Goal: Communication & Community: Answer question/provide support

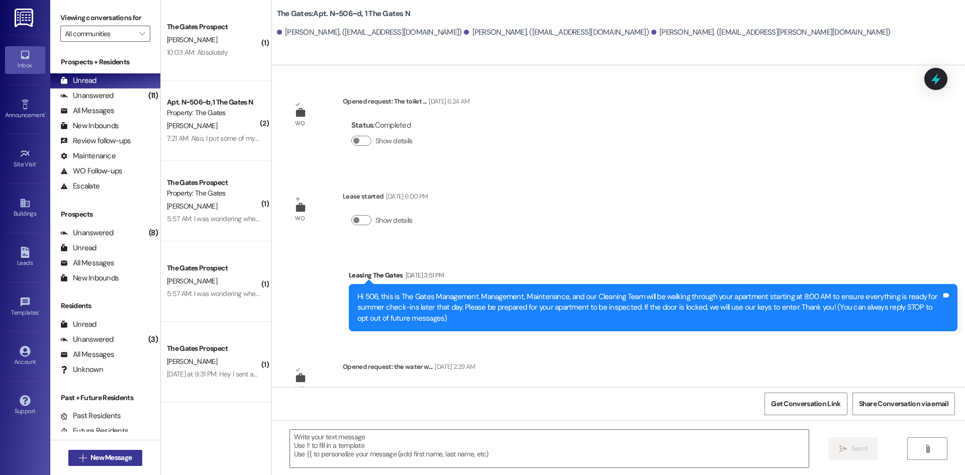
click at [80, 463] on button " New Message" at bounding box center [105, 458] width 74 height 16
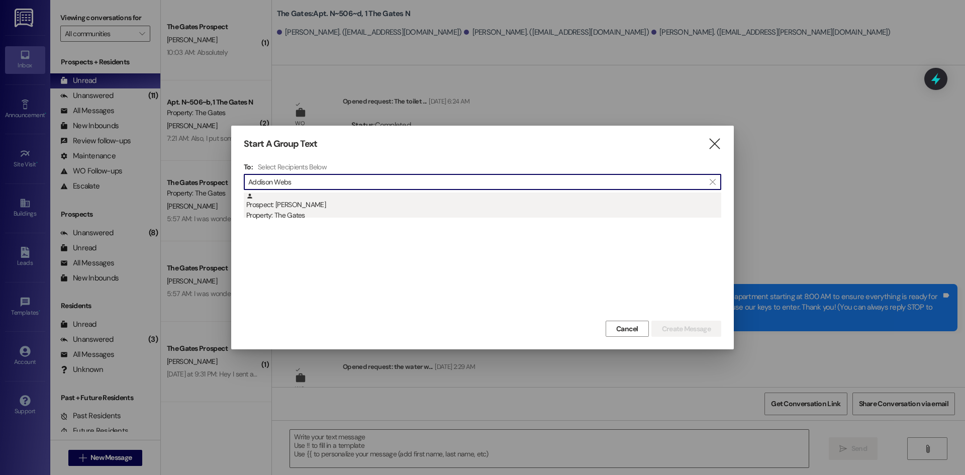
type input "Addison Webs"
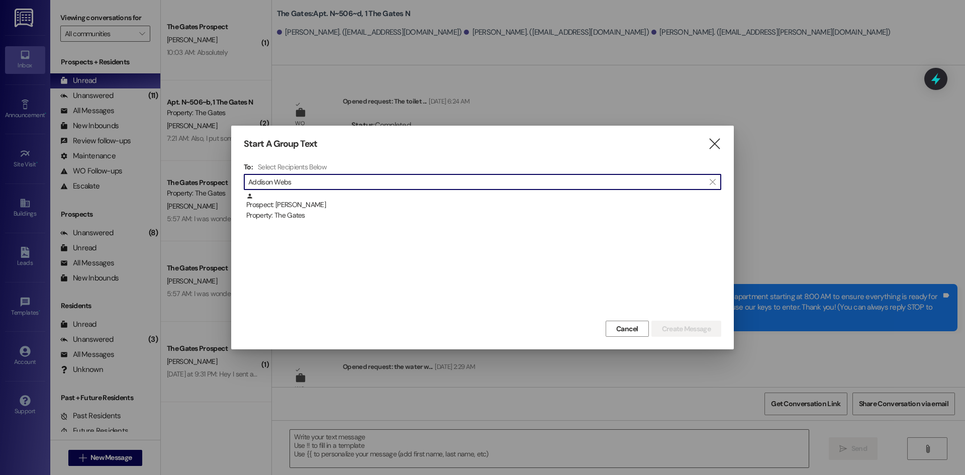
click at [349, 197] on div "Prospect: [PERSON_NAME] Property: The Gates" at bounding box center [483, 206] width 475 height 29
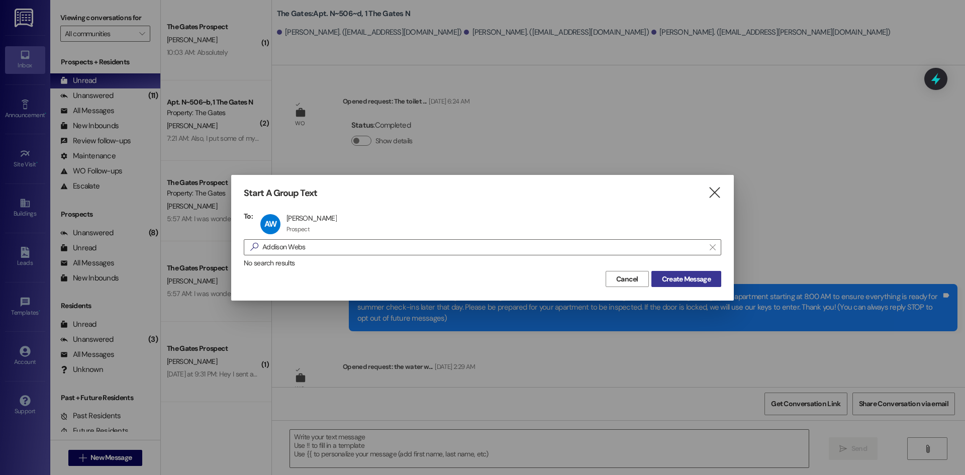
click at [667, 274] on span "Create Message" at bounding box center [686, 279] width 49 height 11
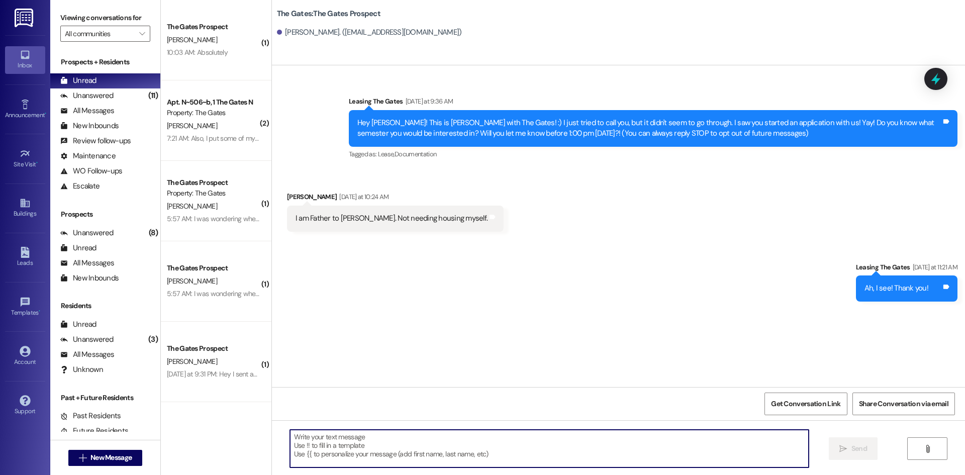
click at [390, 450] on textarea at bounding box center [549, 449] width 518 height 38
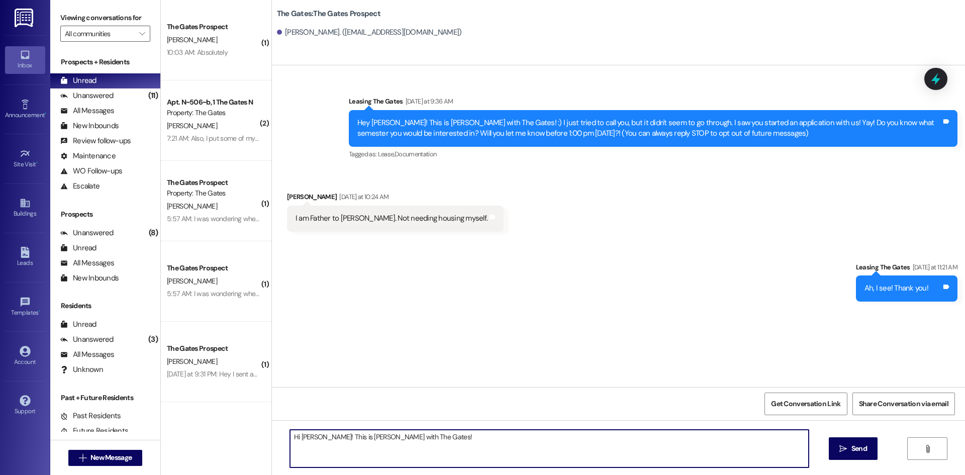
type textarea "Hi [PERSON_NAME]! This is [PERSON_NAME] with The Gates!"
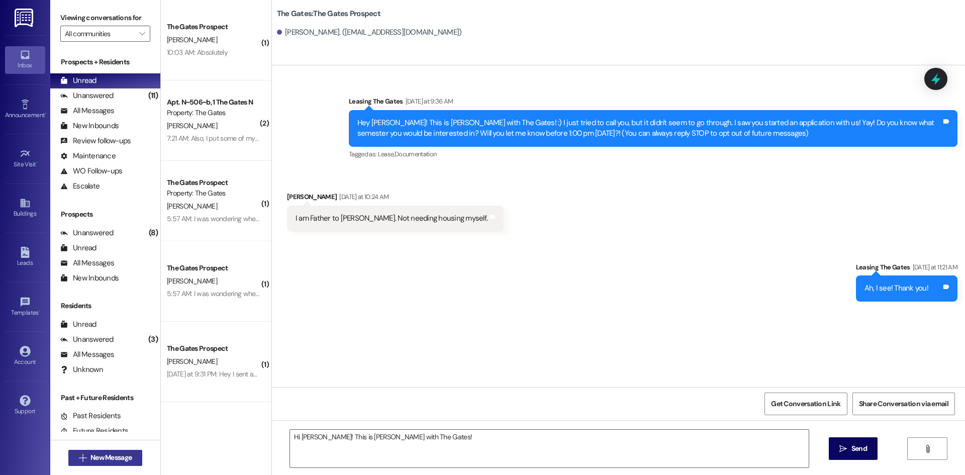
click at [132, 456] on button " New Message" at bounding box center [105, 458] width 74 height 16
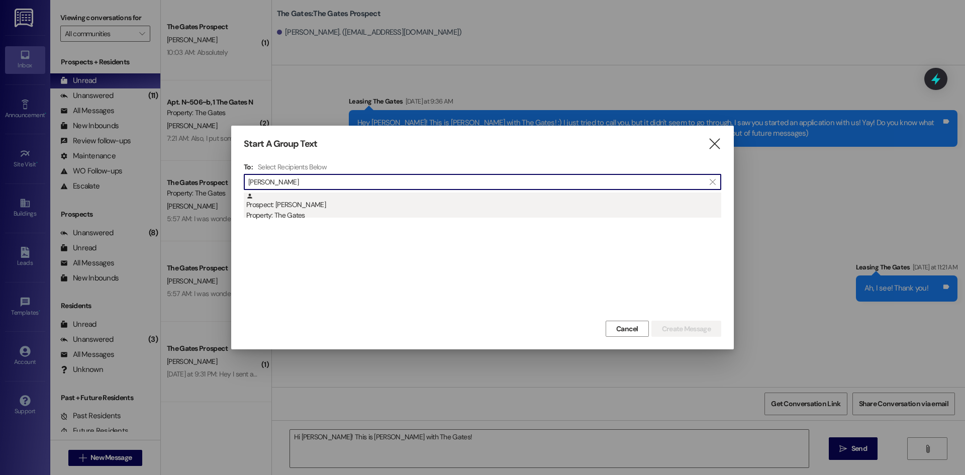
type input "[PERSON_NAME]"
click at [307, 208] on div "Prospect: [PERSON_NAME] Property: The Gates" at bounding box center [483, 206] width 475 height 29
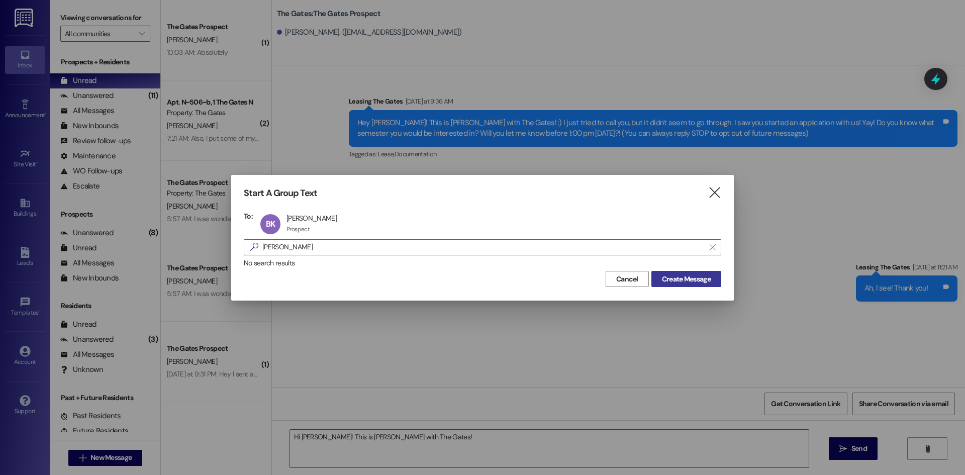
click at [679, 284] on button "Create Message" at bounding box center [686, 279] width 70 height 16
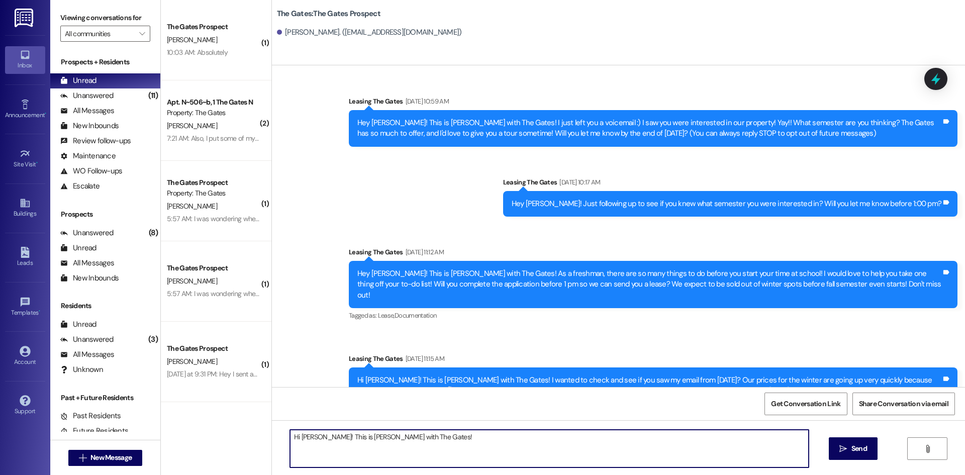
click at [429, 442] on textarea "Hi [PERSON_NAME]! This is [PERSON_NAME] with The Gates!" at bounding box center [549, 449] width 518 height 38
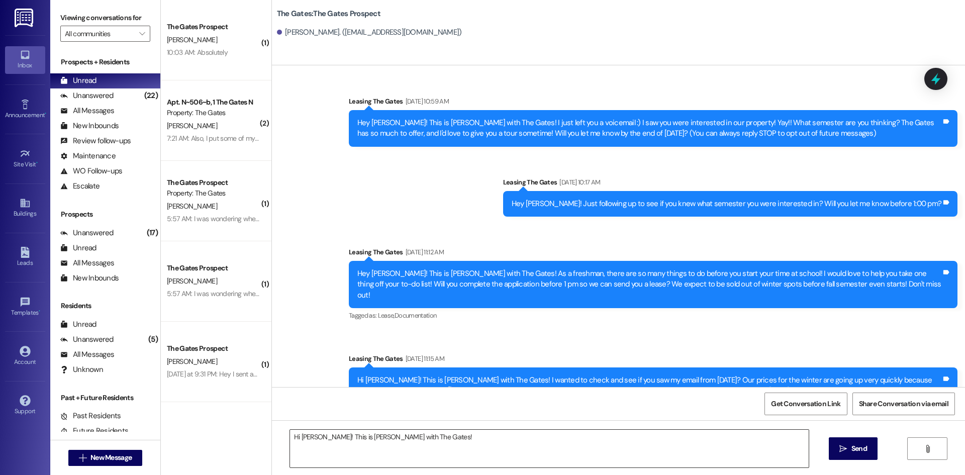
click at [484, 440] on textarea "Hi [PERSON_NAME]! This is [PERSON_NAME] with The Gates!" at bounding box center [549, 449] width 518 height 38
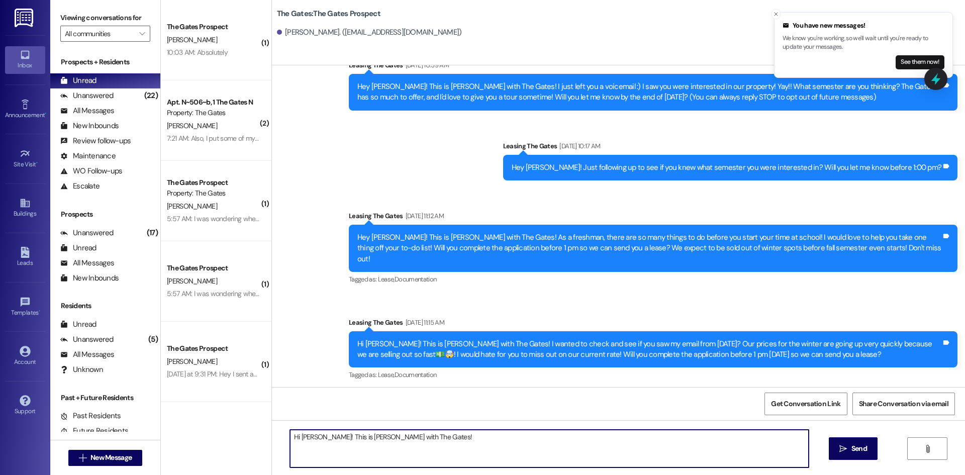
scroll to position [110, 0]
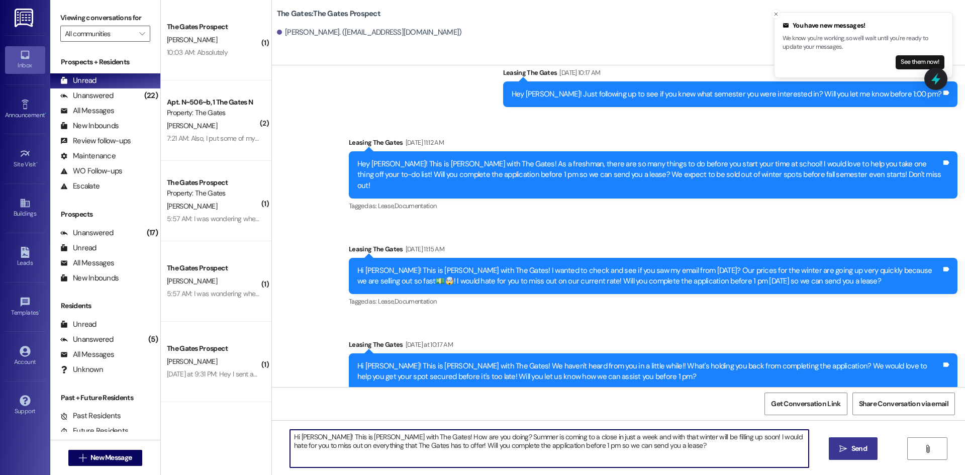
type textarea "Hi [PERSON_NAME]! This is [PERSON_NAME] with The Gates! How are you doing? Summ…"
click at [865, 457] on button " Send" at bounding box center [852, 448] width 49 height 23
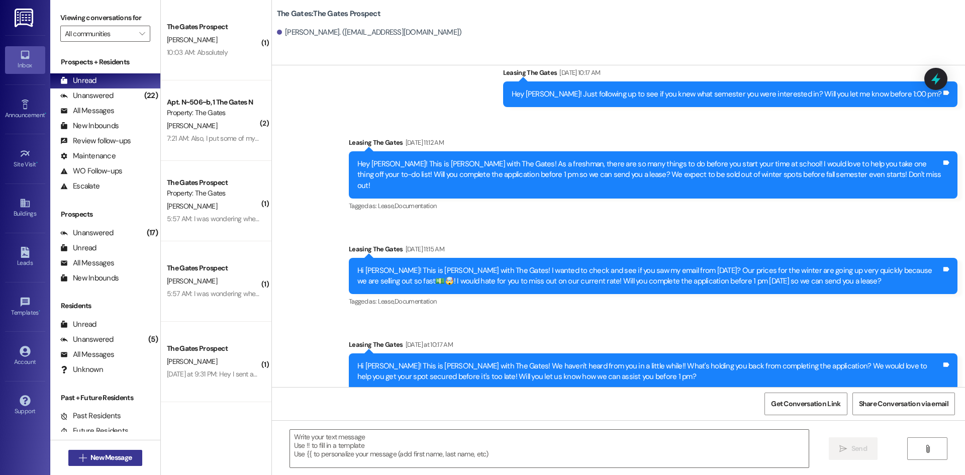
click at [110, 462] on span "New Message" at bounding box center [110, 457] width 41 height 11
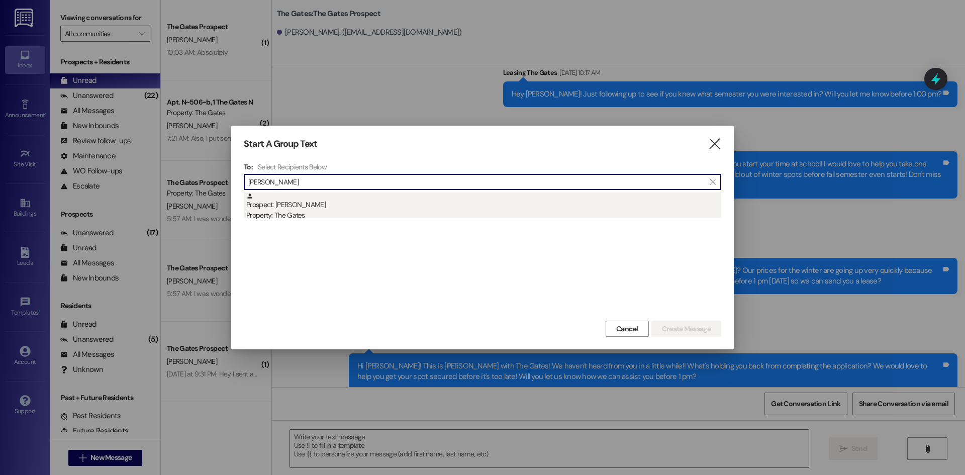
type input "[PERSON_NAME]"
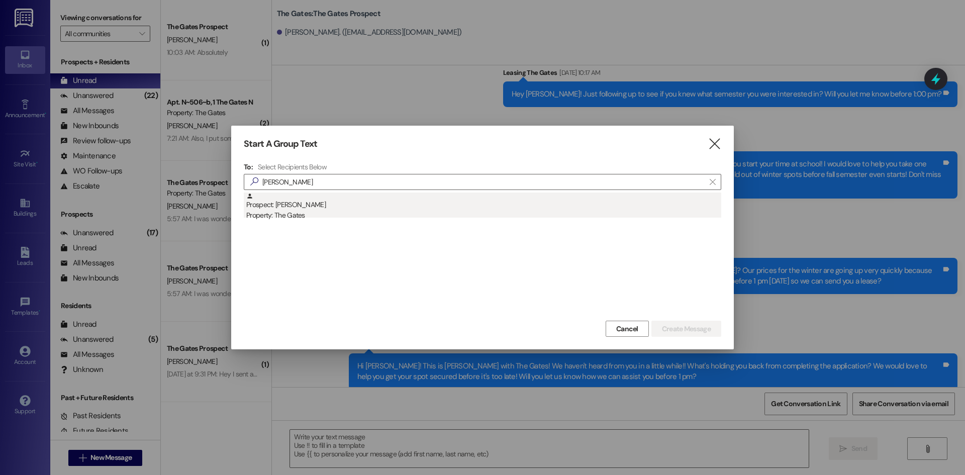
click at [340, 214] on div "Property: The Gates" at bounding box center [483, 215] width 475 height 11
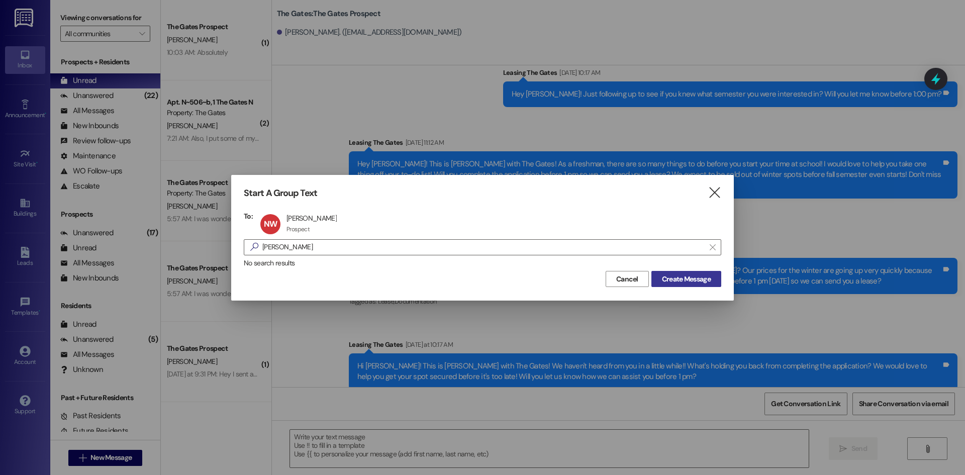
click at [694, 276] on span "Create Message" at bounding box center [686, 279] width 49 height 11
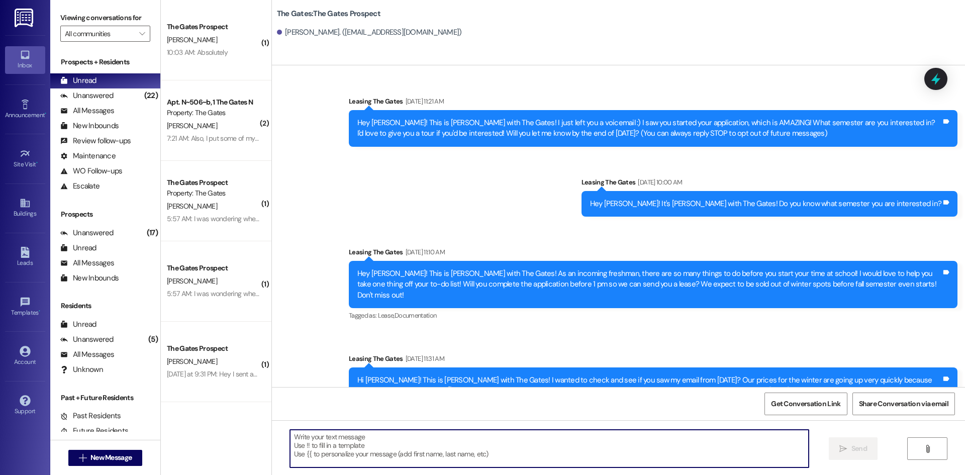
click at [311, 441] on textarea at bounding box center [549, 449] width 518 height 38
paste textarea "Hi [PERSON_NAME]! This is [PERSON_NAME] with The Gates! How are you doing? Summ…"
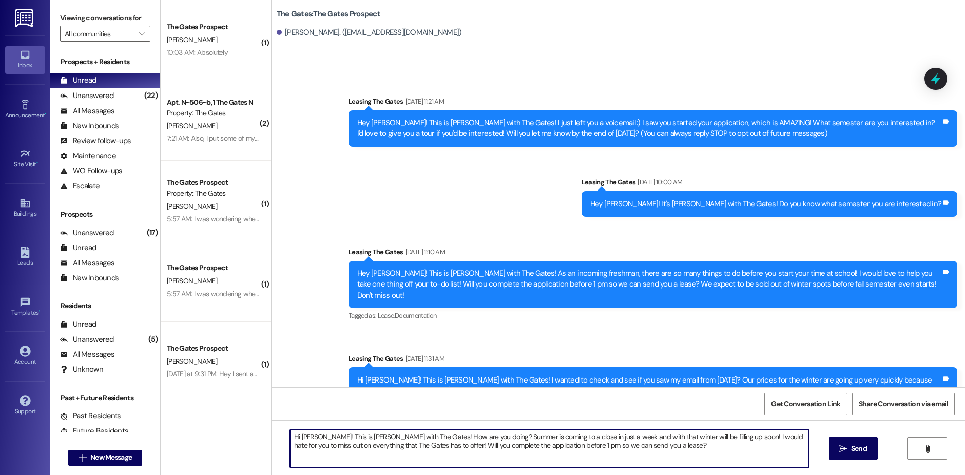
click at [315, 434] on textarea "Hi [PERSON_NAME]! This is [PERSON_NAME] with The Gates! How are you doing? Summ…" at bounding box center [549, 449] width 518 height 38
type textarea "Hi [PERSON_NAME]! This is [PERSON_NAME] with The Gates! How are you doing? Summ…"
click at [843, 440] on button " Send" at bounding box center [852, 448] width 49 height 23
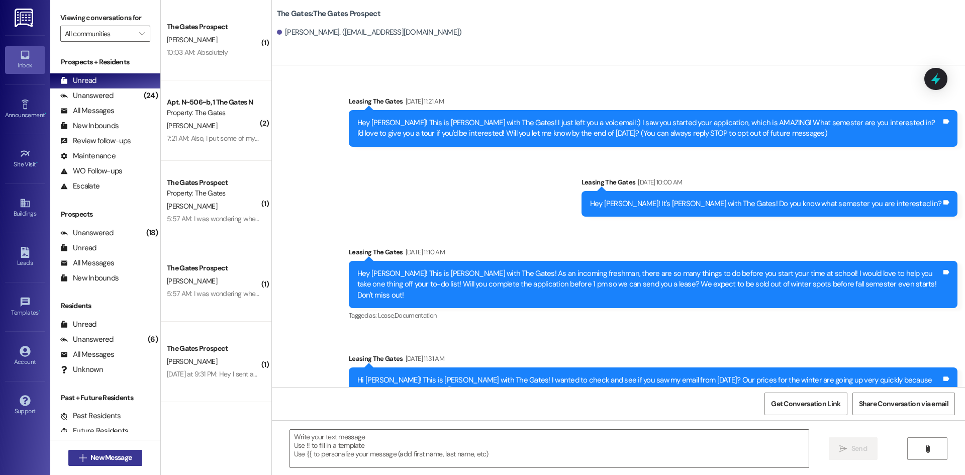
click at [116, 459] on span "New Message" at bounding box center [110, 457] width 41 height 11
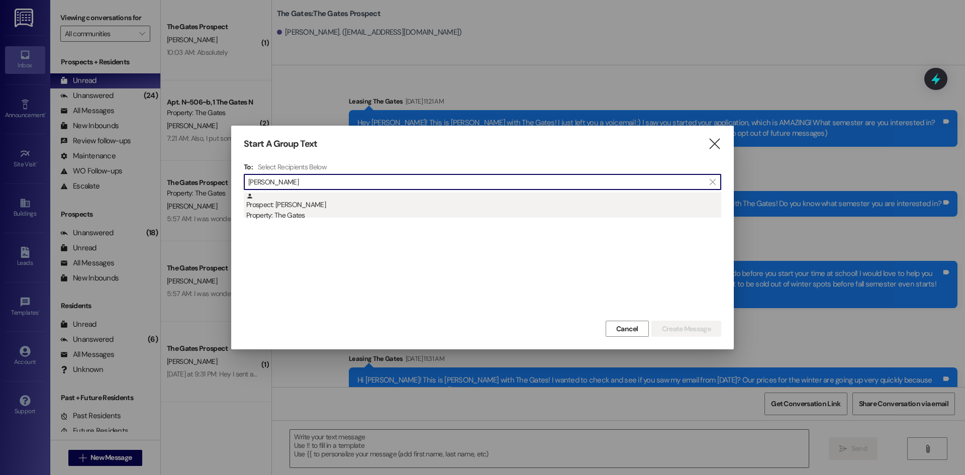
type input "[PERSON_NAME]"
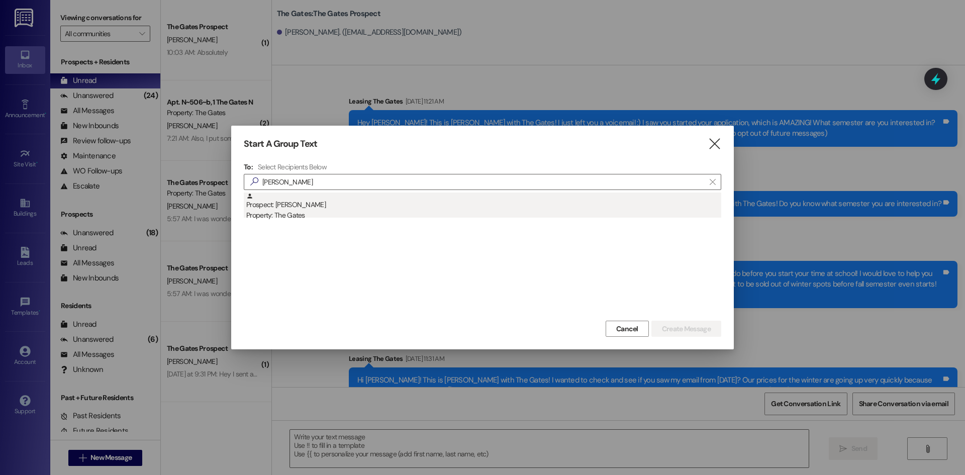
click at [334, 204] on div "Prospect: [PERSON_NAME] Property: The Gates" at bounding box center [483, 206] width 475 height 29
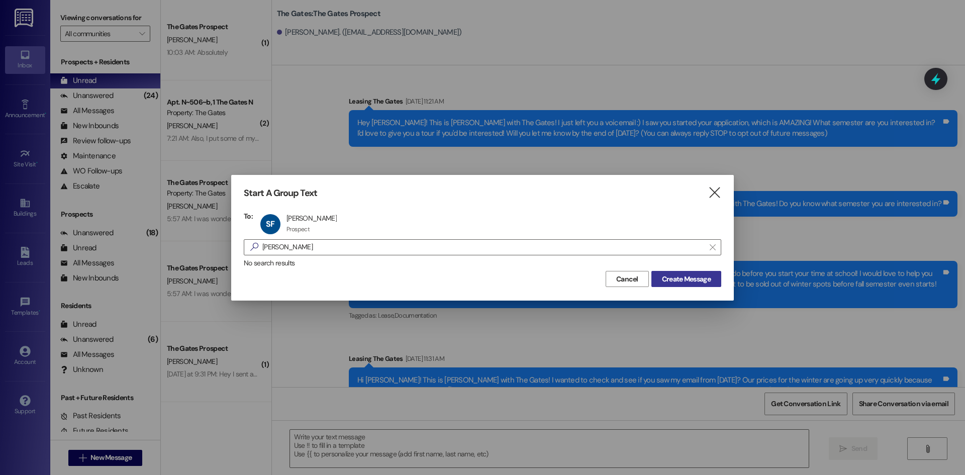
click at [677, 286] on button "Create Message" at bounding box center [686, 279] width 70 height 16
click at [681, 282] on span "Create Message" at bounding box center [686, 279] width 49 height 11
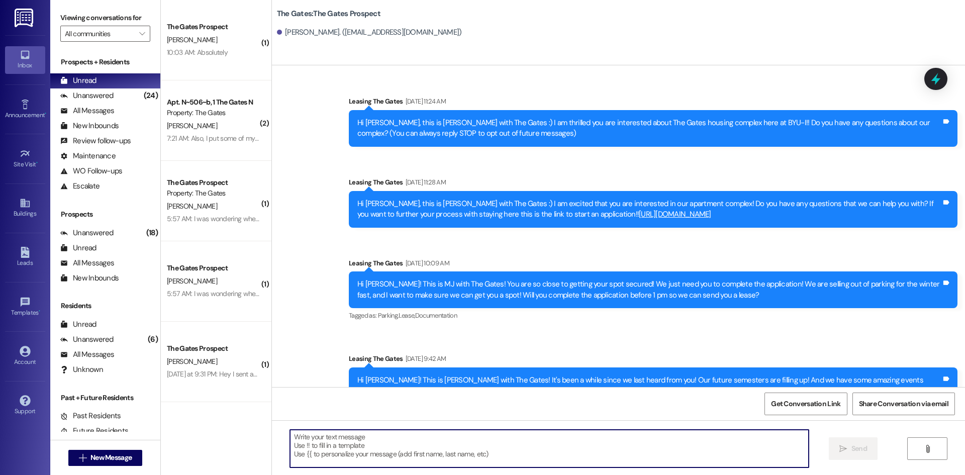
click at [313, 439] on textarea at bounding box center [549, 449] width 518 height 38
paste textarea "Hi [PERSON_NAME]! This is [PERSON_NAME] with The Gates! How are you doing? Summ…"
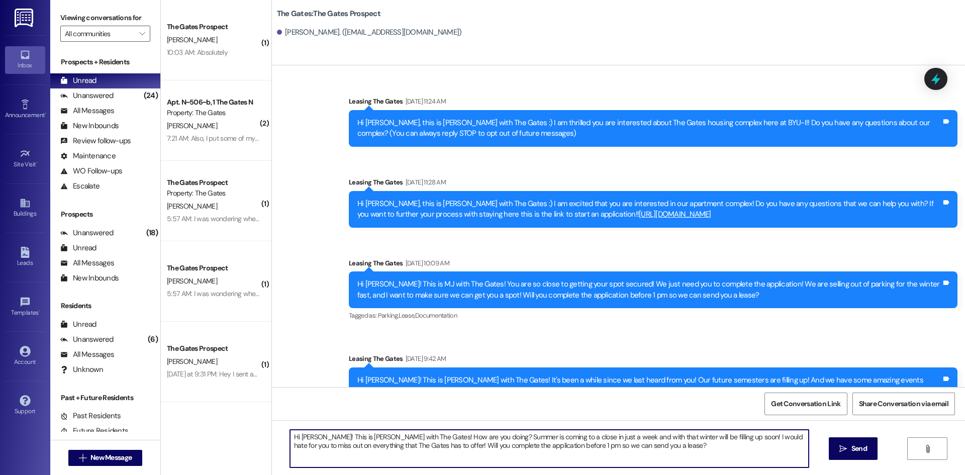
click at [313, 436] on textarea "Hi [PERSON_NAME]! This is [PERSON_NAME] with The Gates! How are you doing? Summ…" at bounding box center [549, 449] width 518 height 38
type textarea "Hi [PERSON_NAME]! This is [PERSON_NAME] with The Gates! How are you doing? Summ…"
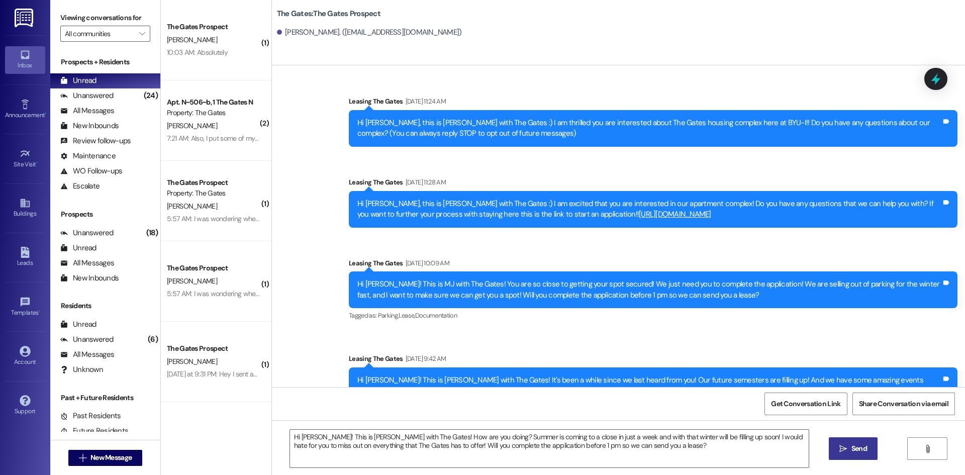
click at [865, 451] on span "Send" at bounding box center [859, 448] width 16 height 11
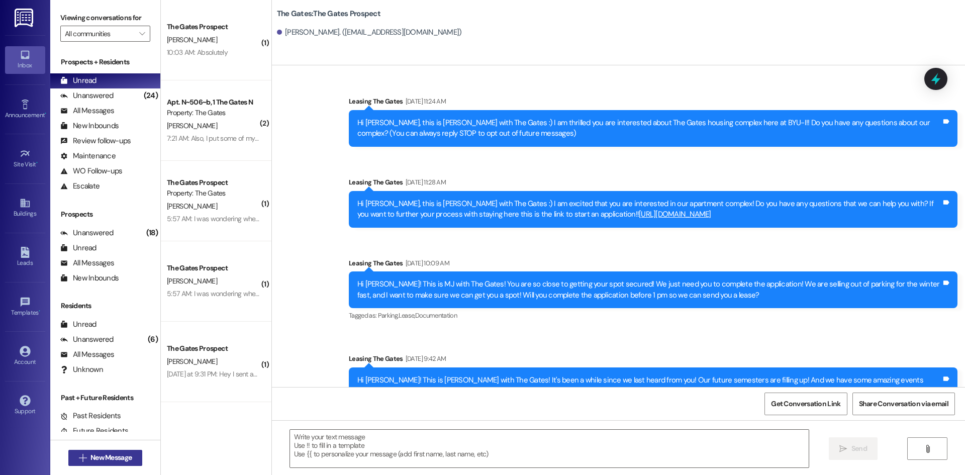
click at [110, 457] on span "New Message" at bounding box center [110, 457] width 41 height 11
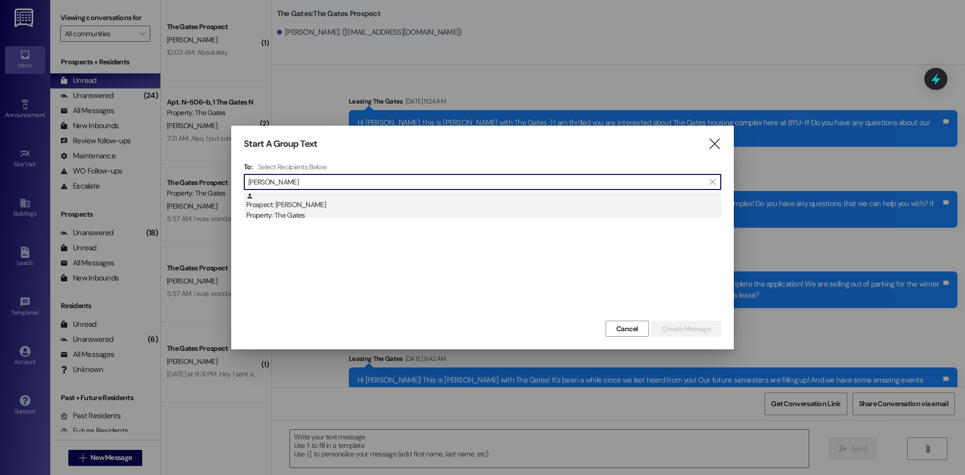
type input "[PERSON_NAME]"
click at [314, 207] on div "Prospect: [PERSON_NAME] Property: The Gates" at bounding box center [483, 206] width 475 height 29
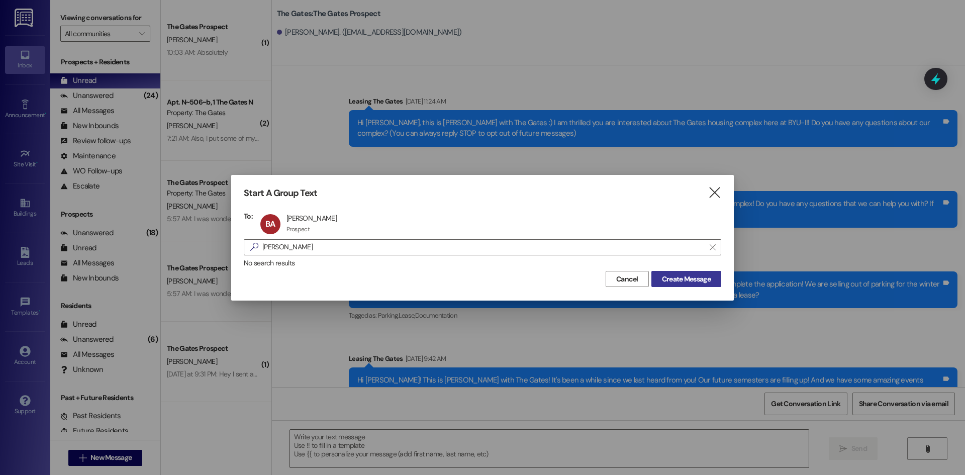
click at [682, 280] on span "Create Message" at bounding box center [686, 279] width 49 height 11
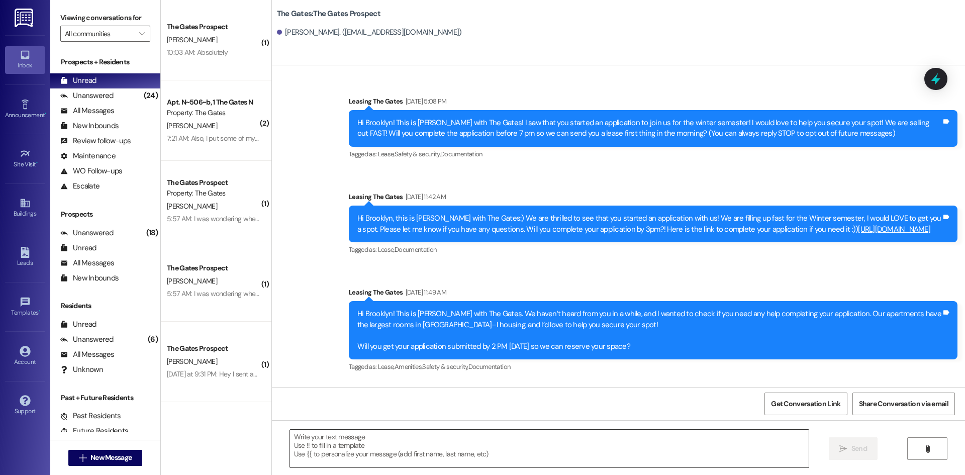
click at [353, 453] on textarea at bounding box center [549, 449] width 518 height 38
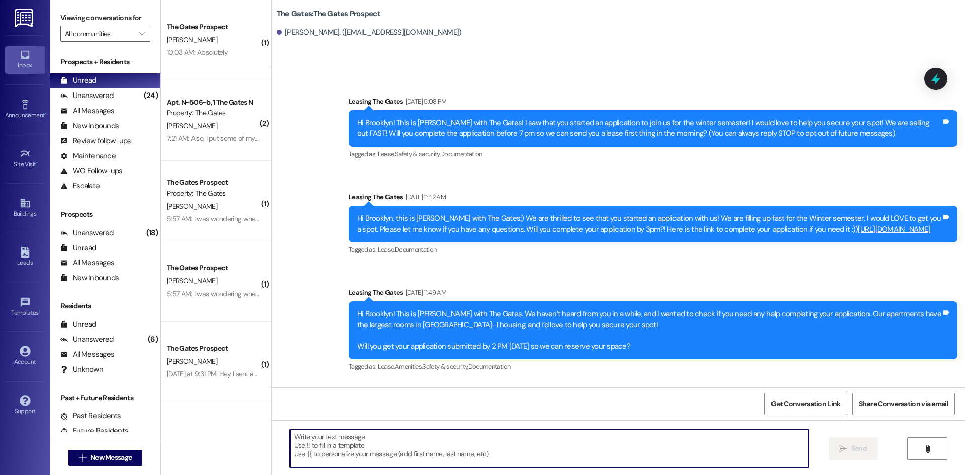
paste textarea "Hi [PERSON_NAME]! This is [PERSON_NAME] with The Gates! How are you doing? Summ…"
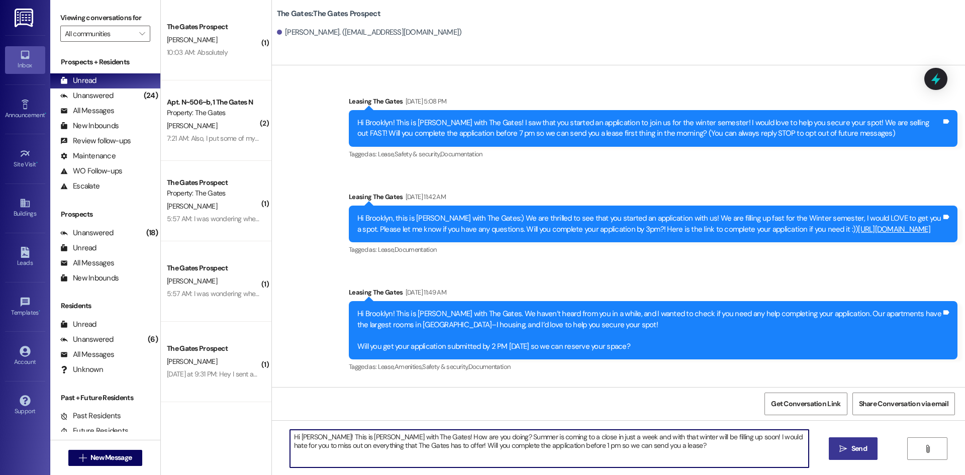
click at [312, 435] on textarea "Hi [PERSON_NAME]! This is [PERSON_NAME] with The Gates! How are you doing? Summ…" at bounding box center [549, 449] width 518 height 38
type textarea "Hi Brooklyn! This is [PERSON_NAME] with The Gates! How are you doing? Summer is…"
click at [860, 450] on span "Send" at bounding box center [859, 448] width 16 height 11
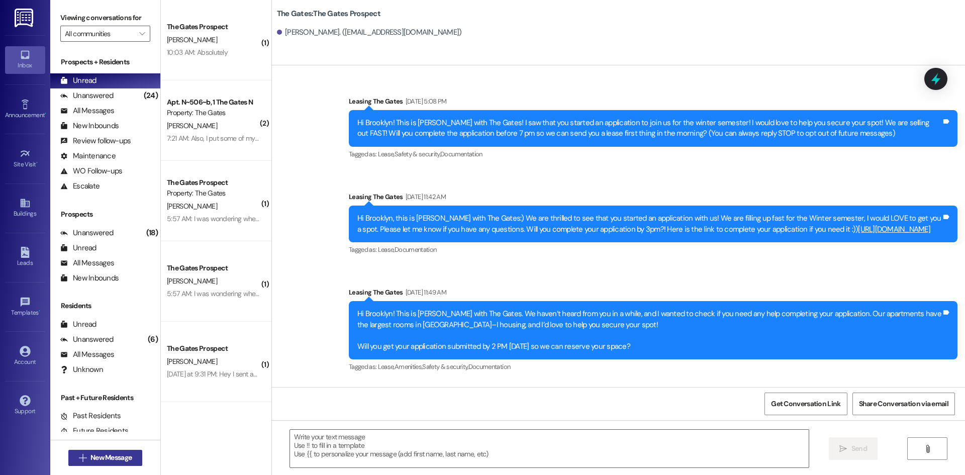
click at [90, 453] on span "New Message" at bounding box center [110, 457] width 41 height 11
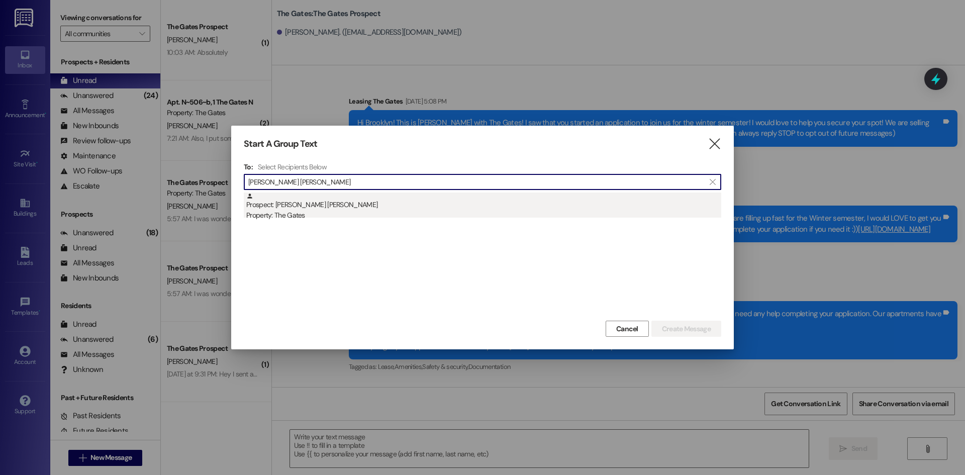
type input "[PERSON_NAME] [PERSON_NAME]"
click at [303, 201] on div "Prospect: [PERSON_NAME] [PERSON_NAME] Property: The Gates" at bounding box center [483, 206] width 475 height 29
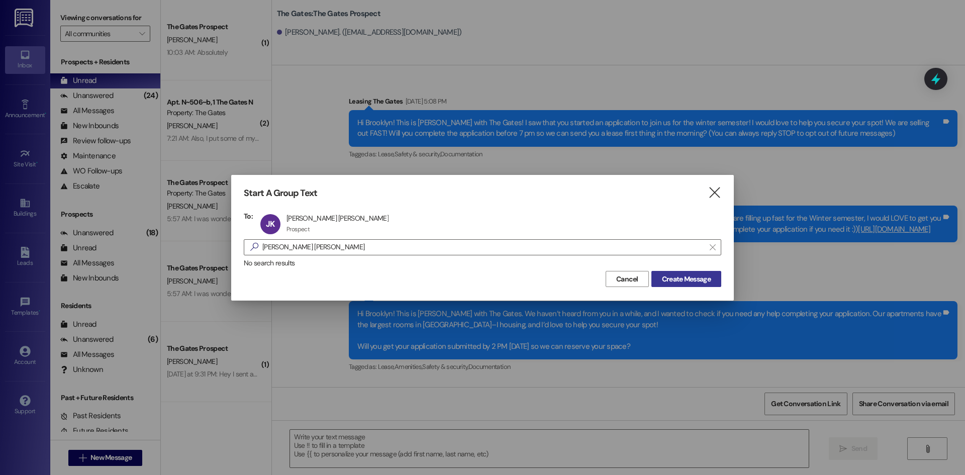
click at [667, 284] on button "Create Message" at bounding box center [686, 279] width 70 height 16
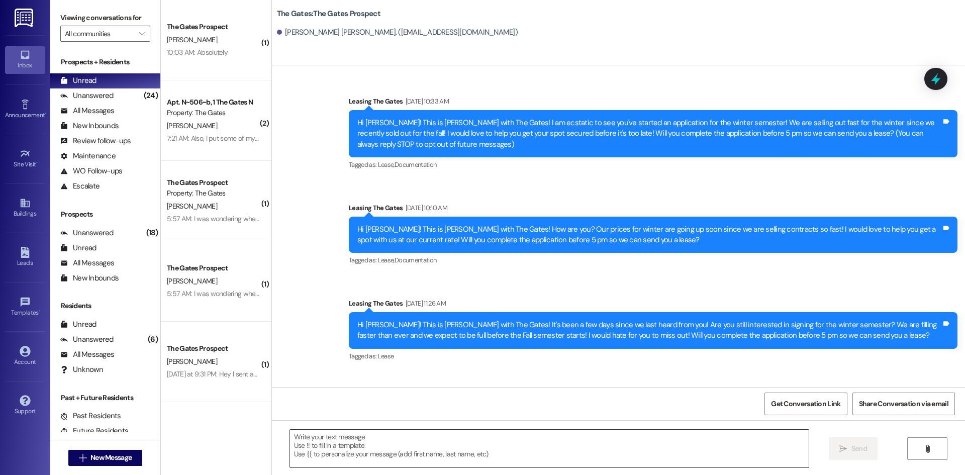
click at [329, 443] on textarea at bounding box center [549, 449] width 518 height 38
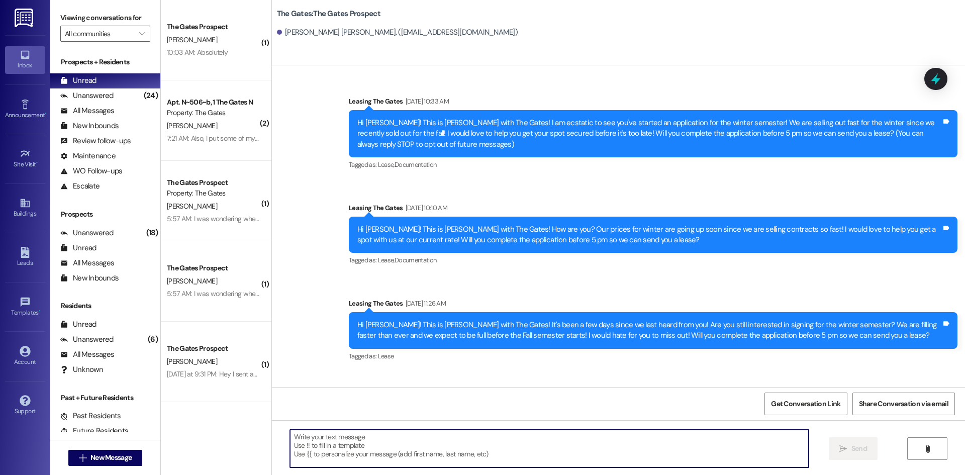
paste textarea "Hi Brooklyn! This is [PERSON_NAME] with The Gates! How are you doing? Summer is…"
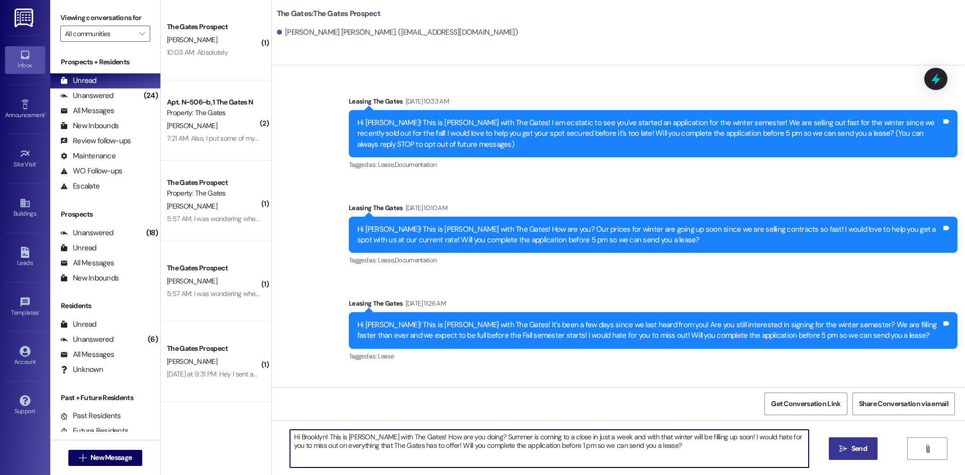
click at [317, 436] on textarea "Hi Brooklyn! This is [PERSON_NAME] with The Gates! How are you doing? Summer is…" at bounding box center [549, 449] width 518 height 38
type textarea "Hi [PERSON_NAME]! This is [PERSON_NAME] with The Gates! How are you doing? Summ…"
click at [845, 443] on button " Send" at bounding box center [852, 448] width 49 height 23
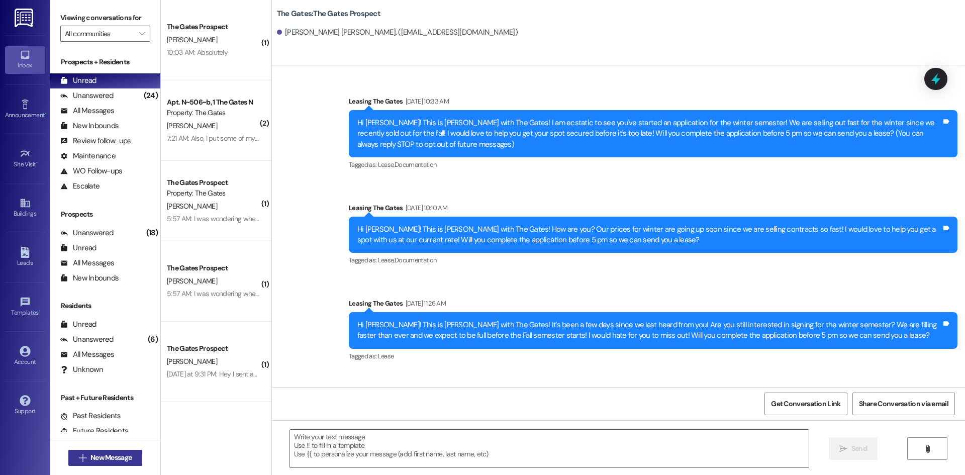
click at [120, 451] on button " New Message" at bounding box center [105, 458] width 74 height 16
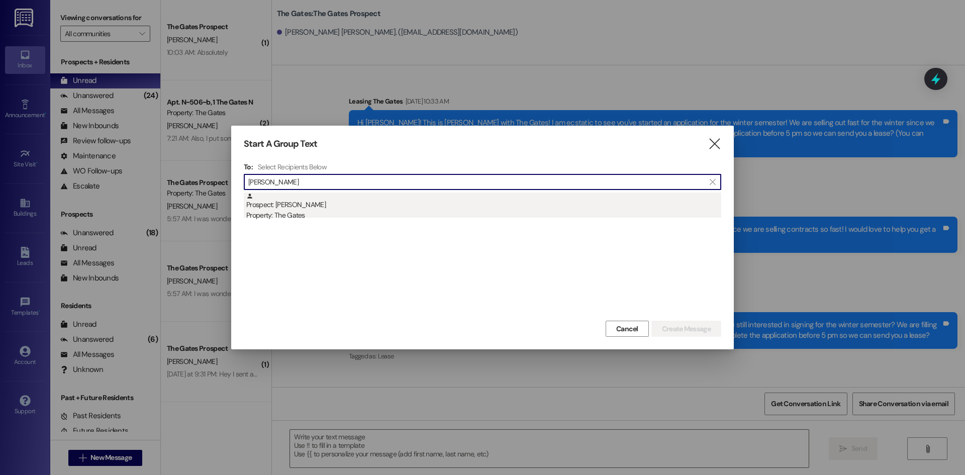
type input "[PERSON_NAME]"
click at [283, 202] on div "Prospect: [PERSON_NAME] Property: The Gates" at bounding box center [483, 206] width 475 height 29
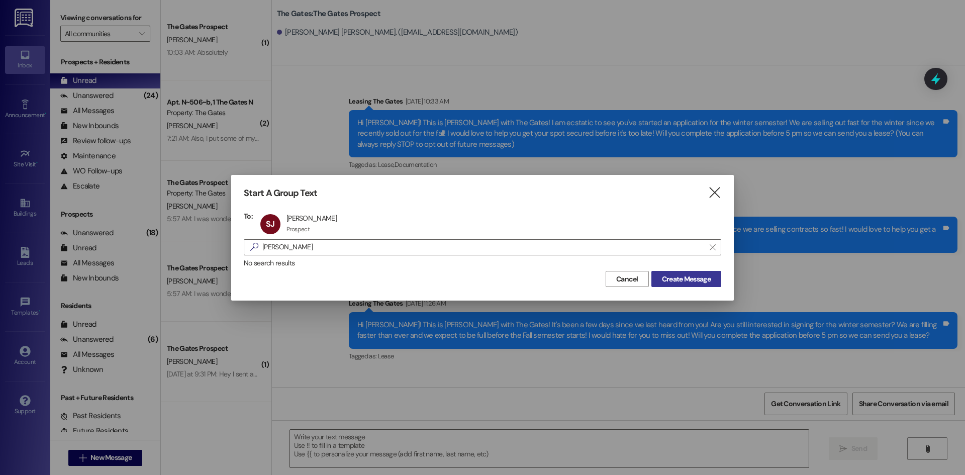
click at [682, 281] on span "Create Message" at bounding box center [686, 279] width 49 height 11
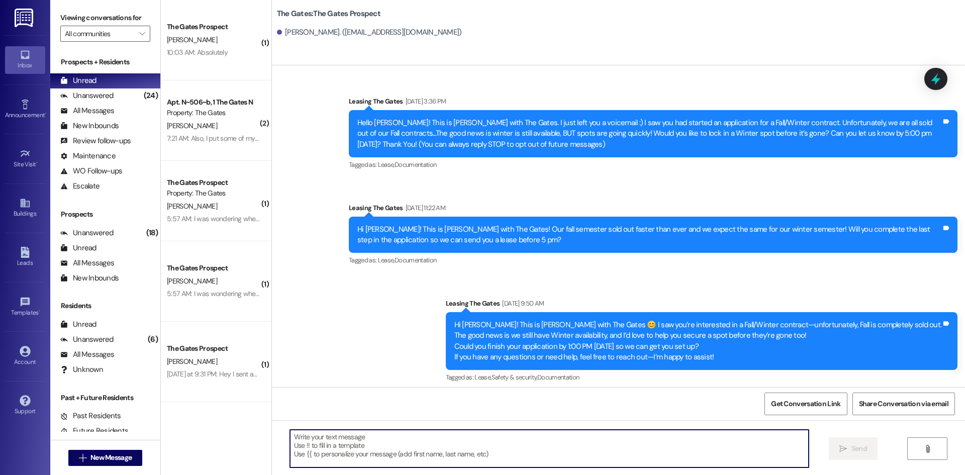
click at [354, 442] on textarea at bounding box center [549, 449] width 518 height 38
paste textarea "Hi [PERSON_NAME]! This is [PERSON_NAME] with The Gates! How are you doing? Summ…"
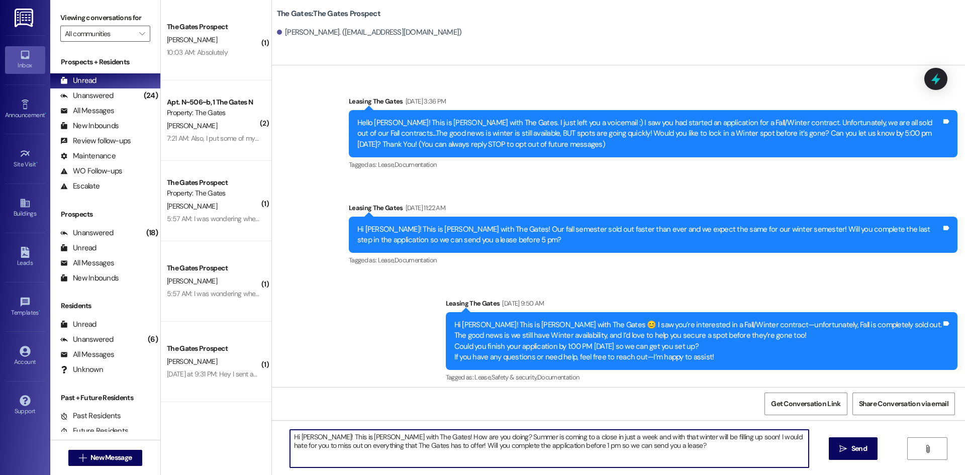
click at [314, 434] on textarea "Hi [PERSON_NAME]! This is [PERSON_NAME] with The Gates! How are you doing? Summ…" at bounding box center [549, 449] width 518 height 38
type textarea "Hi [PERSON_NAME]! This is [PERSON_NAME] with The Gates! How are you doing? Summ…"
click at [871, 452] on button " Send" at bounding box center [852, 448] width 49 height 23
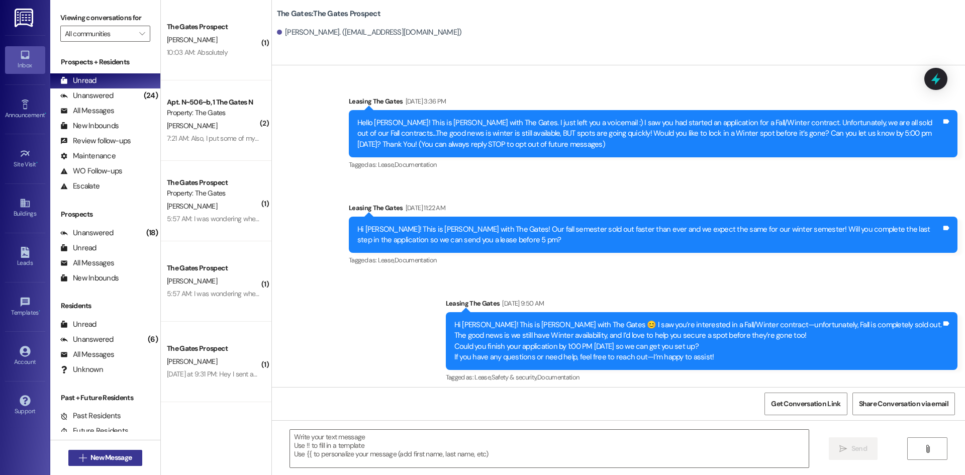
click at [101, 462] on span "New Message" at bounding box center [110, 457] width 41 height 11
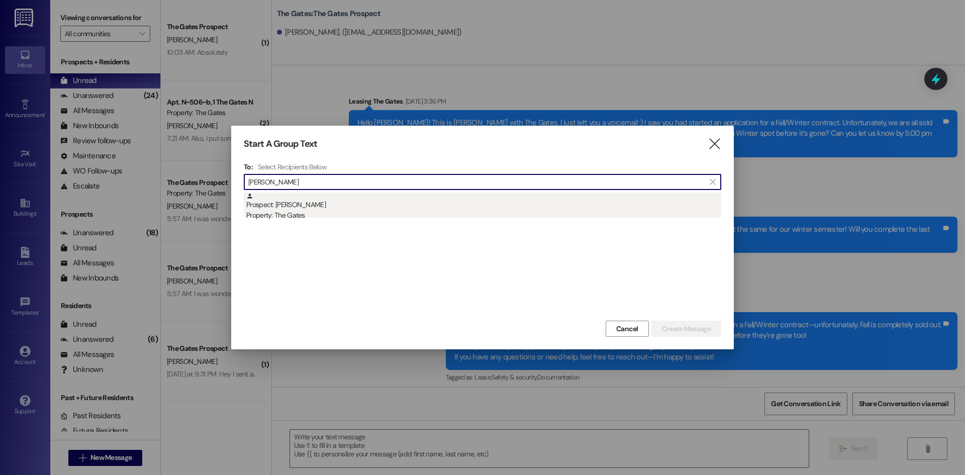
type input "[PERSON_NAME]"
click at [296, 221] on div "Property: The Gates" at bounding box center [483, 215] width 475 height 11
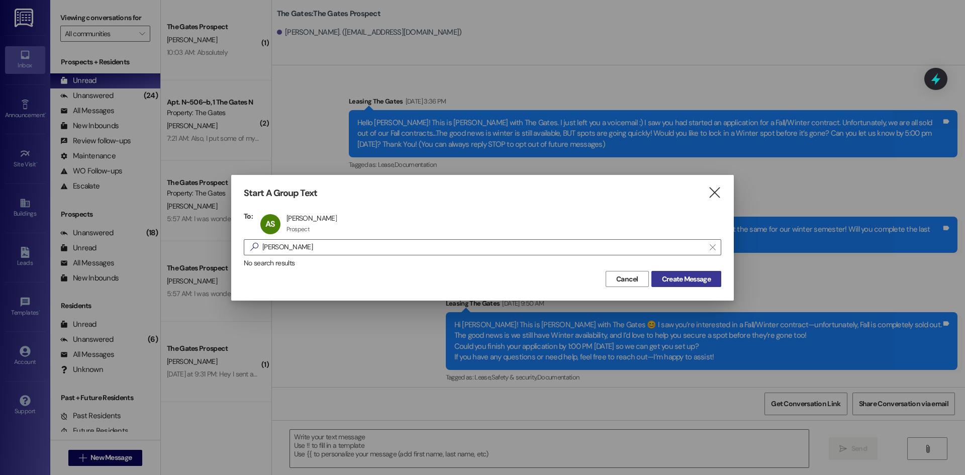
click at [684, 282] on span "Create Message" at bounding box center [686, 279] width 49 height 11
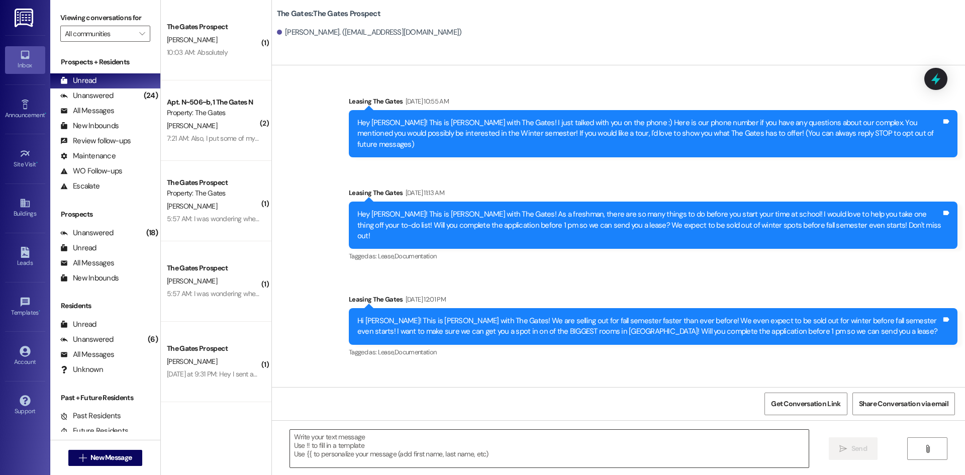
click at [310, 446] on textarea at bounding box center [549, 449] width 518 height 38
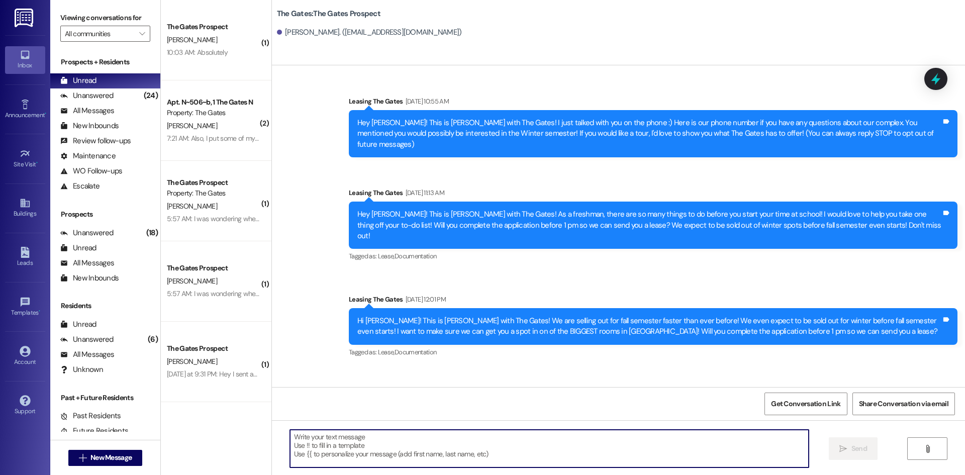
paste textarea "Hi [PERSON_NAME]! This is [PERSON_NAME] with The Gates! How are you doing? Summ…"
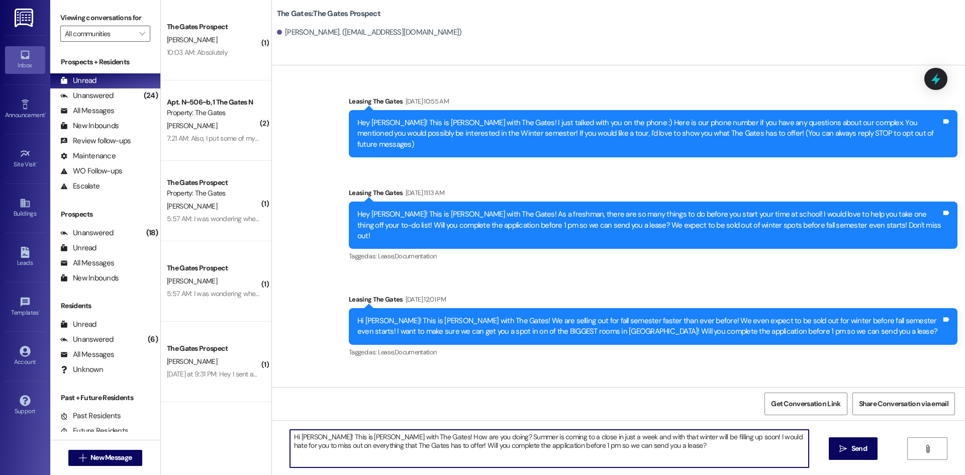
click at [313, 436] on textarea "Hi [PERSON_NAME]! This is [PERSON_NAME] with The Gates! How are you doing? Summ…" at bounding box center [549, 449] width 518 height 38
type textarea "Hi [PERSON_NAME]! This is [PERSON_NAME] with The Gates! How are you doing? Summ…"
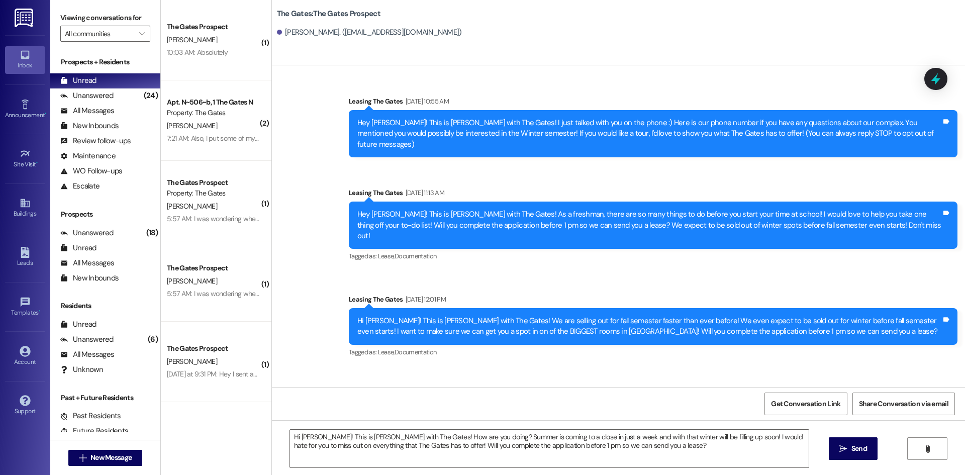
click at [861, 446] on span "Send" at bounding box center [859, 448] width 16 height 11
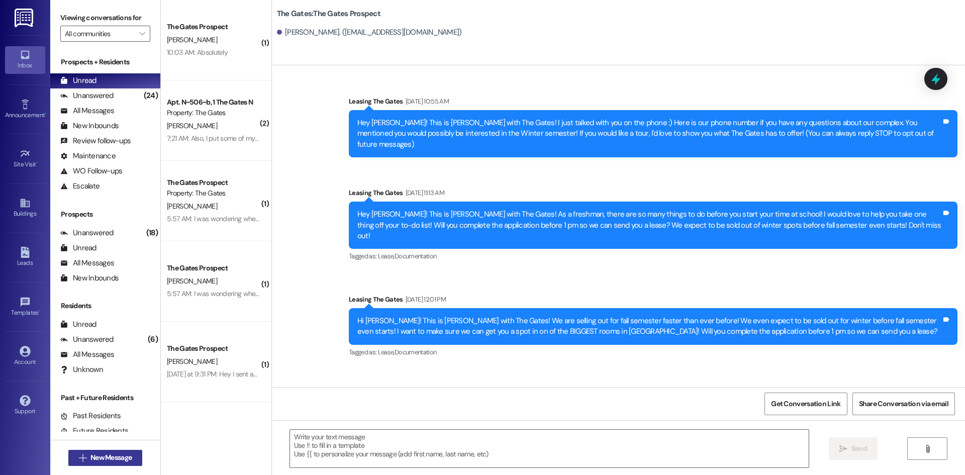
click at [112, 461] on span "New Message" at bounding box center [110, 457] width 41 height 11
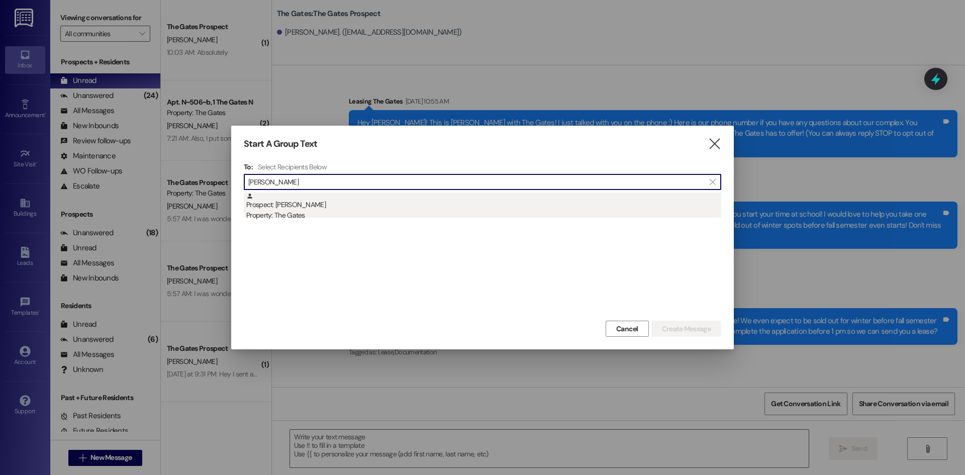
type input "[PERSON_NAME]"
click at [333, 200] on div "Prospect: [PERSON_NAME] Property: The Gates" at bounding box center [483, 206] width 475 height 29
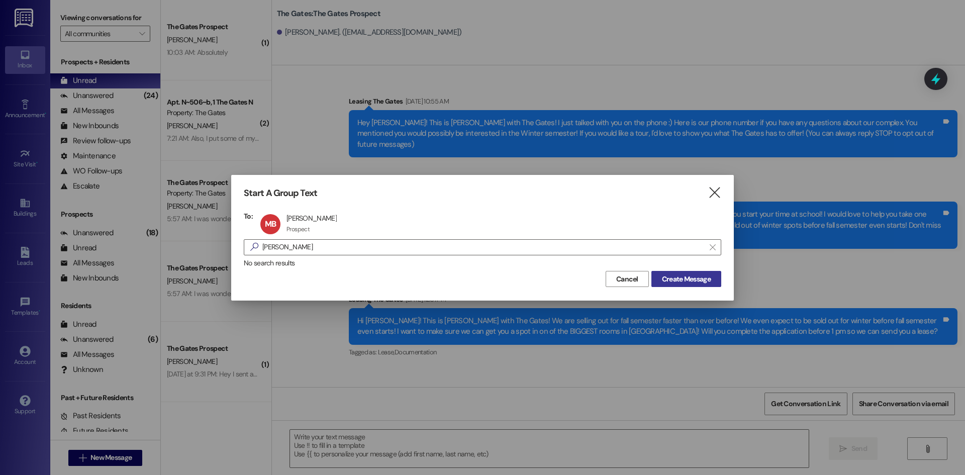
click at [689, 283] on span "Create Message" at bounding box center [686, 279] width 49 height 11
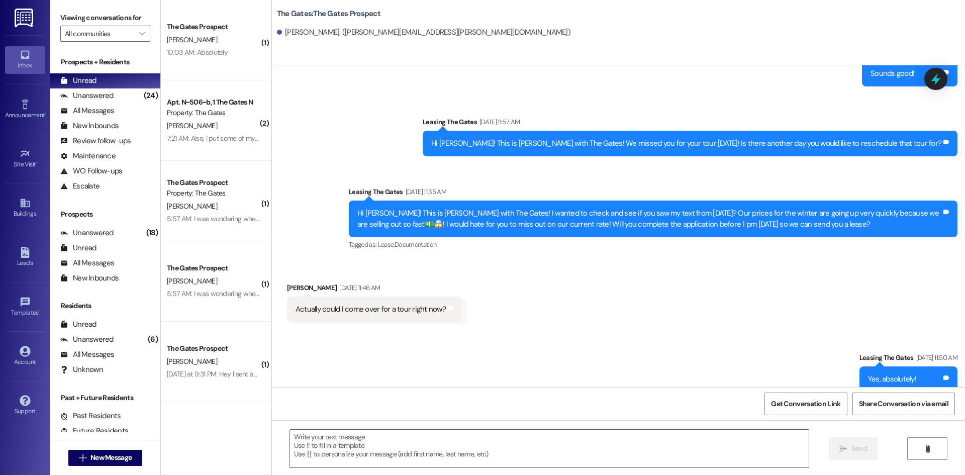
scroll to position [353, 0]
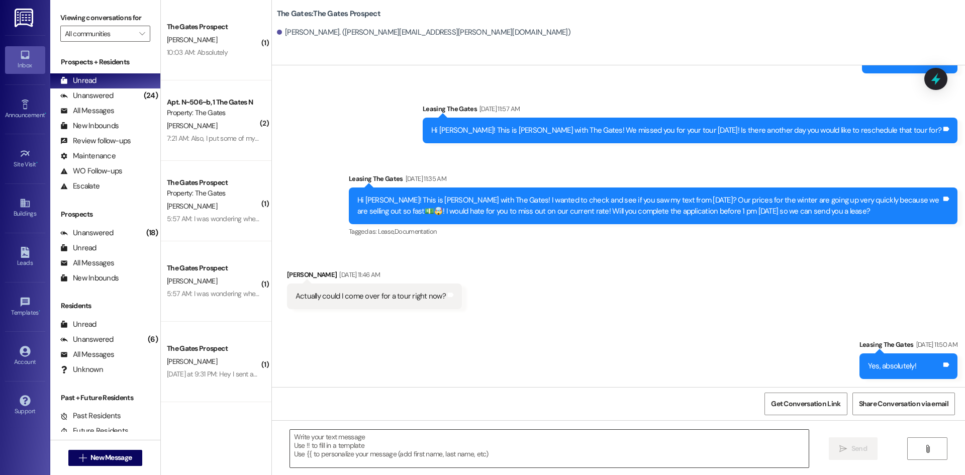
click at [390, 437] on textarea at bounding box center [549, 449] width 518 height 38
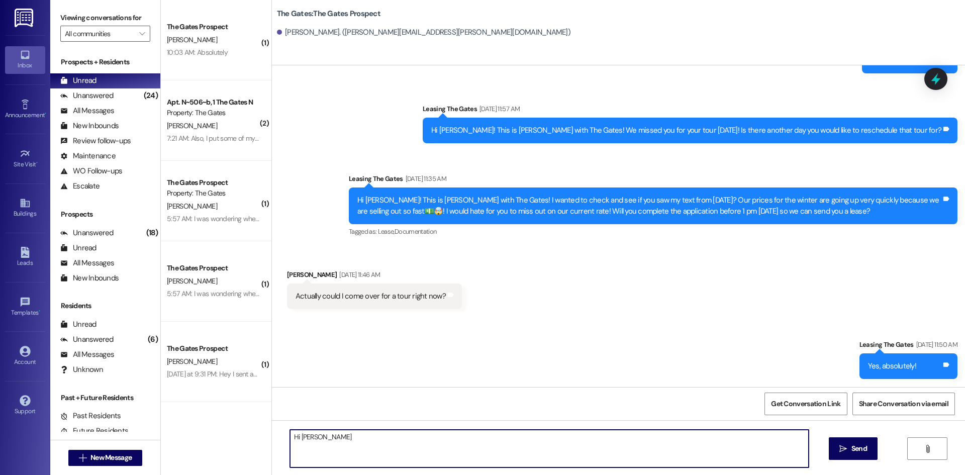
type textarea "Hi [PERSON_NAME]"
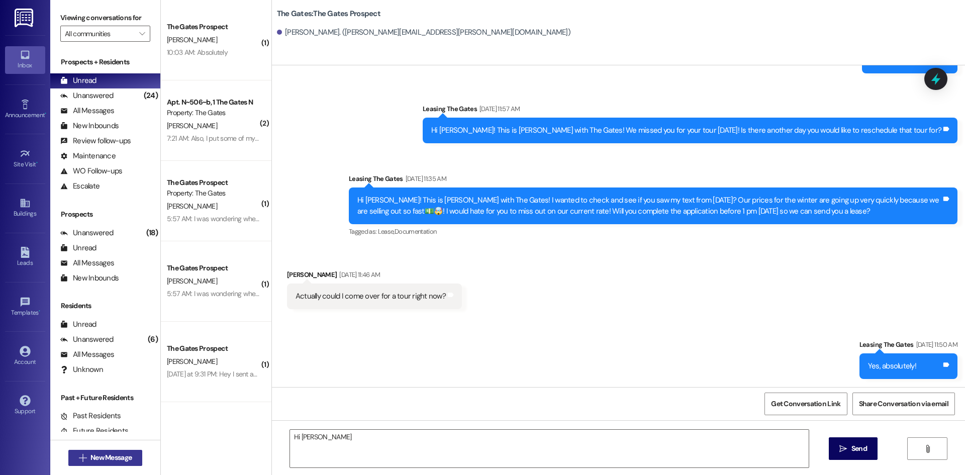
click at [131, 453] on button " New Message" at bounding box center [105, 458] width 74 height 16
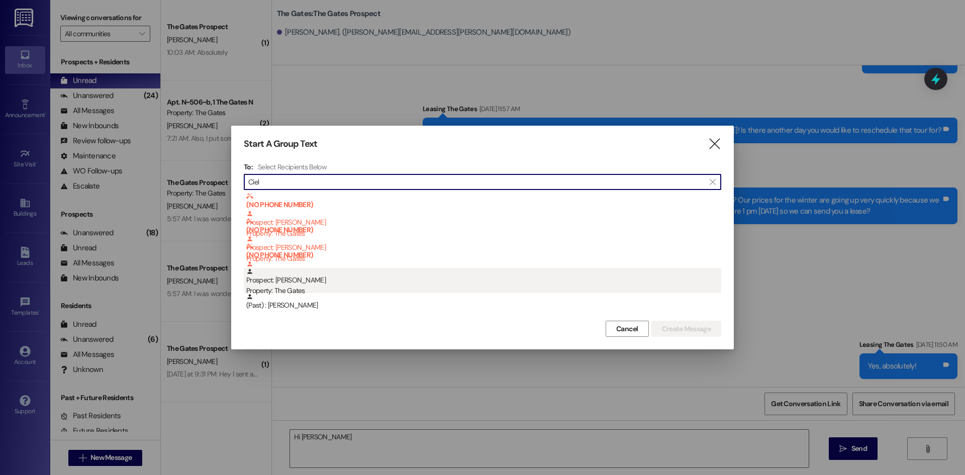
type input "Ciel"
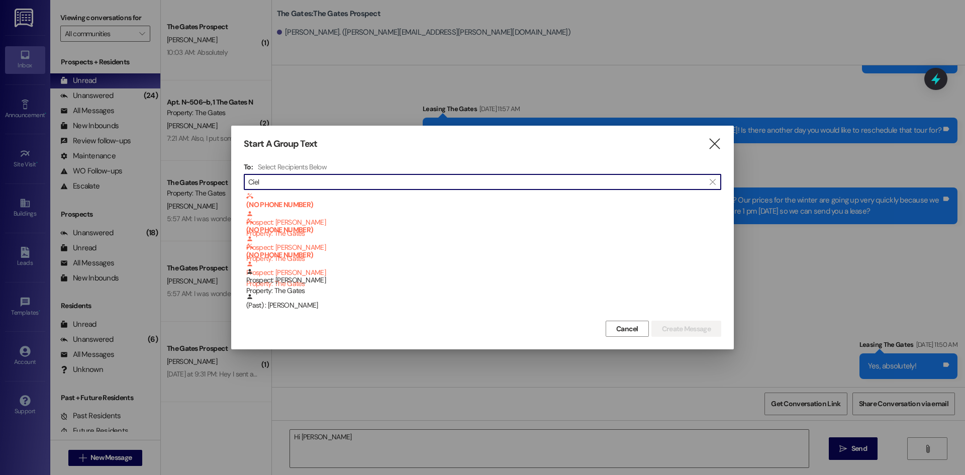
drag, startPoint x: 323, startPoint y: 283, endPoint x: 377, endPoint y: 307, distance: 59.6
click at [322, 282] on div "Prospect: [PERSON_NAME] Property: The Gates" at bounding box center [483, 282] width 475 height 29
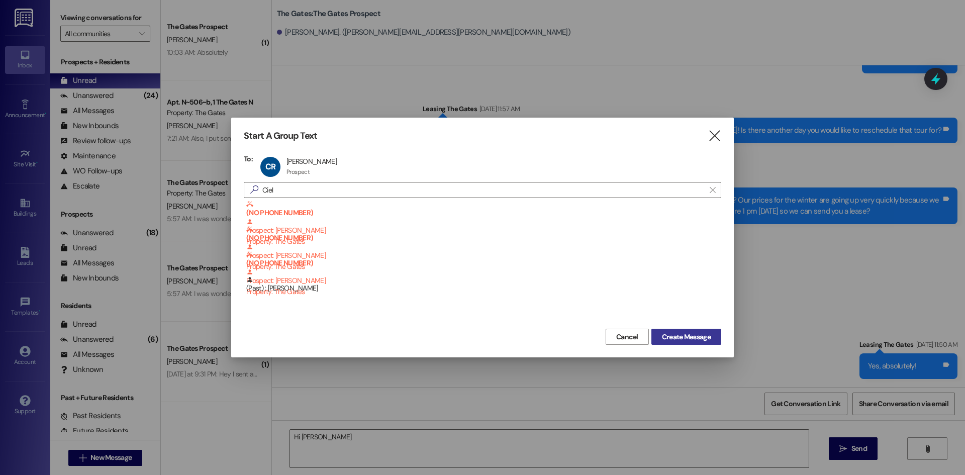
click at [683, 334] on span "Create Message" at bounding box center [686, 337] width 49 height 11
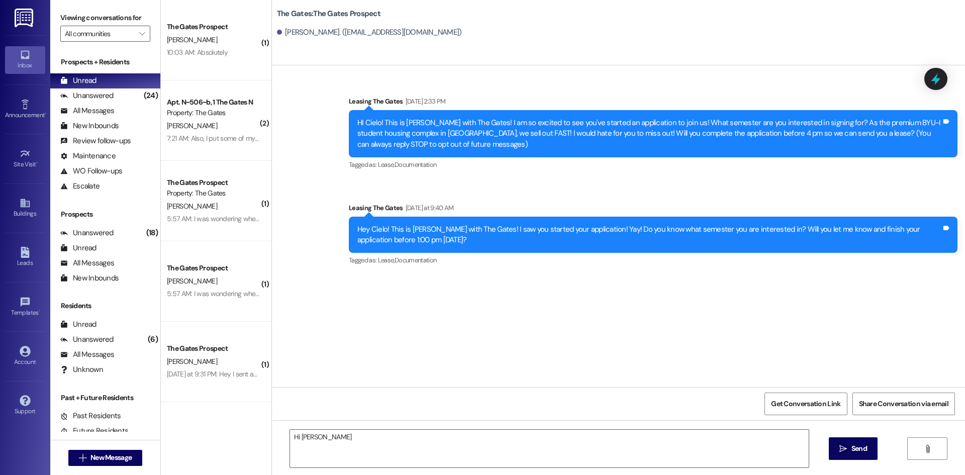
scroll to position [0, 0]
click at [336, 436] on textarea "Hi [PERSON_NAME]" at bounding box center [549, 449] width 518 height 38
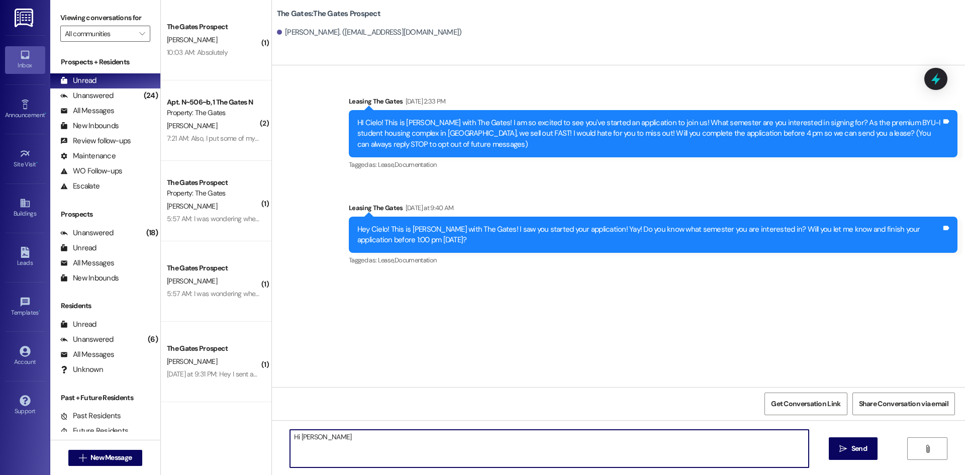
click at [336, 436] on textarea "Hi [PERSON_NAME]" at bounding box center [549, 449] width 518 height 38
type textarea "H"
paste textarea "Hi [PERSON_NAME]! This is [PERSON_NAME] with The Gates! How are you doing? Summ…"
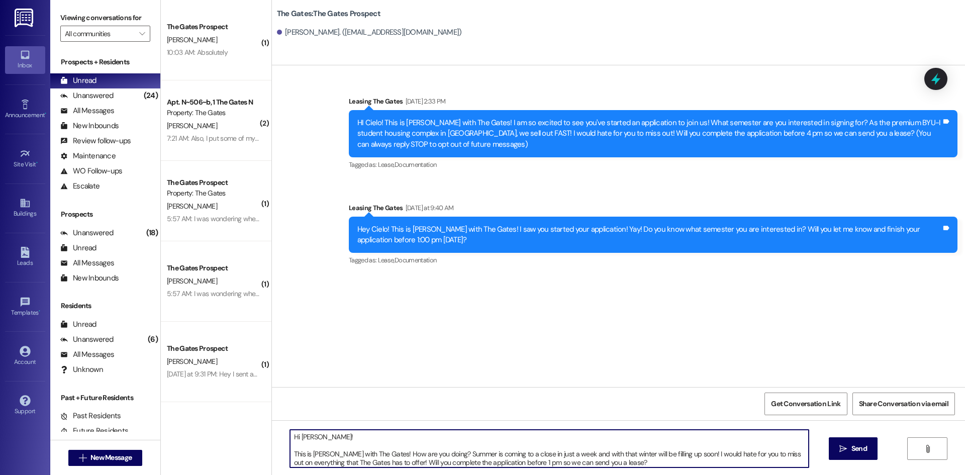
click at [290, 452] on textarea "Hi [PERSON_NAME]! This is [PERSON_NAME] with The Gates! How are you doing? Summ…" at bounding box center [549, 449] width 518 height 38
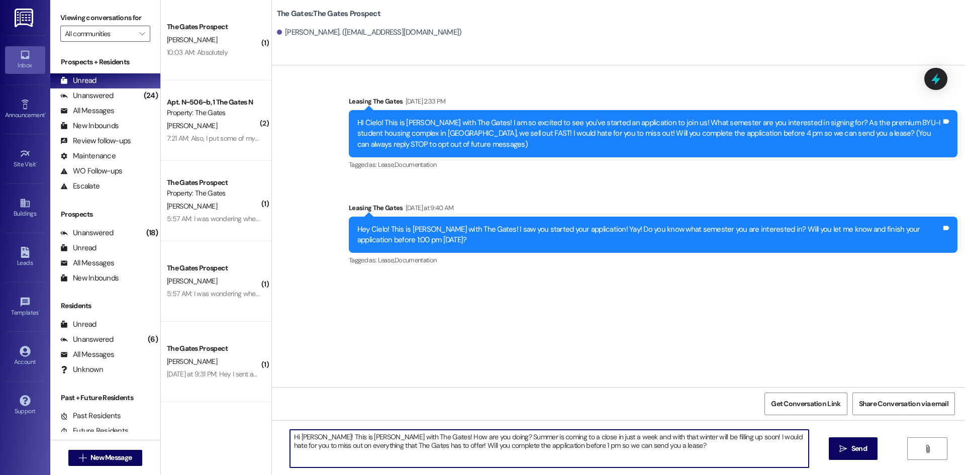
click at [312, 438] on textarea "Hi [PERSON_NAME]! This is [PERSON_NAME] with The Gates! How are you doing? Summ…" at bounding box center [549, 449] width 518 height 38
type textarea "Hi Cielo! This is [PERSON_NAME] with The Gates! How are you doing? Summer is co…"
click at [865, 449] on span "Send" at bounding box center [859, 448] width 16 height 11
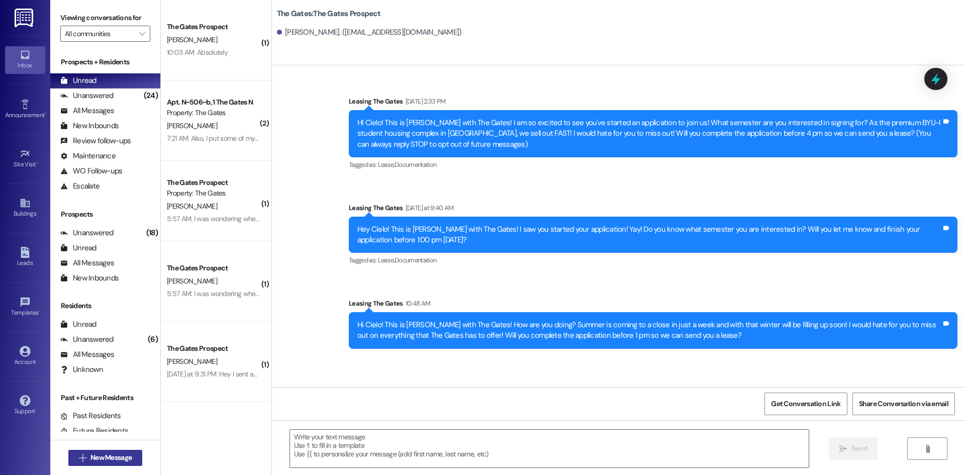
click at [94, 453] on span "New Message" at bounding box center [110, 457] width 41 height 11
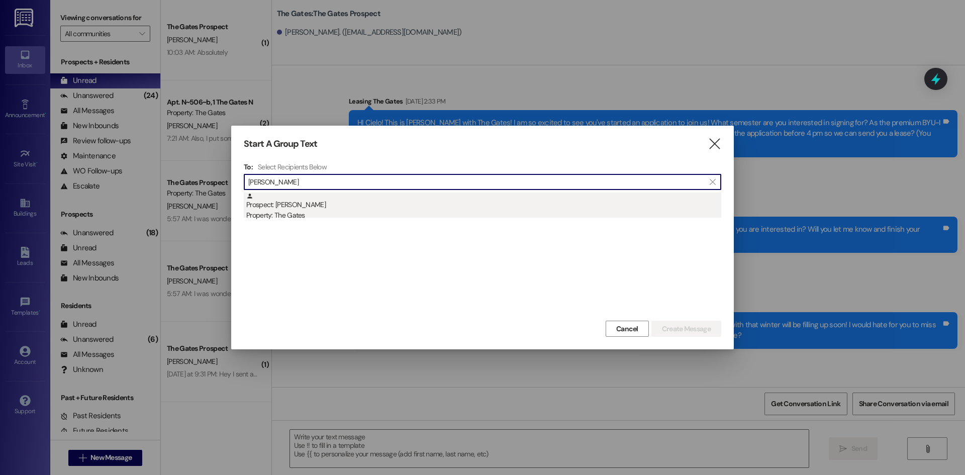
type input "[PERSON_NAME]"
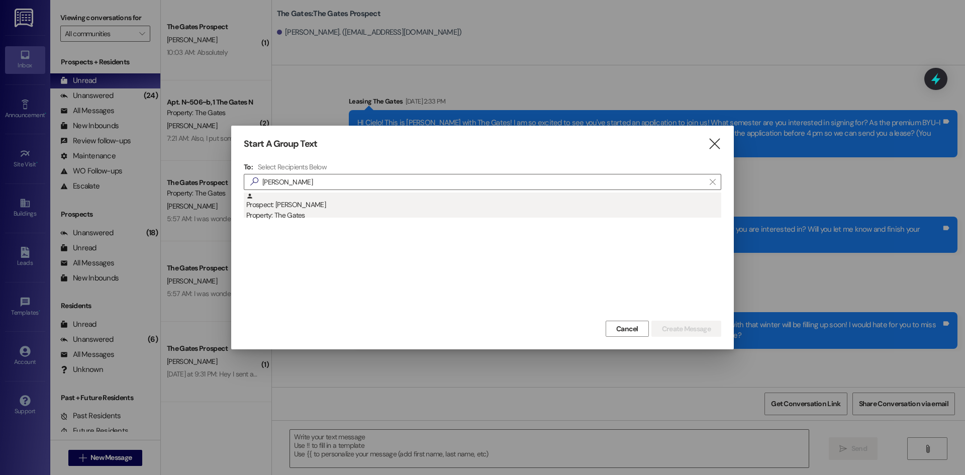
click at [293, 206] on div "Prospect: [PERSON_NAME] Property: The Gates" at bounding box center [483, 206] width 475 height 29
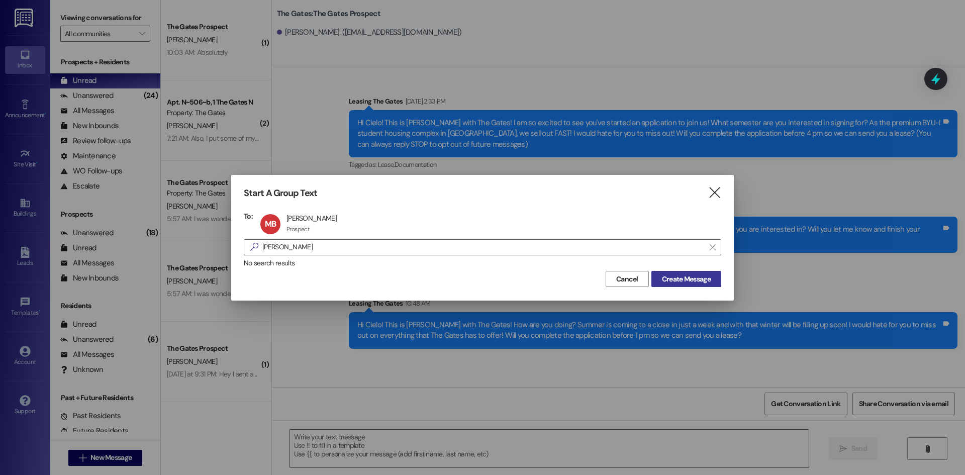
click at [683, 280] on span "Create Message" at bounding box center [686, 279] width 49 height 11
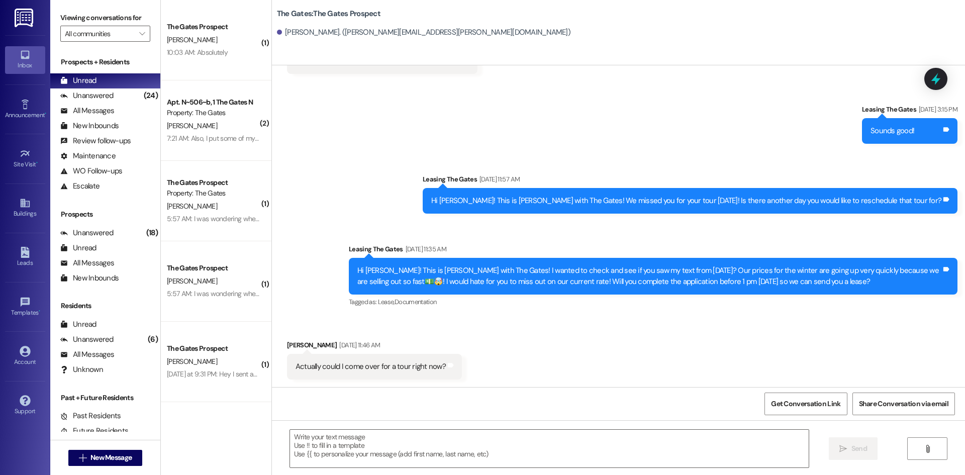
scroll to position [353, 0]
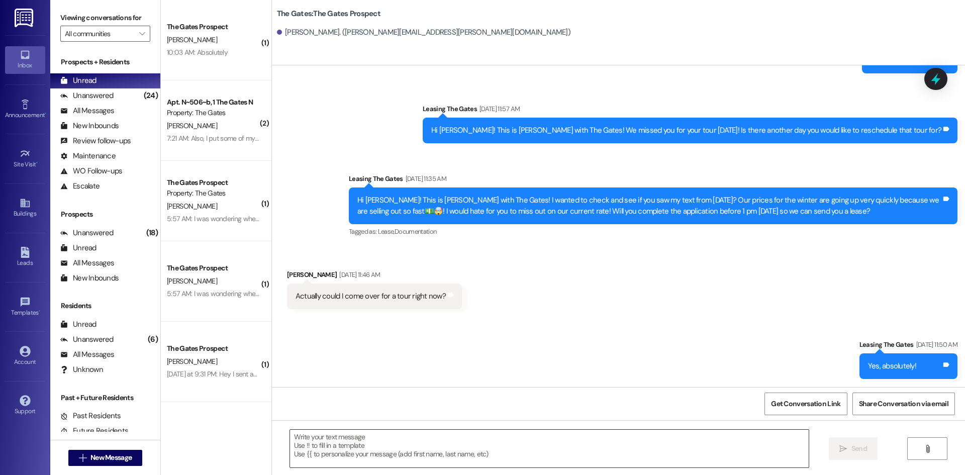
click at [345, 448] on textarea at bounding box center [549, 449] width 518 height 38
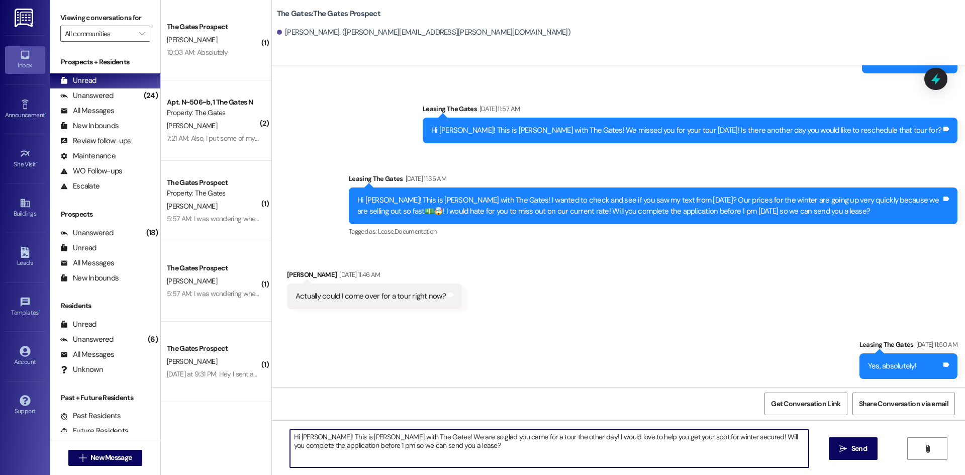
type textarea "Hi [PERSON_NAME]! This is [PERSON_NAME] with The Gates! We are so glad you came…"
click at [839, 452] on icon "" at bounding box center [843, 449] width 8 height 8
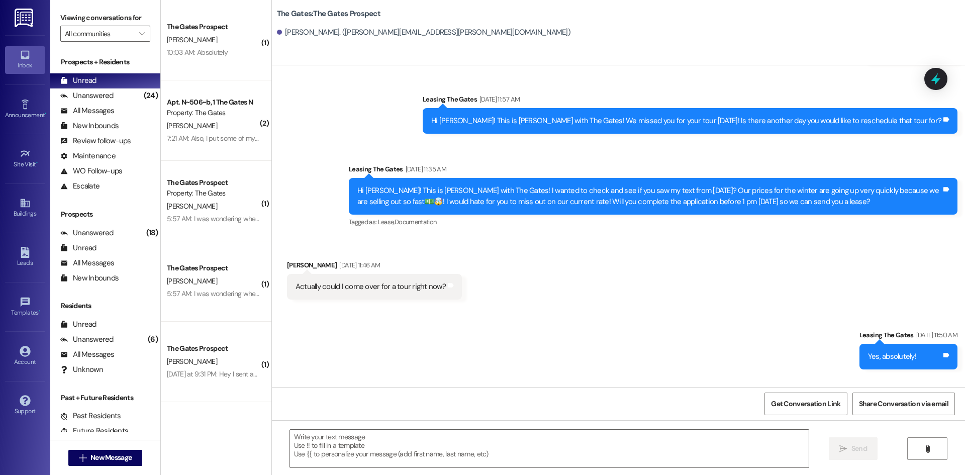
scroll to position [434, 0]
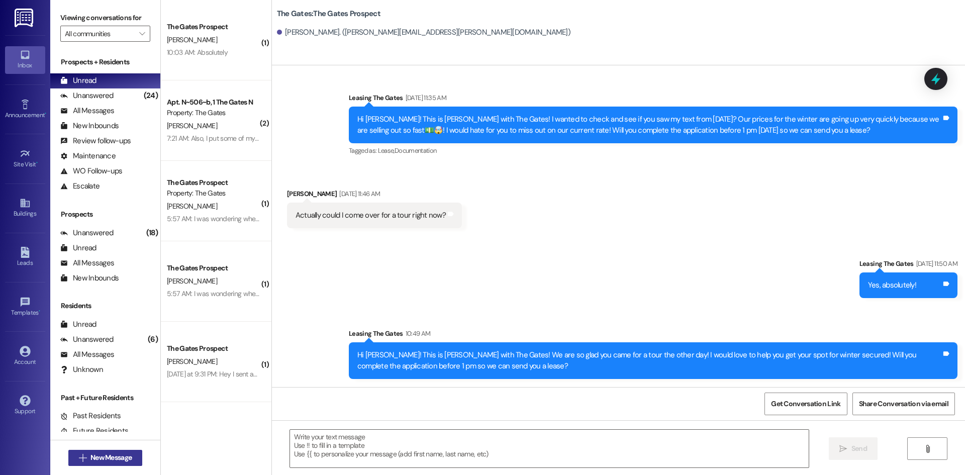
click at [100, 462] on button " New Message" at bounding box center [105, 458] width 74 height 16
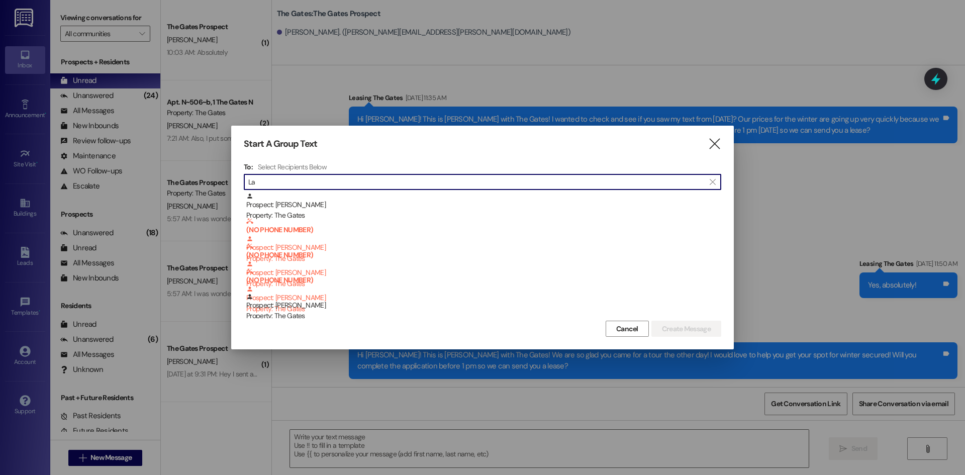
type input "L"
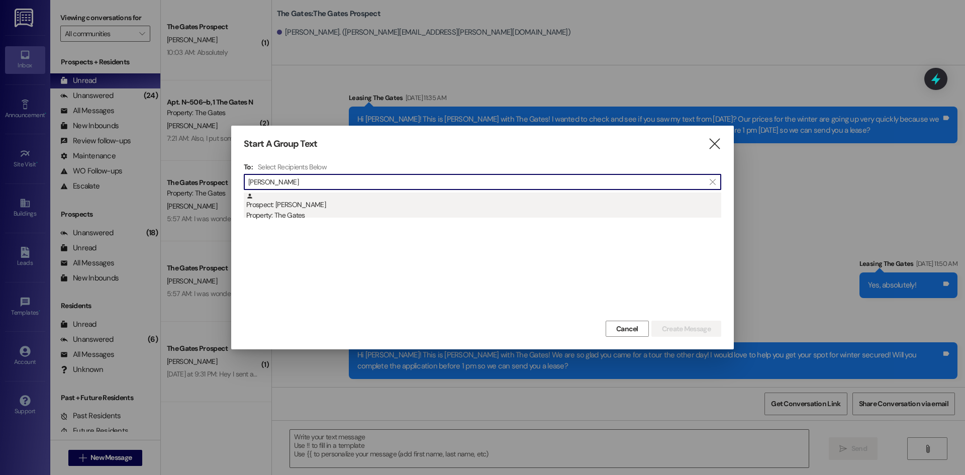
type input "[PERSON_NAME]"
click at [285, 205] on div "Prospect: [PERSON_NAME] Property: The Gates" at bounding box center [483, 206] width 475 height 29
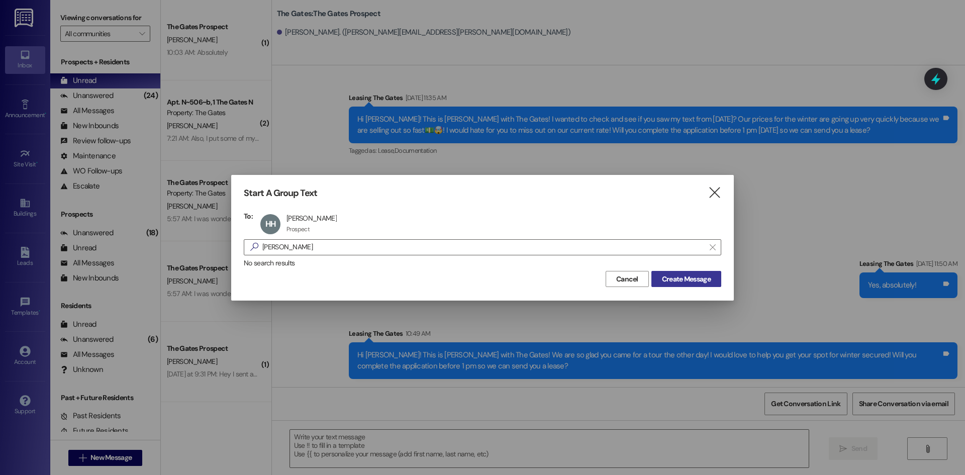
click at [692, 274] on span "Create Message" at bounding box center [686, 279] width 49 height 11
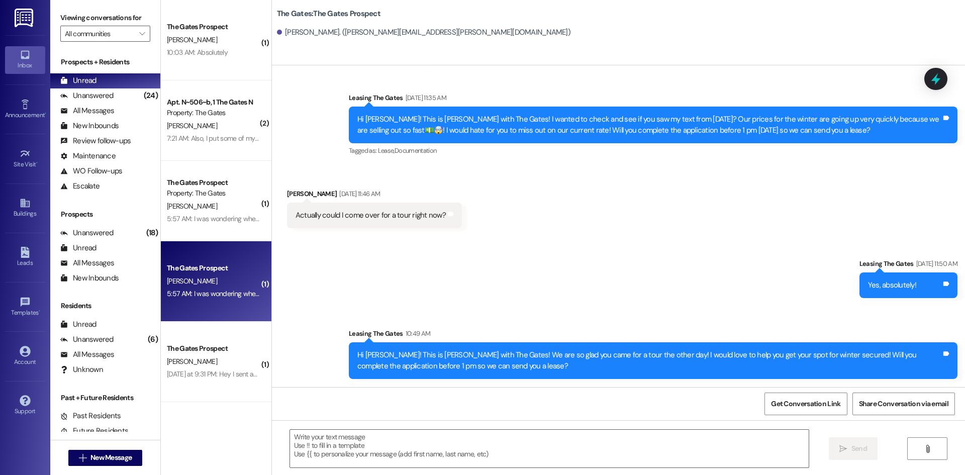
scroll to position [0, 0]
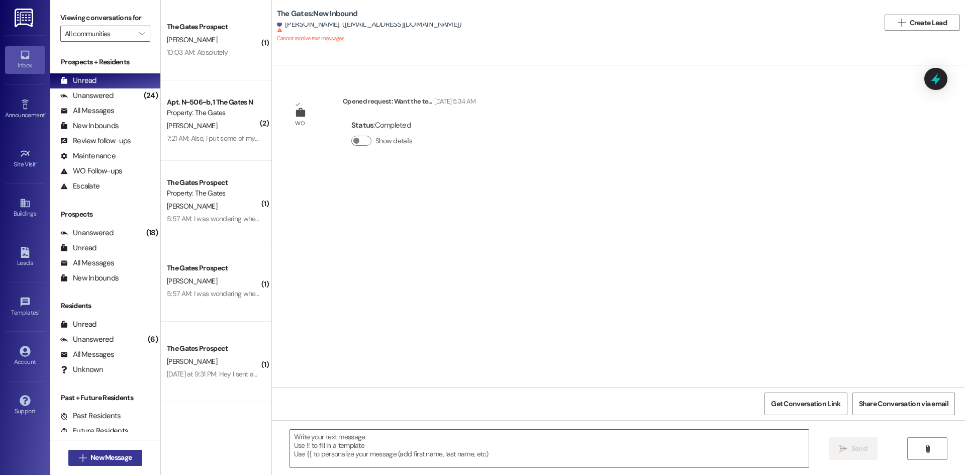
click at [121, 450] on button " New Message" at bounding box center [105, 458] width 74 height 16
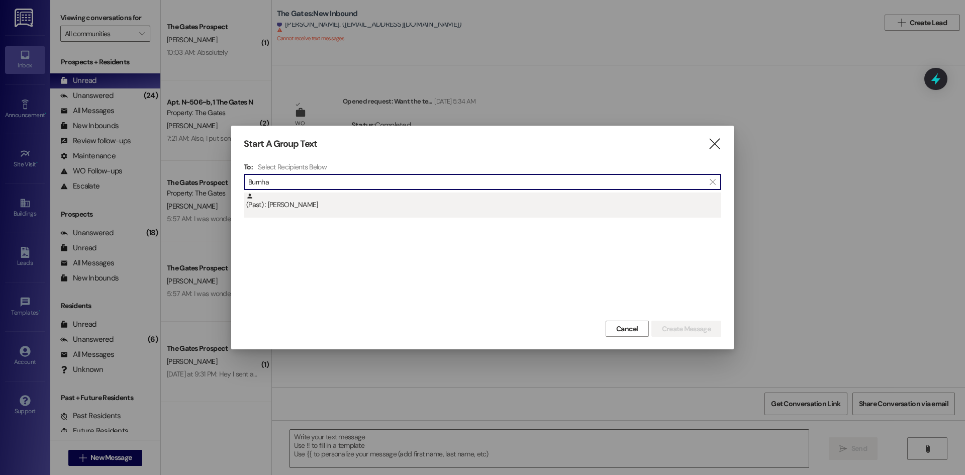
type input "Burnha"
click at [389, 213] on div "(Past) : [PERSON_NAME]" at bounding box center [482, 204] width 477 height 25
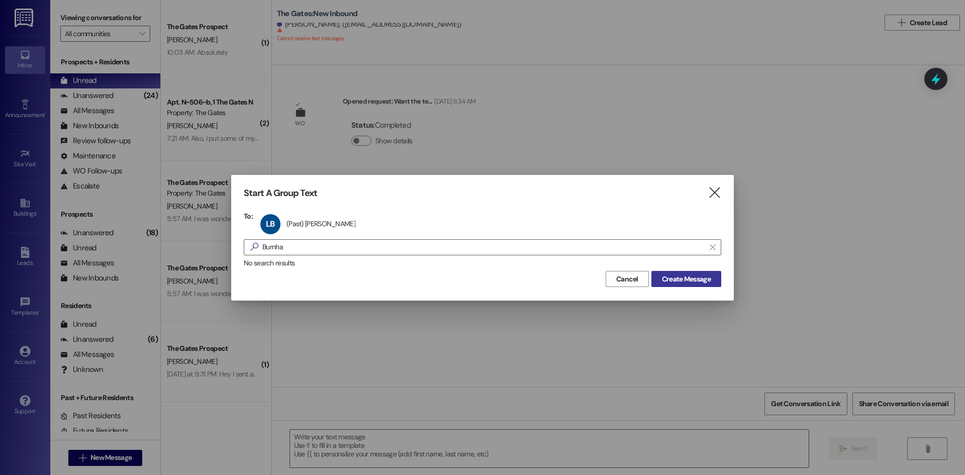
click at [671, 277] on span "Create Message" at bounding box center [686, 279] width 49 height 11
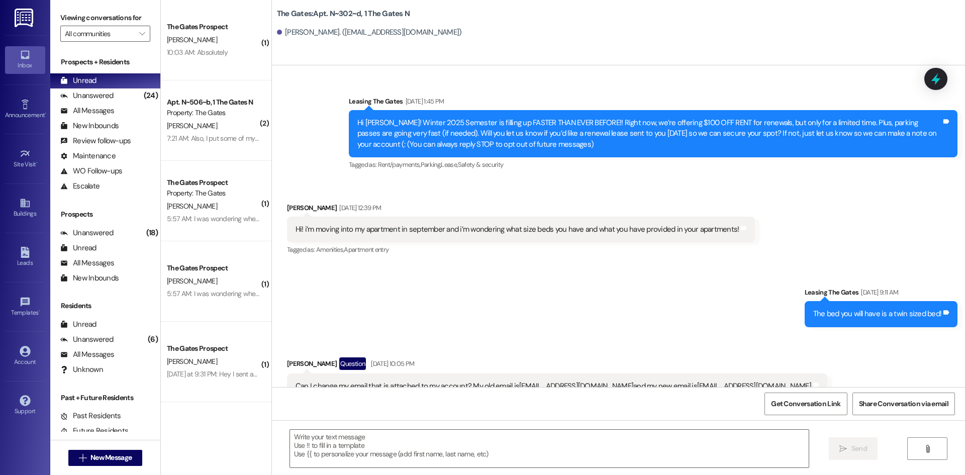
scroll to position [16702, 0]
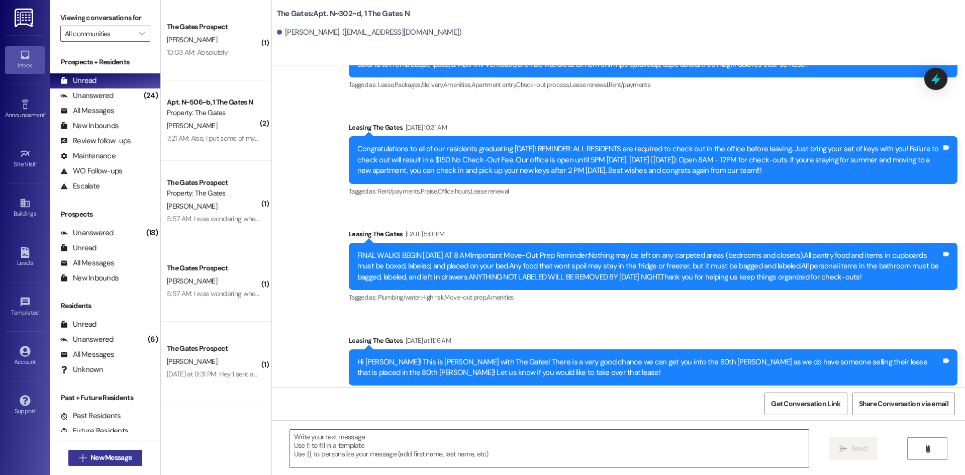
click at [112, 461] on span "New Message" at bounding box center [110, 457] width 41 height 11
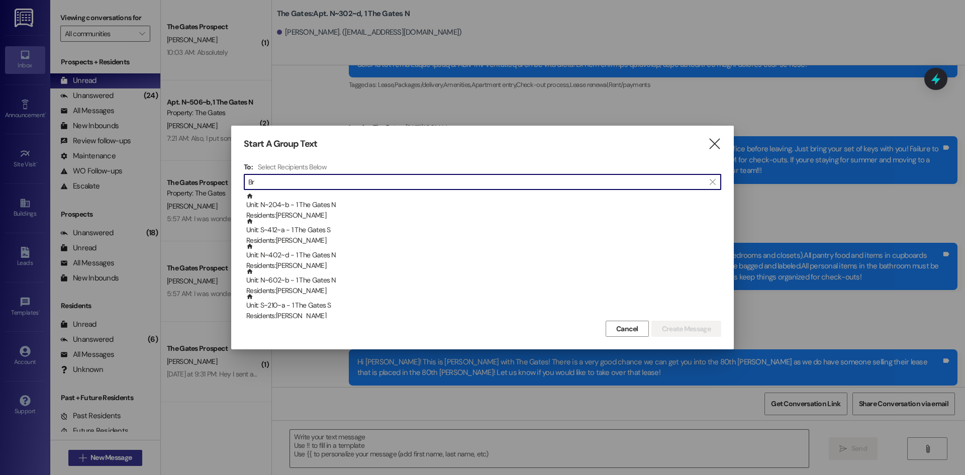
type input "B"
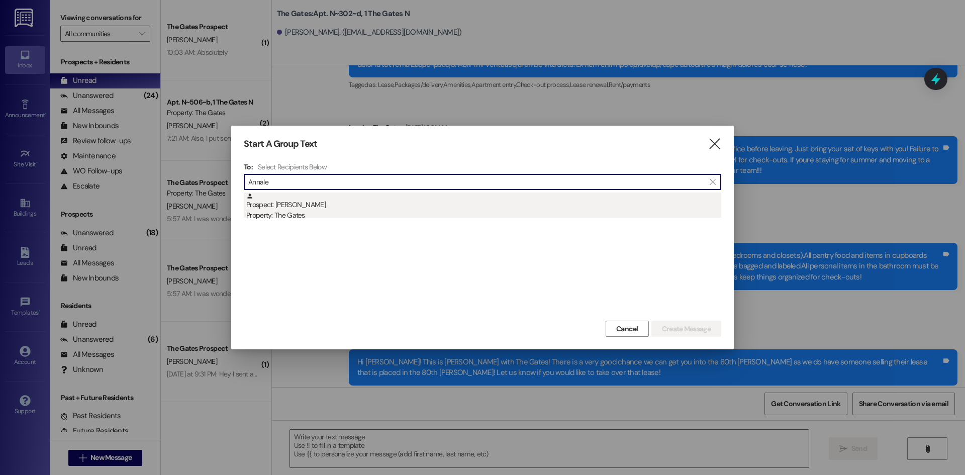
type input "Annale"
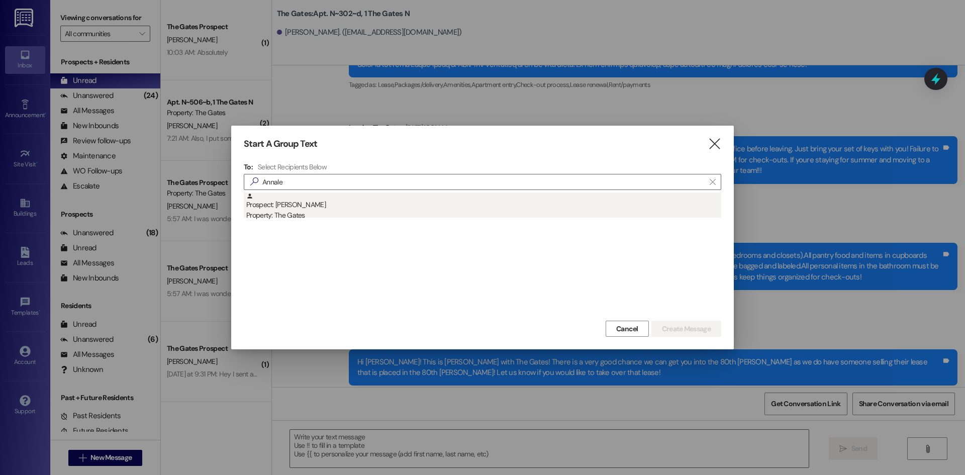
click at [297, 218] on div "Property: The Gates" at bounding box center [483, 215] width 475 height 11
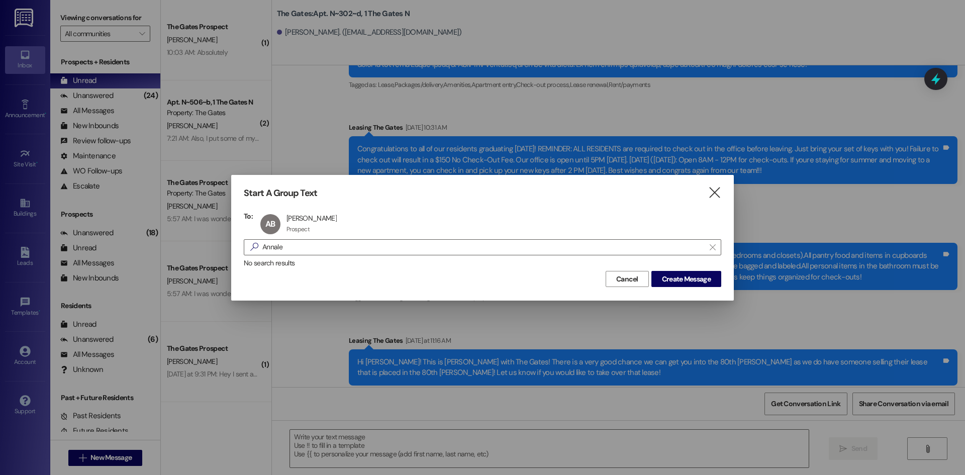
click at [681, 267] on div "No search results" at bounding box center [482, 263] width 477 height 11
click at [685, 275] on span "Create Message" at bounding box center [686, 279] width 49 height 11
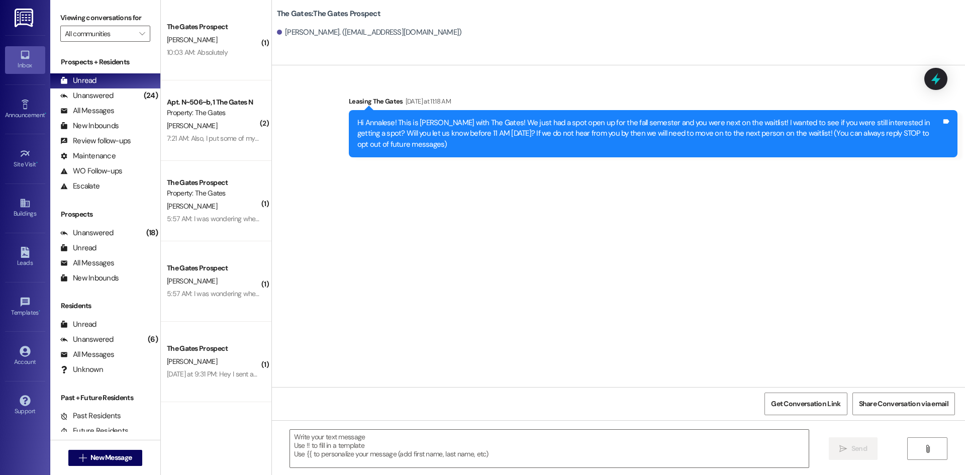
scroll to position [0, 0]
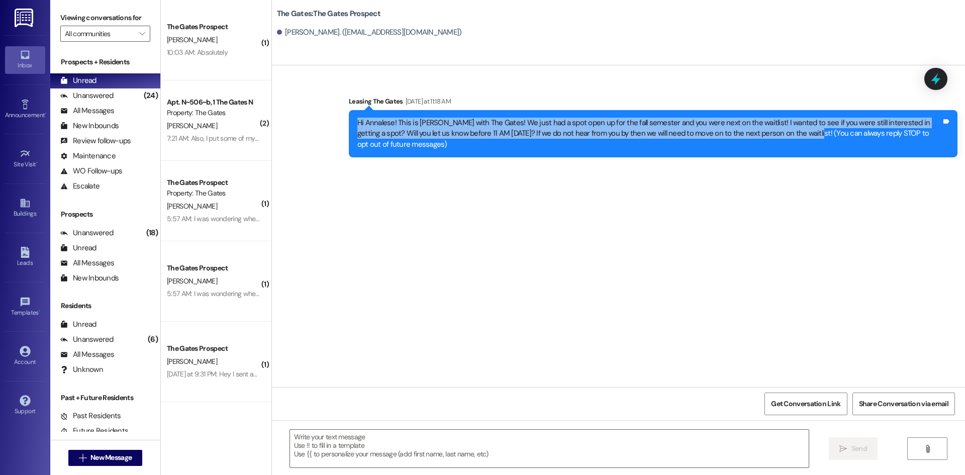
drag, startPoint x: 777, startPoint y: 134, endPoint x: 343, endPoint y: 120, distance: 433.8
click at [349, 120] on div "Hi Annalese! This is [PERSON_NAME] with The Gates! We just had a spot open up f…" at bounding box center [653, 133] width 608 height 47
copy div "Hi Annalese! This is [PERSON_NAME] with The Gates! We just had a spot open up f…"
click at [113, 458] on span "New Message" at bounding box center [110, 457] width 41 height 11
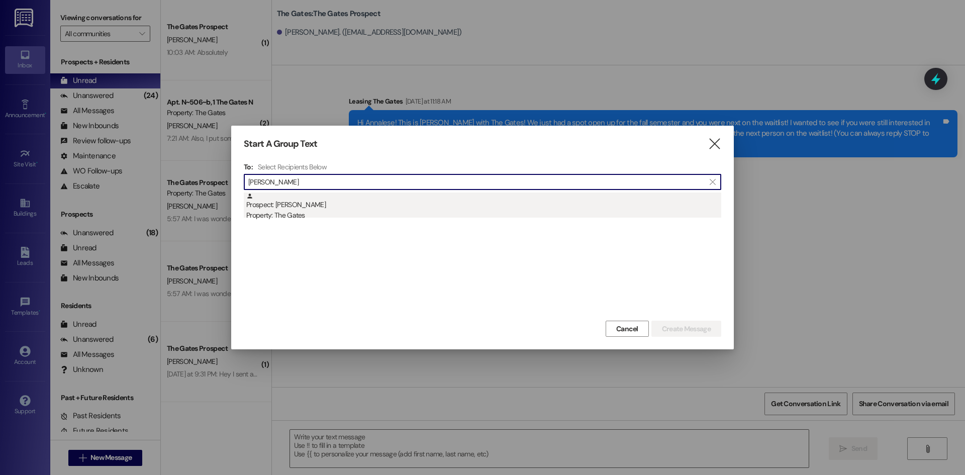
type input "[PERSON_NAME]"
click at [324, 204] on div "Prospect: [PERSON_NAME] Property: The Gates" at bounding box center [483, 206] width 475 height 29
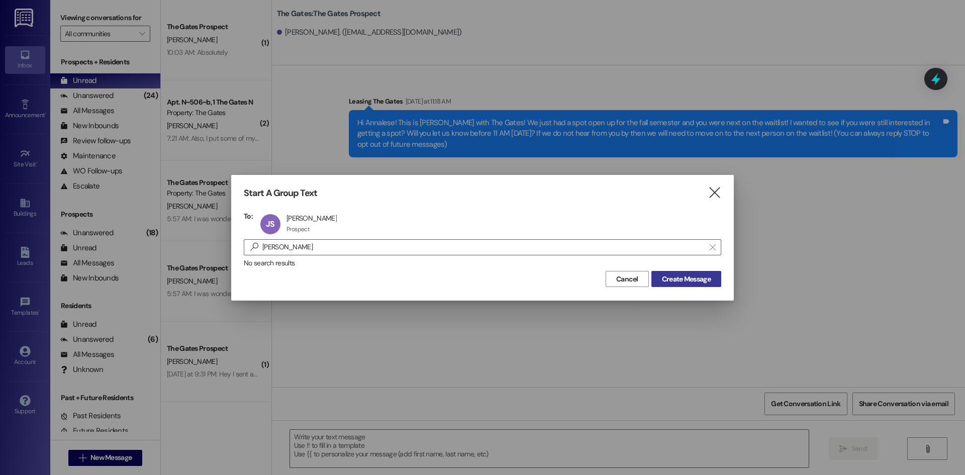
click at [685, 281] on span "Create Message" at bounding box center [686, 279] width 49 height 11
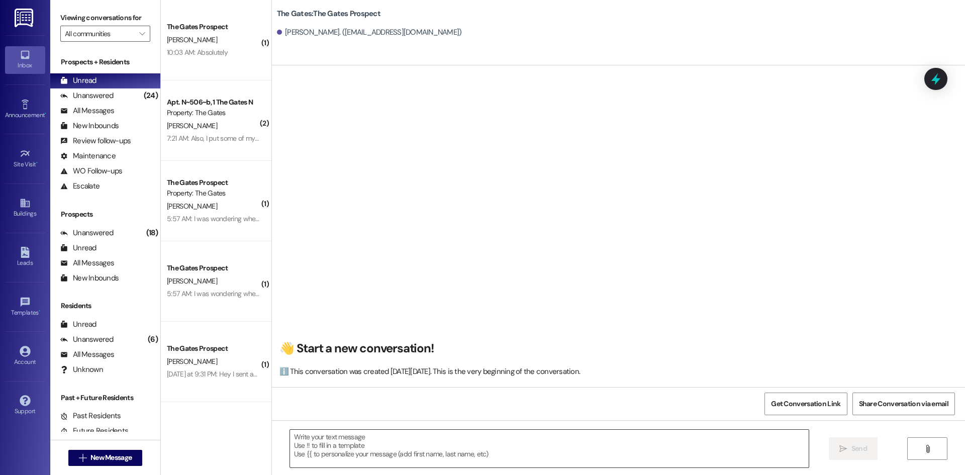
click at [311, 437] on textarea at bounding box center [549, 449] width 518 height 38
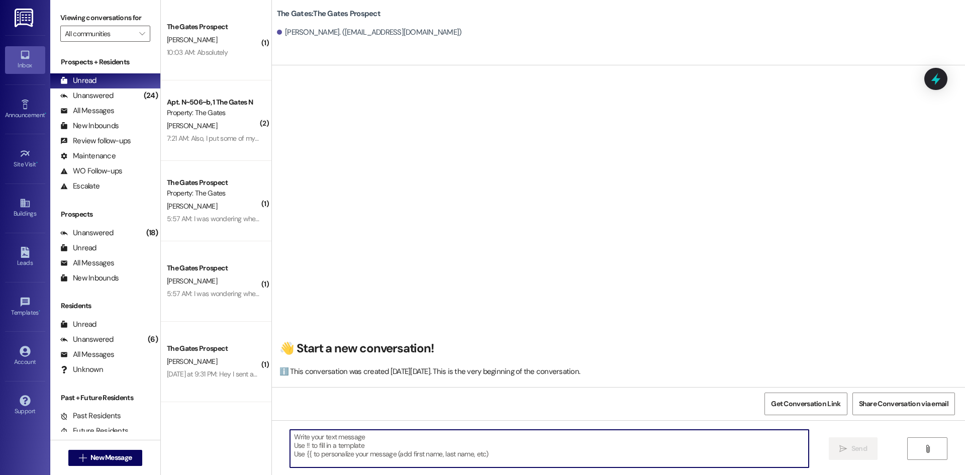
paste textarea "Hi Annalese! This is [PERSON_NAME] with The Gates! We just had a spot open up f…"
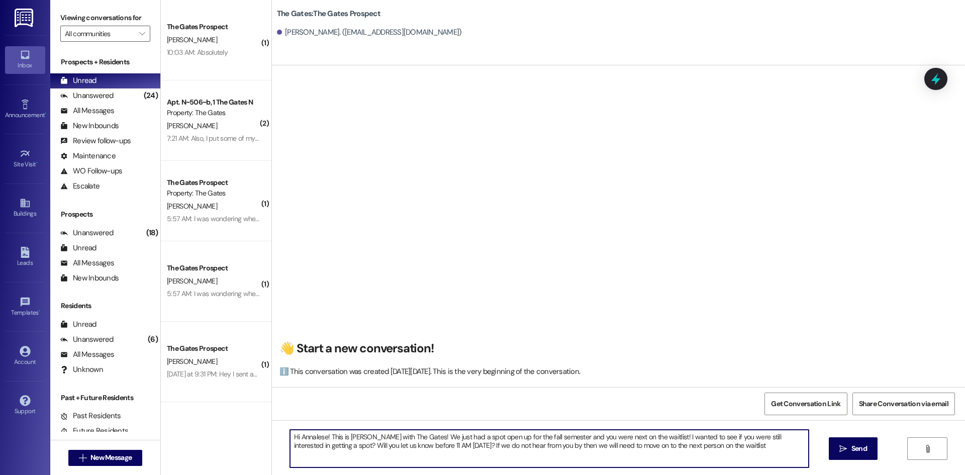
click at [321, 434] on textarea "Hi Annalese! This is [PERSON_NAME] with The Gates! We just had a spot open up f…" at bounding box center [549, 449] width 518 height 38
click at [730, 444] on textarea "Hi [PERSON_NAME]! This is [PERSON_NAME] with The Gates! We just had a spot open…" at bounding box center [549, 449] width 518 height 38
type textarea "Hi [PERSON_NAME]! This is [PERSON_NAME] with The Gates! We just had a spot open…"
drag, startPoint x: 854, startPoint y: 447, endPoint x: 809, endPoint y: 446, distance: 44.7
click at [854, 447] on span "Send" at bounding box center [859, 448] width 16 height 11
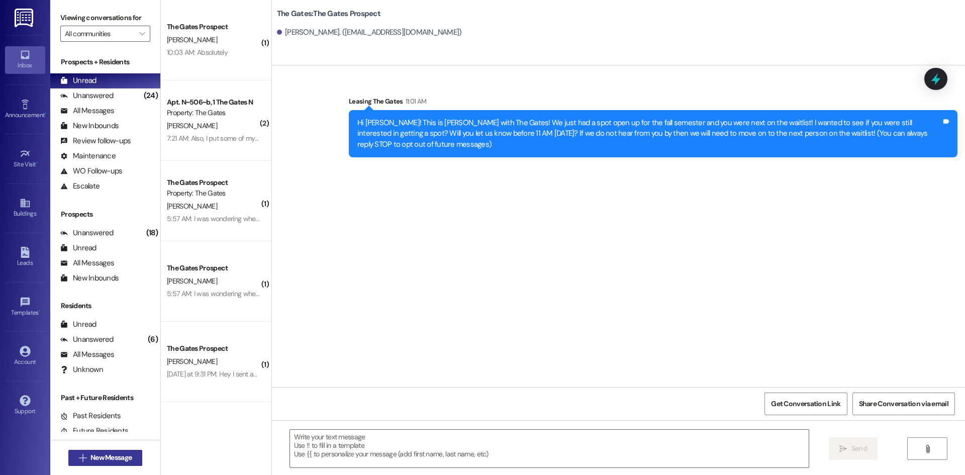
click at [103, 450] on button " New Message" at bounding box center [105, 458] width 74 height 16
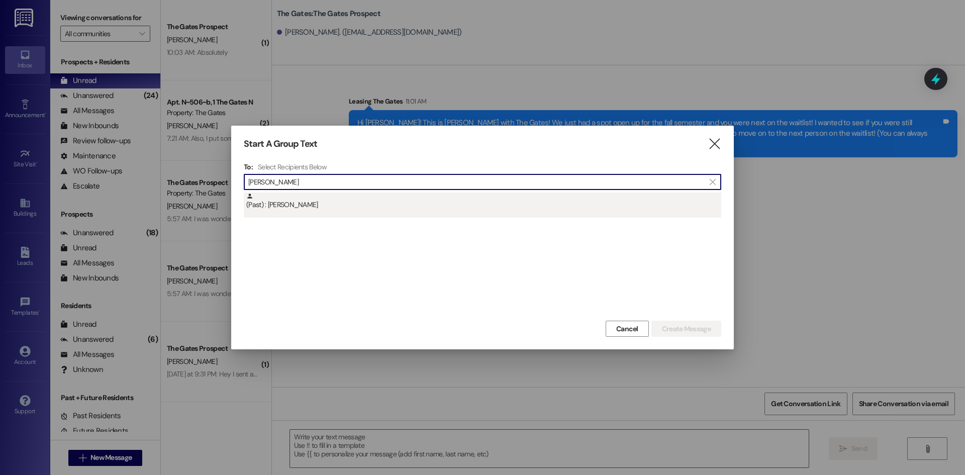
type input "[PERSON_NAME]"
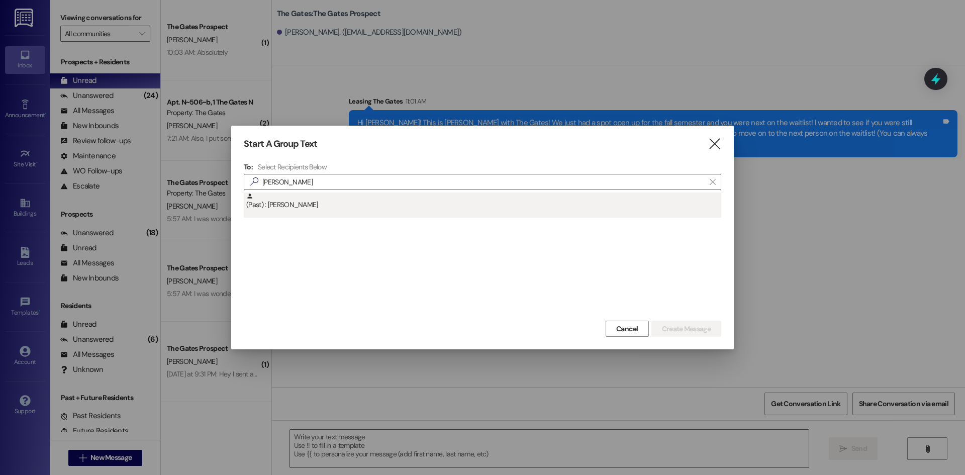
click at [314, 210] on div "(Past) : [PERSON_NAME]" at bounding box center [483, 201] width 475 height 18
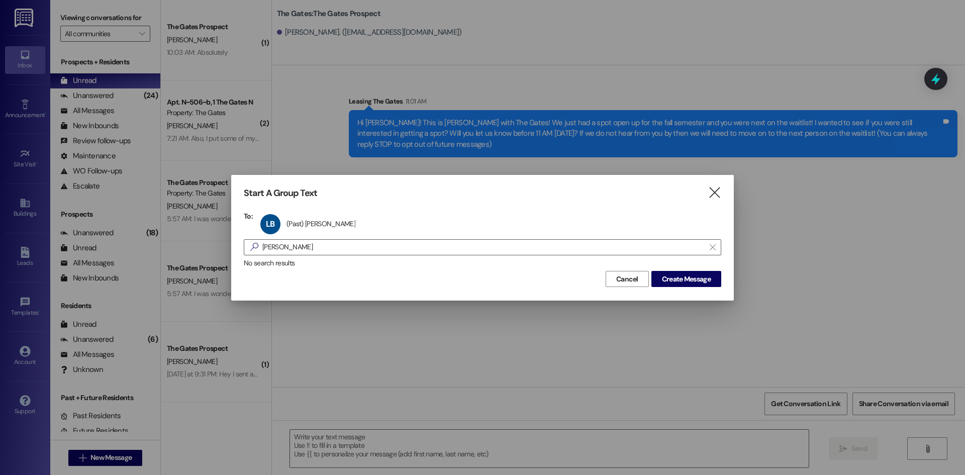
click at [715, 288] on div "Start A Group Text  To: LB (Past) [PERSON_NAME] (Past) [PERSON_NAME] click to …" at bounding box center [482, 237] width 502 height 125
click at [715, 281] on button "Create Message" at bounding box center [686, 279] width 70 height 16
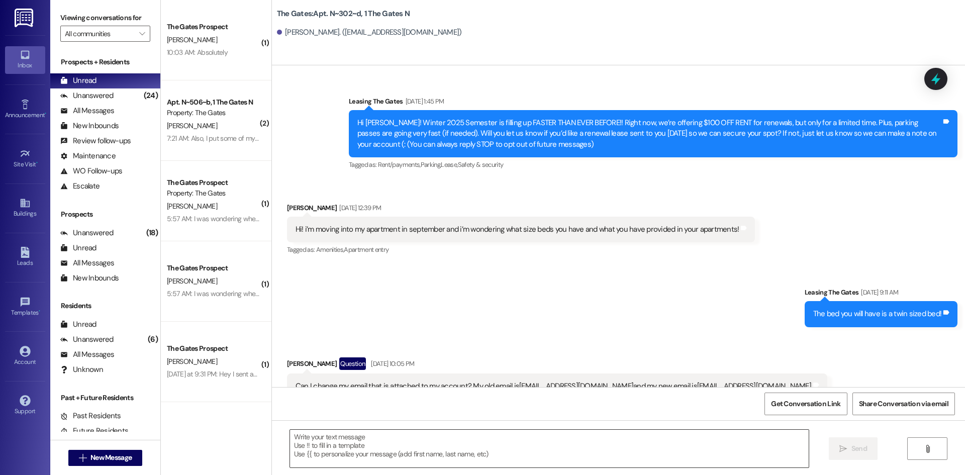
scroll to position [16702, 0]
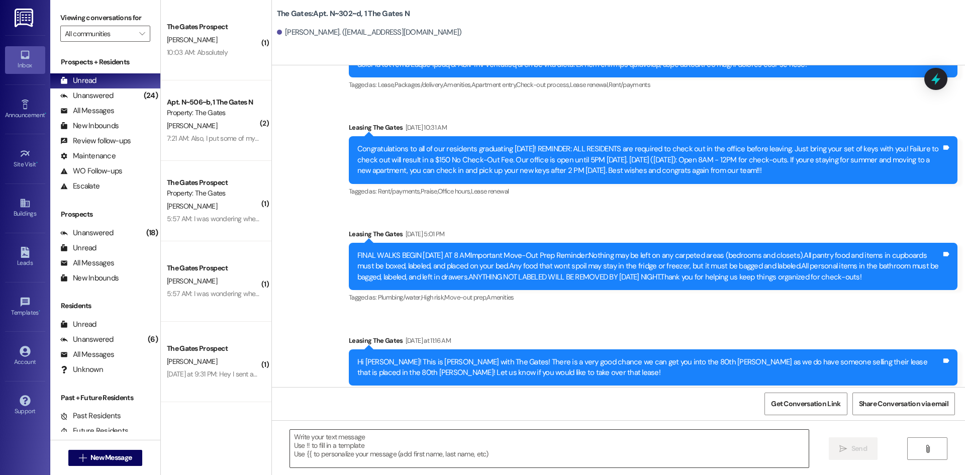
click at [344, 440] on textarea at bounding box center [549, 449] width 518 height 38
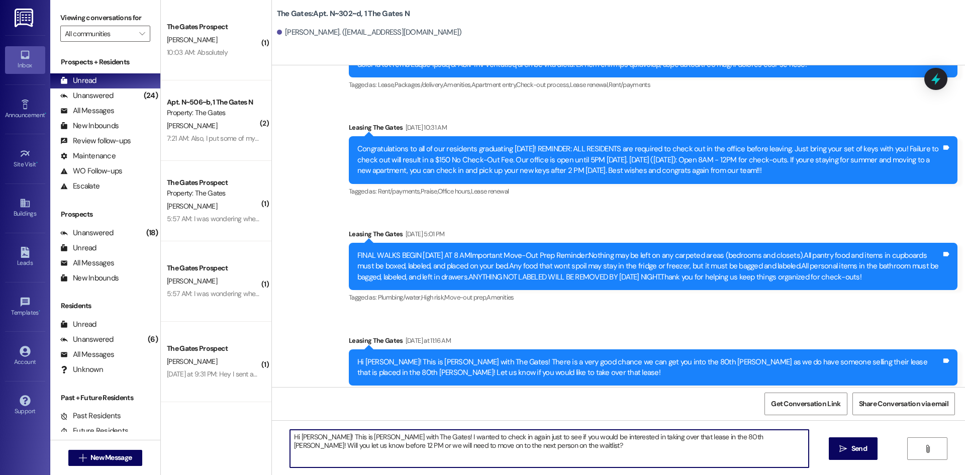
type textarea "Hi [PERSON_NAME]! This is [PERSON_NAME] with The Gates! I wanted to check in ag…"
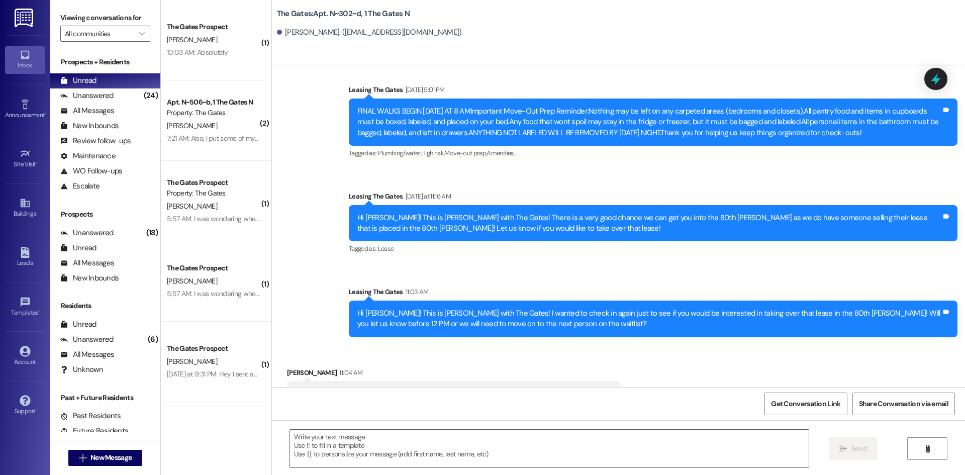
scroll to position [16852, 0]
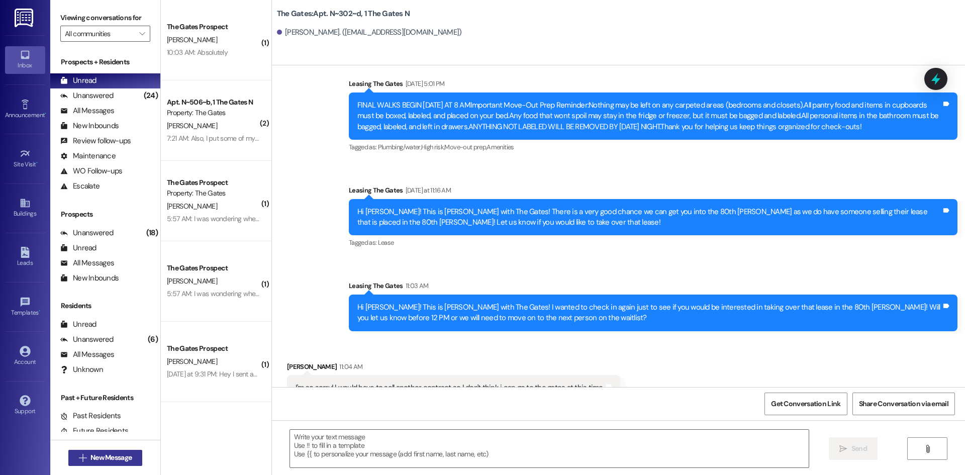
click at [79, 458] on icon "" at bounding box center [83, 458] width 8 height 8
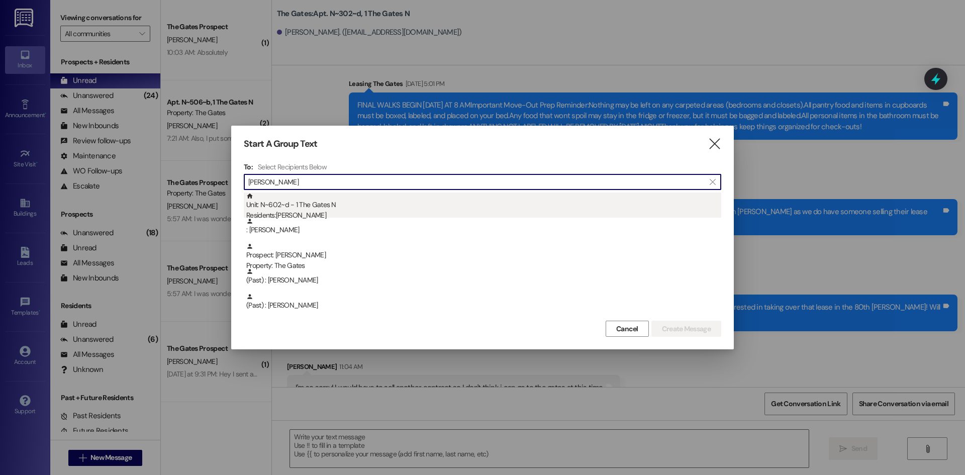
type input "[PERSON_NAME]"
click at [290, 205] on div "Unit: N~602~d - 1 The Gates N Residents: [PERSON_NAME]" at bounding box center [483, 206] width 475 height 29
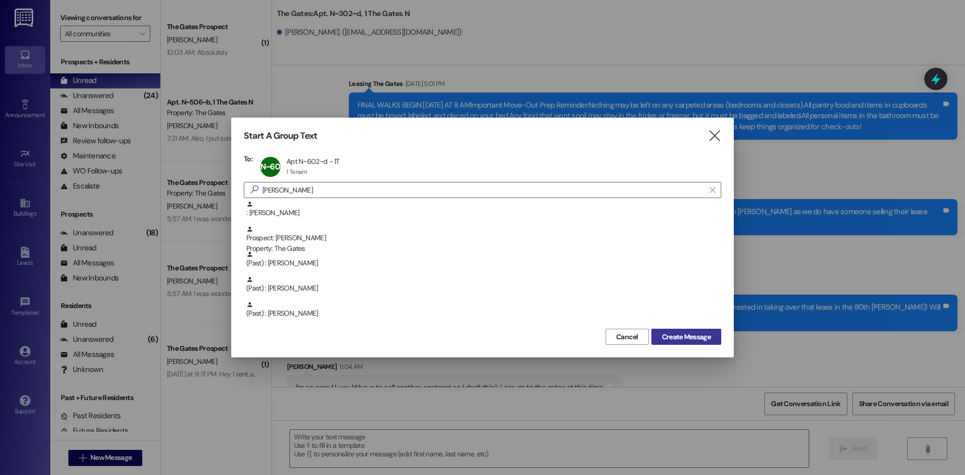
click at [686, 330] on button "Create Message" at bounding box center [686, 337] width 70 height 16
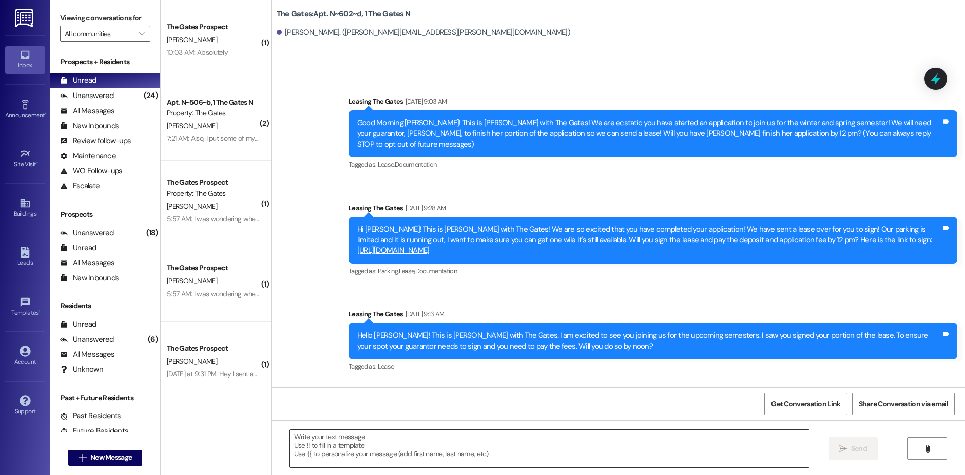
scroll to position [27378, 0]
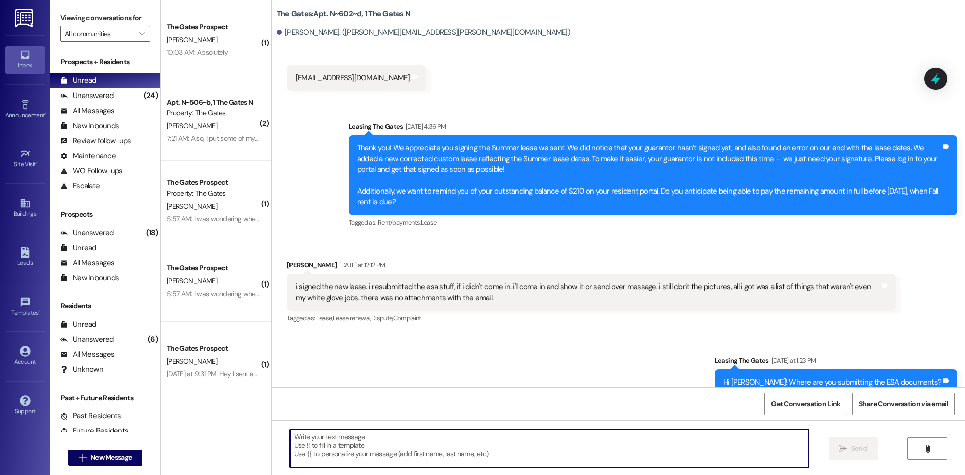
click at [334, 442] on textarea at bounding box center [549, 449] width 518 height 38
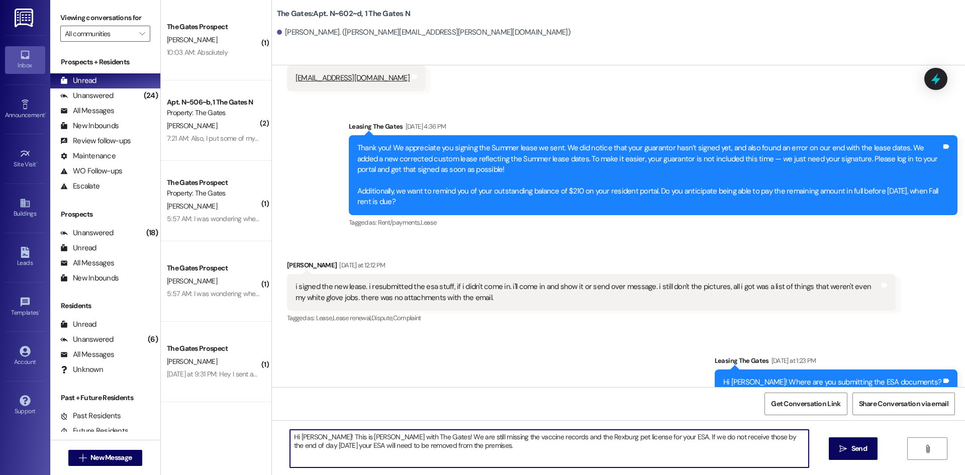
click at [462, 450] on textarea "Hi [PERSON_NAME]! This is [PERSON_NAME] with The Gates! We are still missing th…" at bounding box center [549, 449] width 518 height 38
type textarea "Hi [PERSON_NAME]! This is [PERSON_NAME] with The Gates! We are still missing th…"
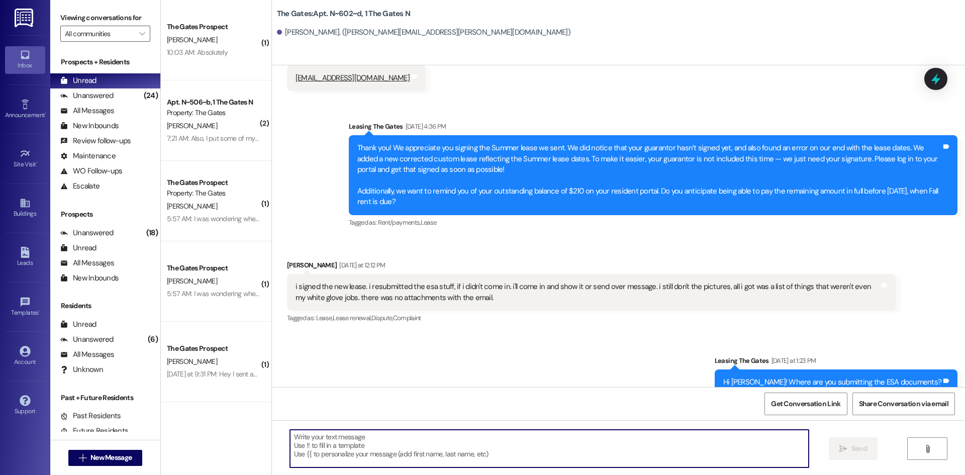
scroll to position [27324, 0]
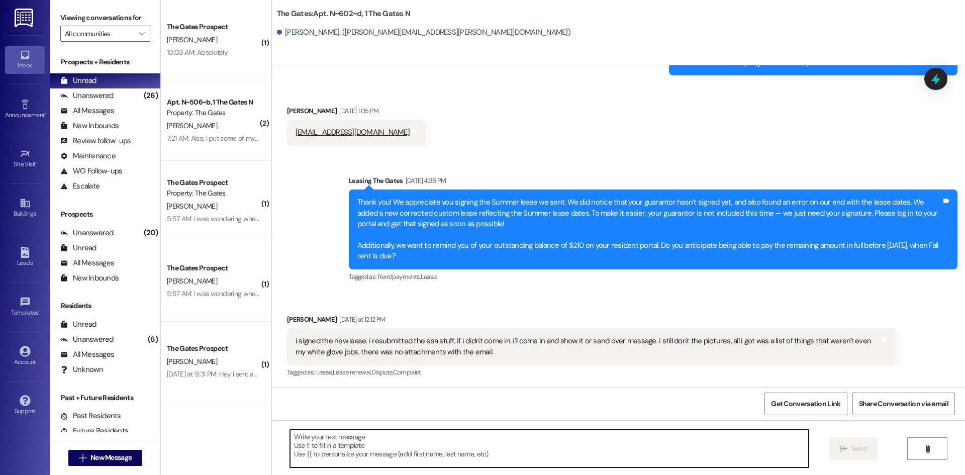
click at [96, 448] on div " New Message" at bounding box center [105, 457] width 74 height 25
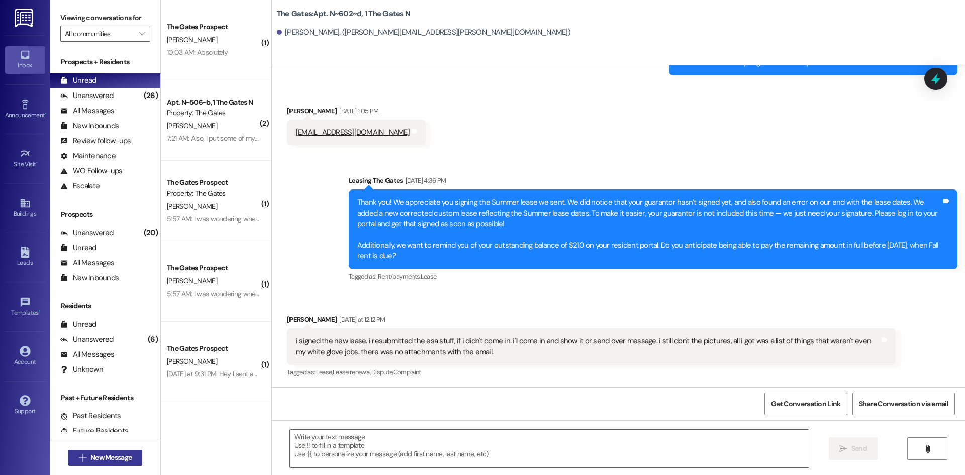
click at [95, 454] on span "New Message" at bounding box center [110, 457] width 41 height 11
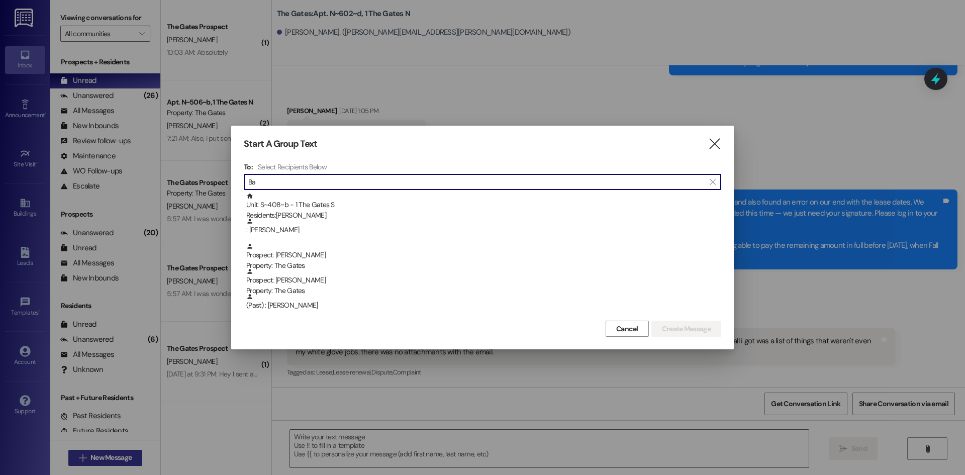
type input "B"
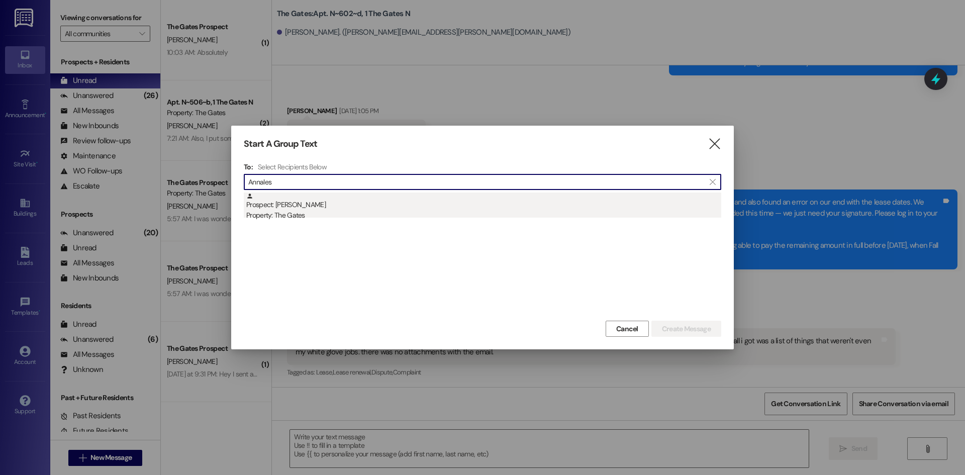
type input "Annales"
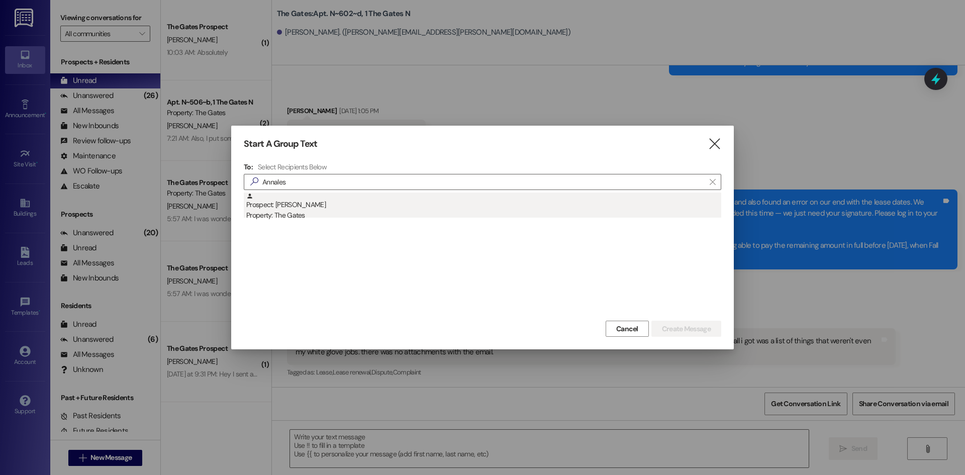
click at [299, 198] on div "Prospect: [PERSON_NAME] Property: The Gates" at bounding box center [483, 206] width 475 height 29
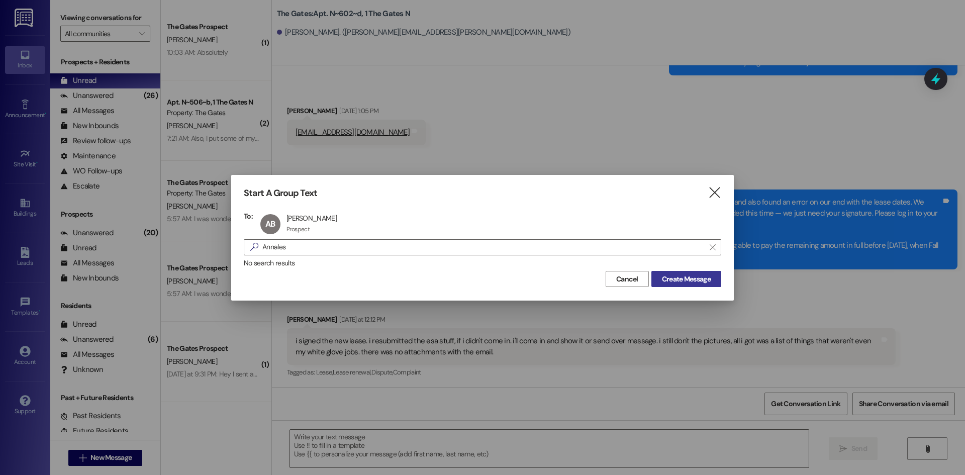
click at [693, 279] on span "Create Message" at bounding box center [686, 279] width 49 height 11
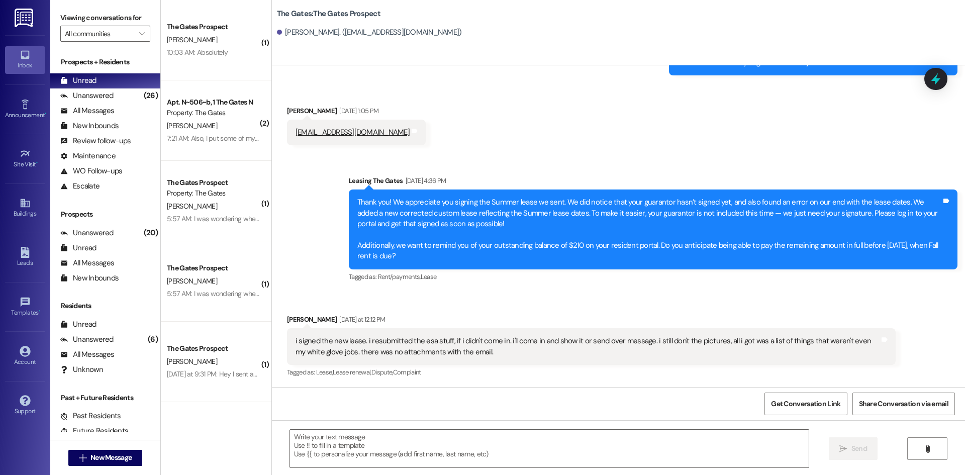
scroll to position [0, 0]
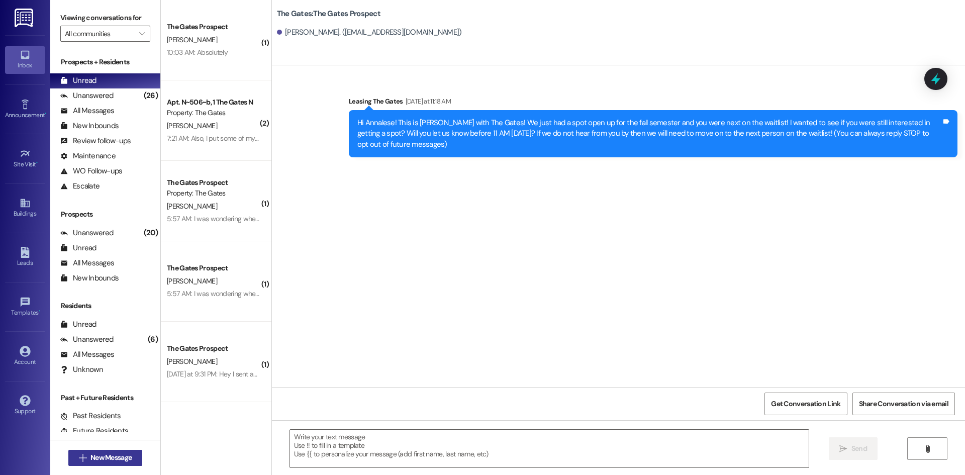
click at [106, 462] on span "New Message" at bounding box center [110, 457] width 41 height 11
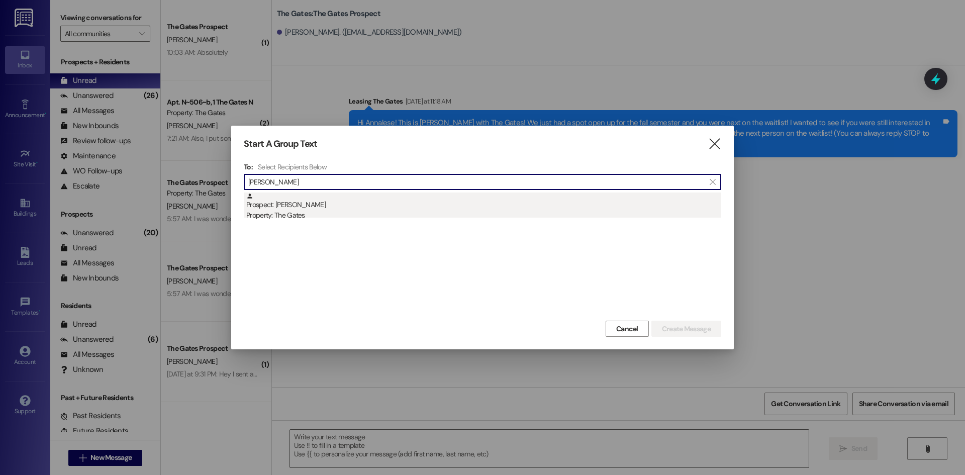
type input "[PERSON_NAME]"
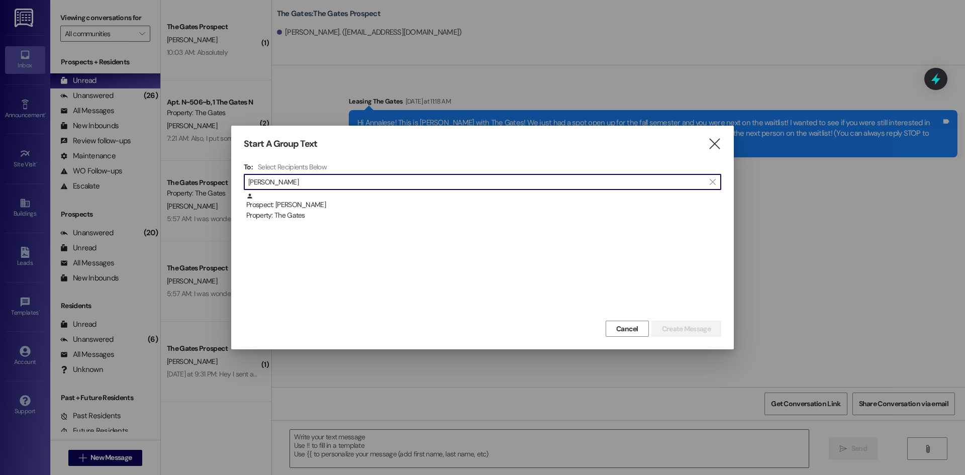
click at [320, 210] on div "Property: The Gates" at bounding box center [483, 215] width 475 height 11
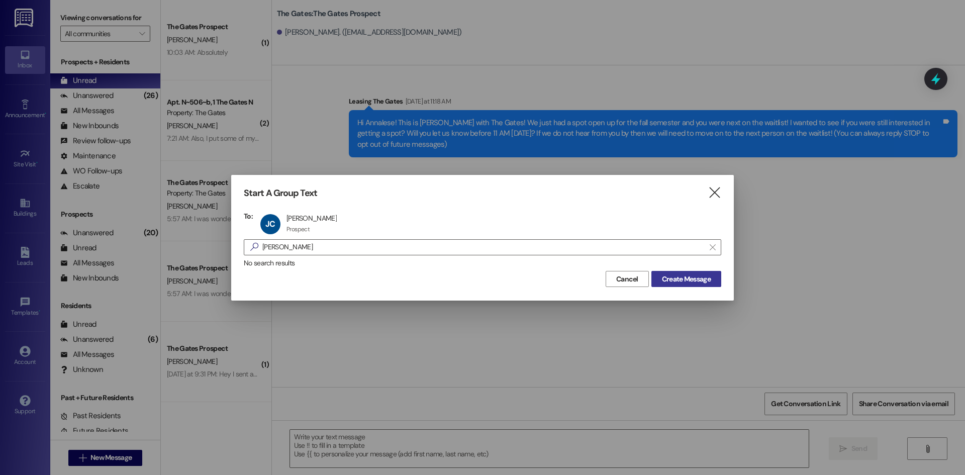
click at [669, 281] on span "Create Message" at bounding box center [686, 279] width 49 height 11
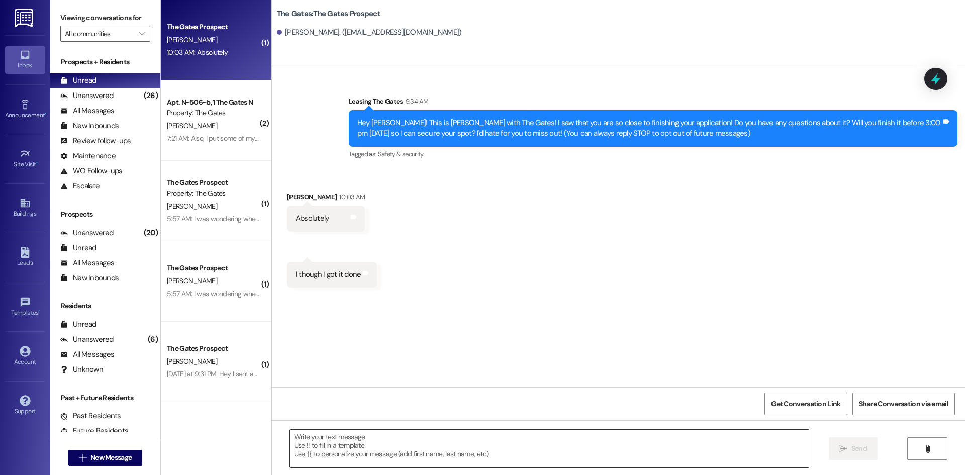
click at [345, 448] on textarea at bounding box center [549, 449] width 518 height 38
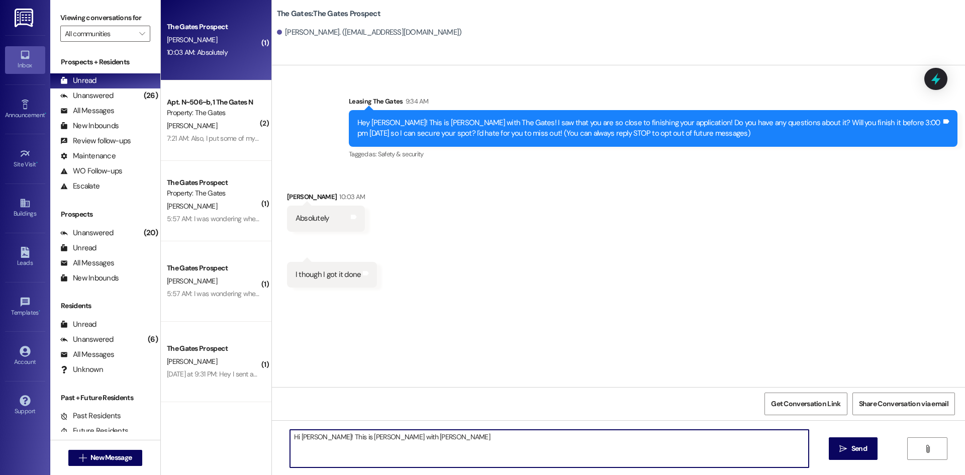
drag, startPoint x: 306, startPoint y: 435, endPoint x: 379, endPoint y: 458, distance: 76.4
click at [379, 458] on textarea "Hi [PERSON_NAME]! This is [PERSON_NAME] with [PERSON_NAME]" at bounding box center [549, 449] width 518 height 38
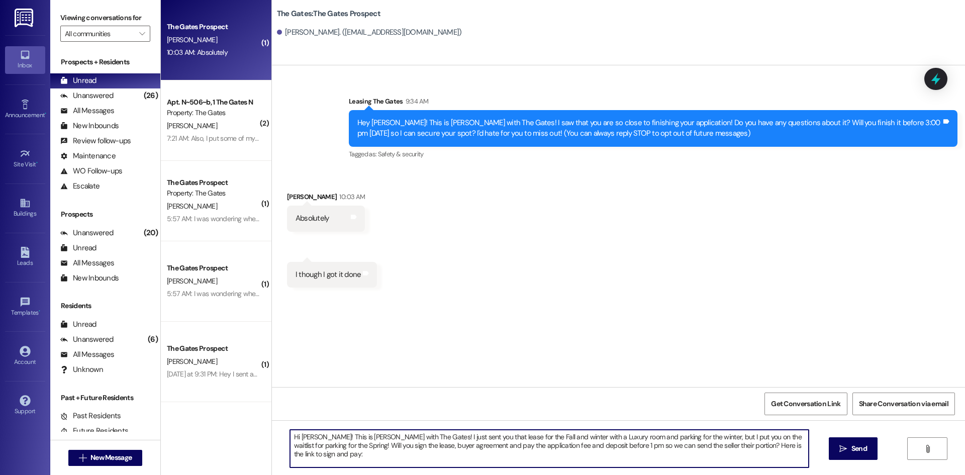
drag, startPoint x: 429, startPoint y: 439, endPoint x: 466, endPoint y: 419, distance: 41.6
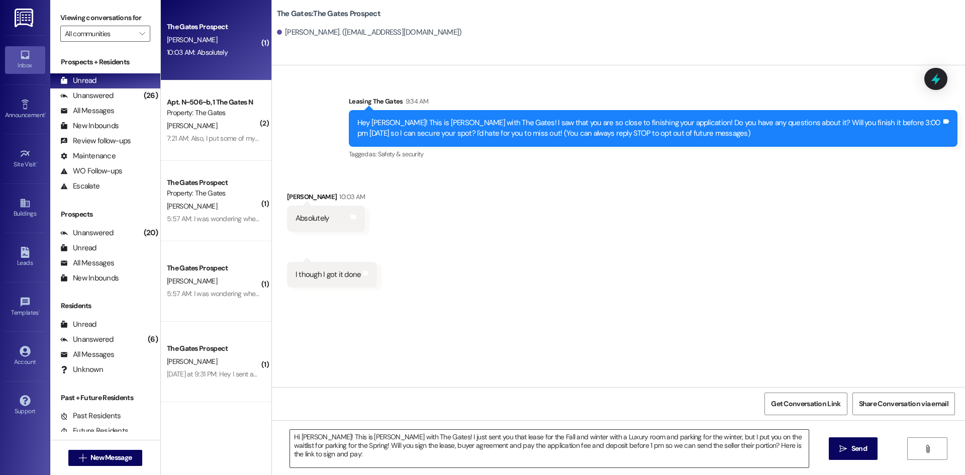
click at [344, 450] on textarea "Hi [PERSON_NAME]! This is [PERSON_NAME] with The Gates! I just sent you that le…" at bounding box center [549, 449] width 518 height 38
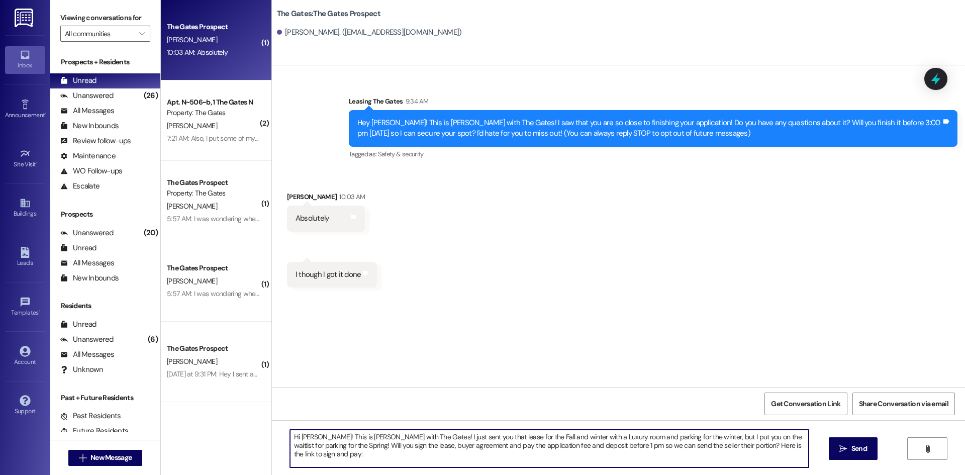
paste textarea "[URL][DOMAIN_NAME]"
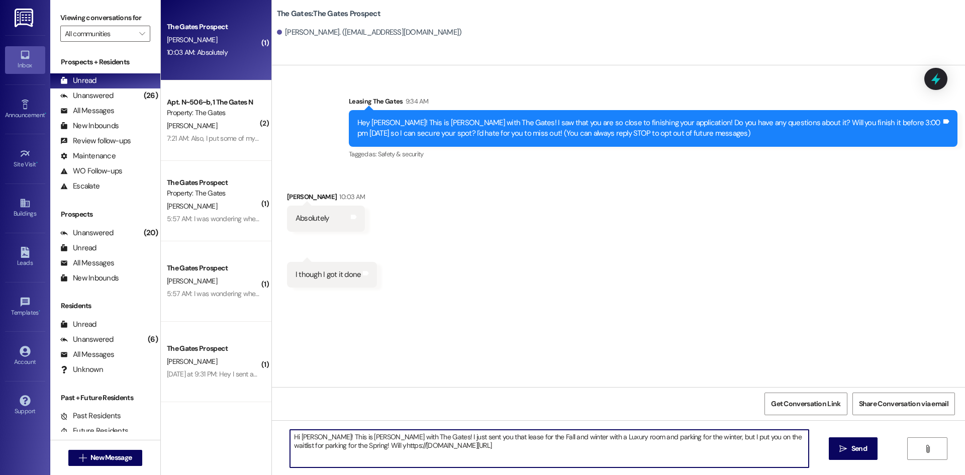
click at [339, 444] on textarea "Hi [PERSON_NAME]! This is [PERSON_NAME] with The Gates! I just sent you that le…" at bounding box center [549, 449] width 518 height 38
click at [345, 444] on textarea "Hi [PERSON_NAME]! This is [PERSON_NAME] with The Gates! I just sent you that le…" at bounding box center [549, 449] width 518 height 38
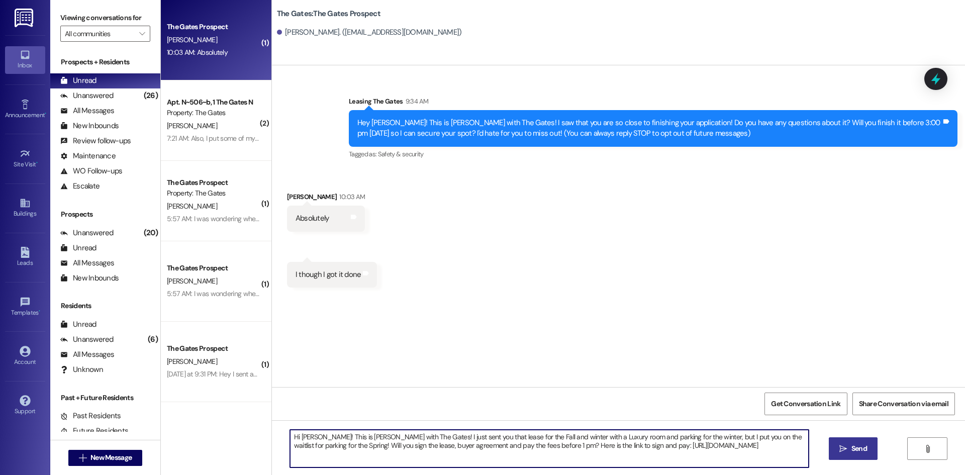
type textarea "Hi [PERSON_NAME]! This is [PERSON_NAME] with The Gates! I just sent you that le…"
click at [864, 459] on button " Send" at bounding box center [852, 448] width 49 height 23
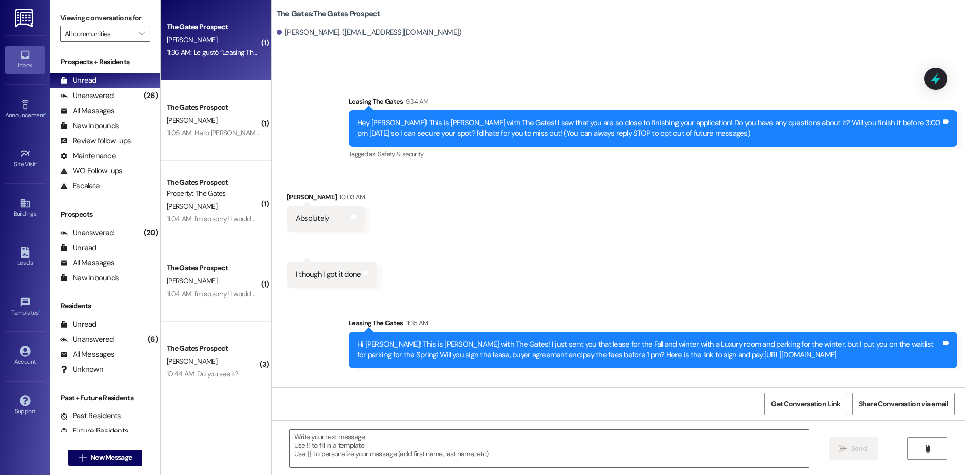
scroll to position [69, 0]
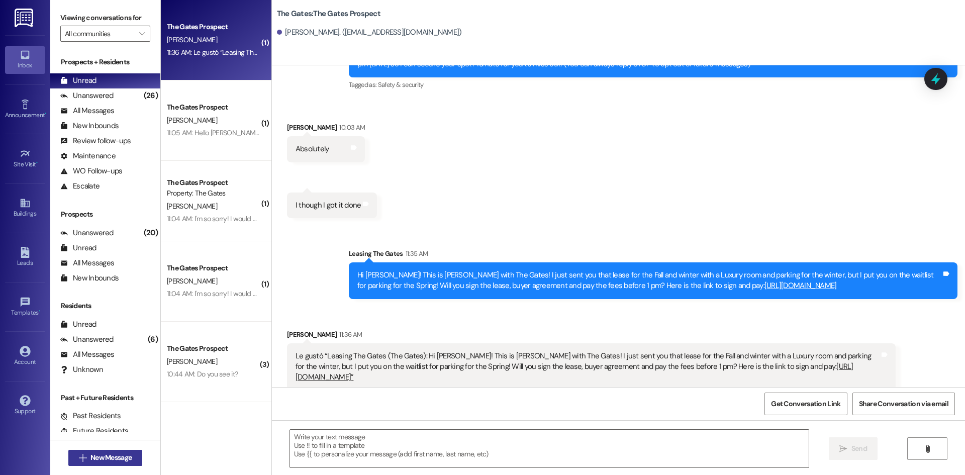
click at [98, 450] on button " New Message" at bounding box center [105, 458] width 74 height 16
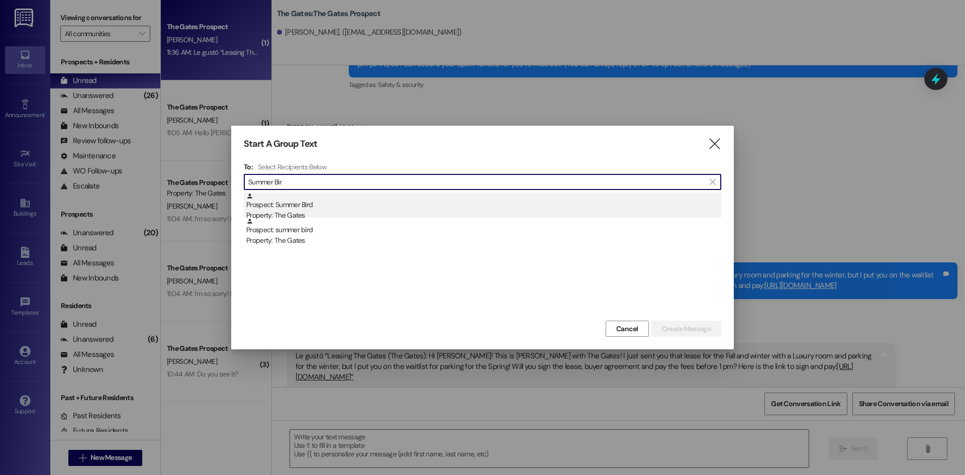
type input "Summer Bir"
click at [326, 208] on div "Prospect: Summer Bird Property: The Gates" at bounding box center [483, 206] width 475 height 29
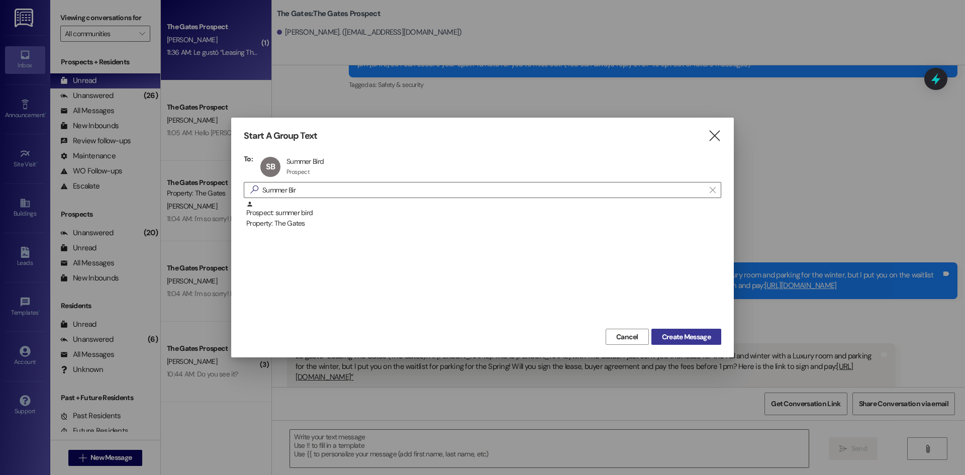
click at [676, 334] on span "Create Message" at bounding box center [686, 337] width 49 height 11
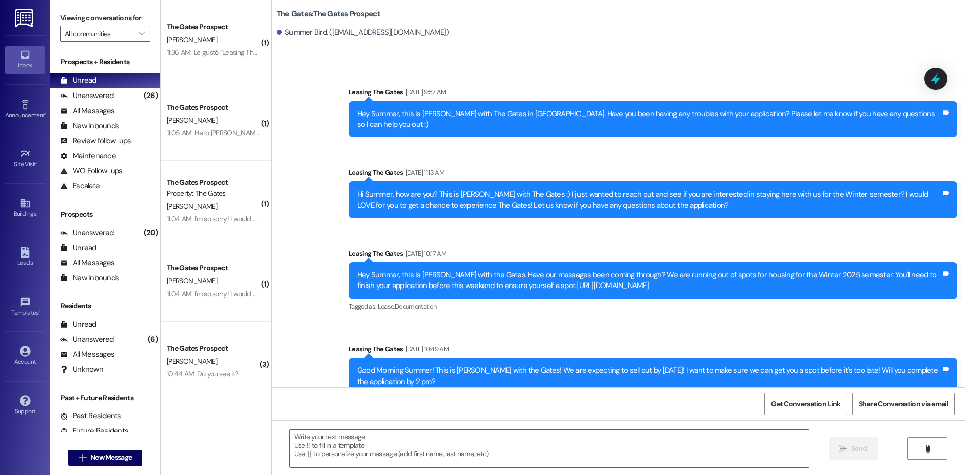
scroll to position [140, 0]
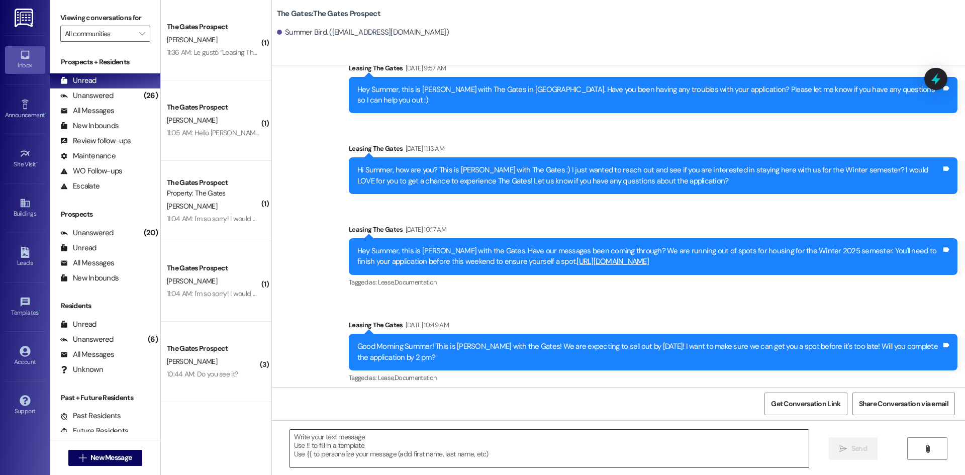
click at [401, 441] on textarea at bounding box center [549, 449] width 518 height 38
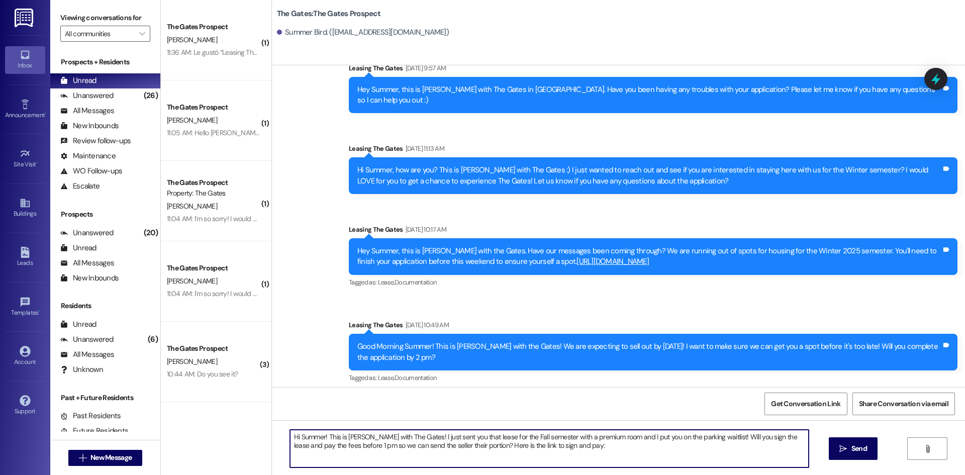
click at [590, 455] on textarea "Hi Summer! This is [PERSON_NAME] with The Gates! I just sent you that lease for…" at bounding box center [549, 449] width 518 height 38
paste textarea "[URL][DOMAIN_NAME]"
type textarea "Hi Summer! This is [PERSON_NAME] with The Gates! I just sent you that lease for…"
click at [845, 451] on icon "" at bounding box center [843, 449] width 8 height 8
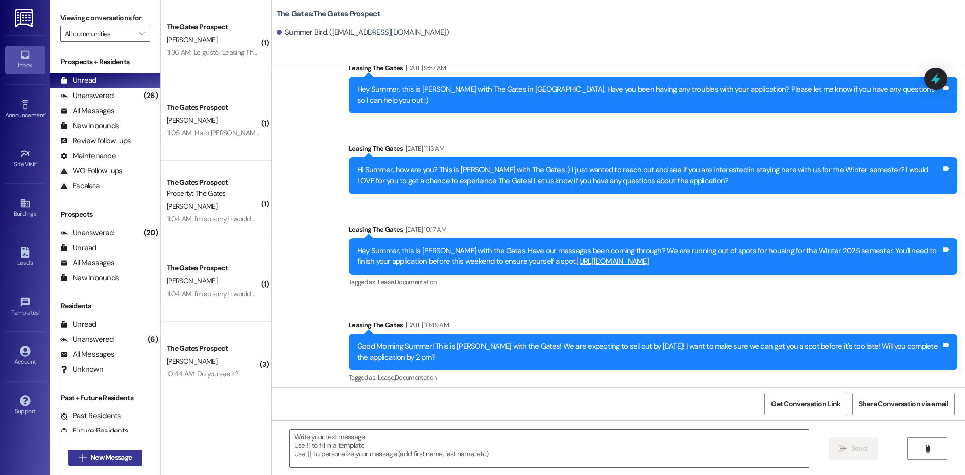
click at [111, 455] on span "New Message" at bounding box center [110, 457] width 41 height 11
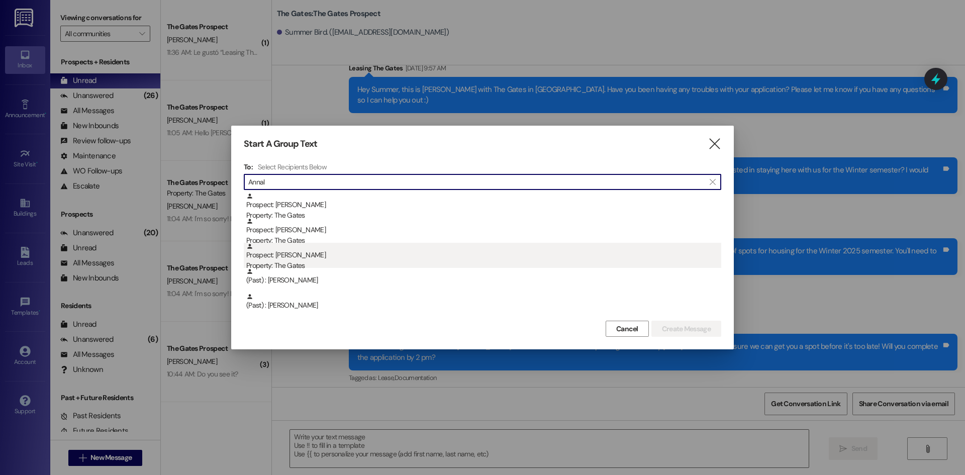
type input "Annal"
click at [411, 253] on div "Prospect: [PERSON_NAME] Property: The Gates" at bounding box center [483, 257] width 475 height 29
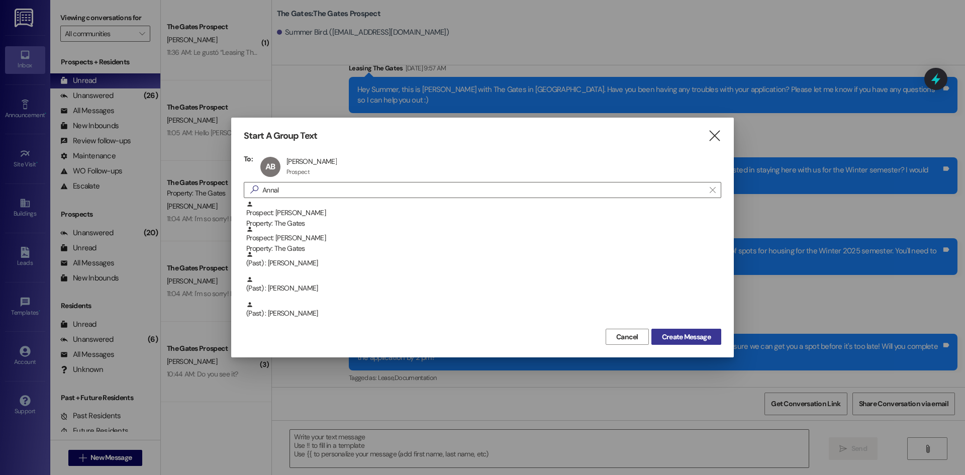
click at [677, 341] on span "Create Message" at bounding box center [686, 337] width 49 height 11
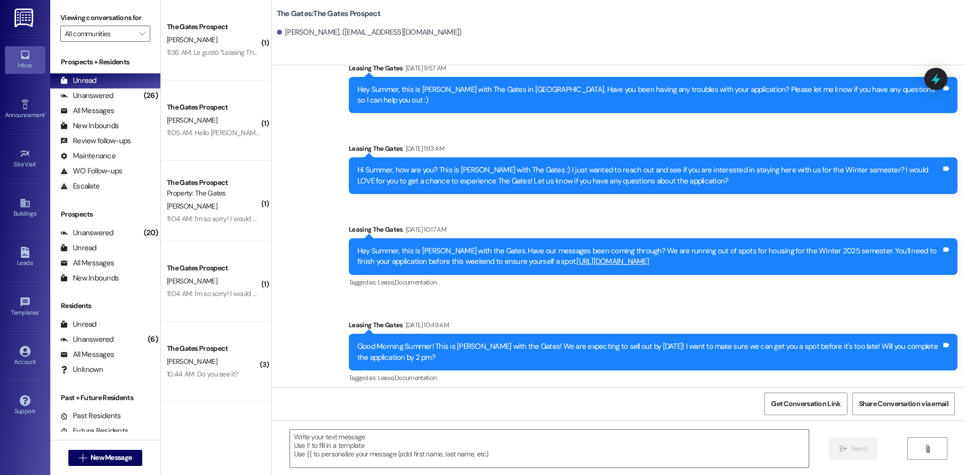
scroll to position [0, 0]
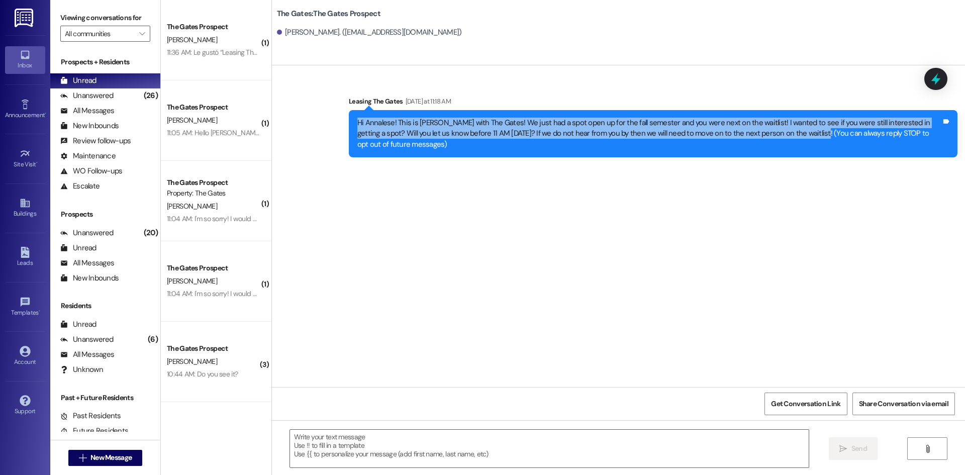
drag, startPoint x: 779, startPoint y: 134, endPoint x: 348, endPoint y: 118, distance: 431.4
click at [349, 119] on div "Hi Annalese! This is [PERSON_NAME] with The Gates! We just had a spot open up f…" at bounding box center [653, 133] width 608 height 47
copy div "Hi Annalese! This is [PERSON_NAME] with The Gates! We just had a spot open up f…"
click at [90, 457] on span "New Message" at bounding box center [110, 457] width 41 height 11
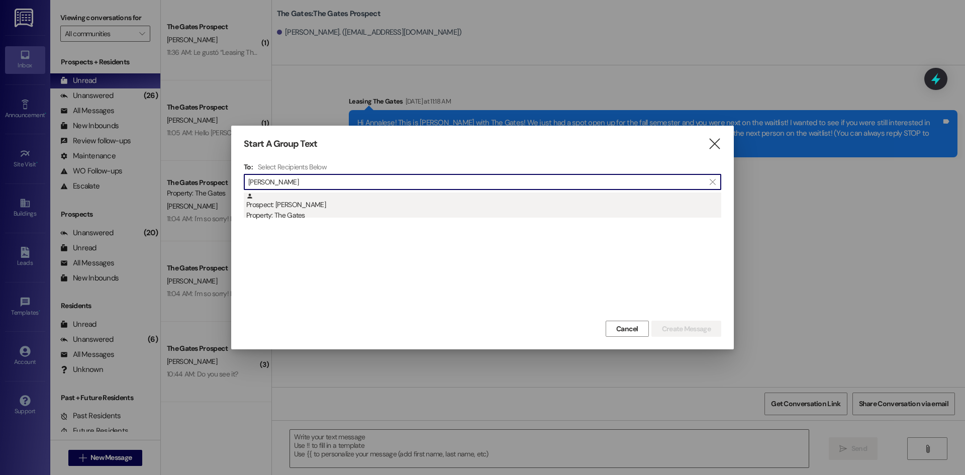
type input "[PERSON_NAME]"
click at [308, 210] on div "Prospect: [PERSON_NAME] Property: The Gates" at bounding box center [483, 206] width 475 height 29
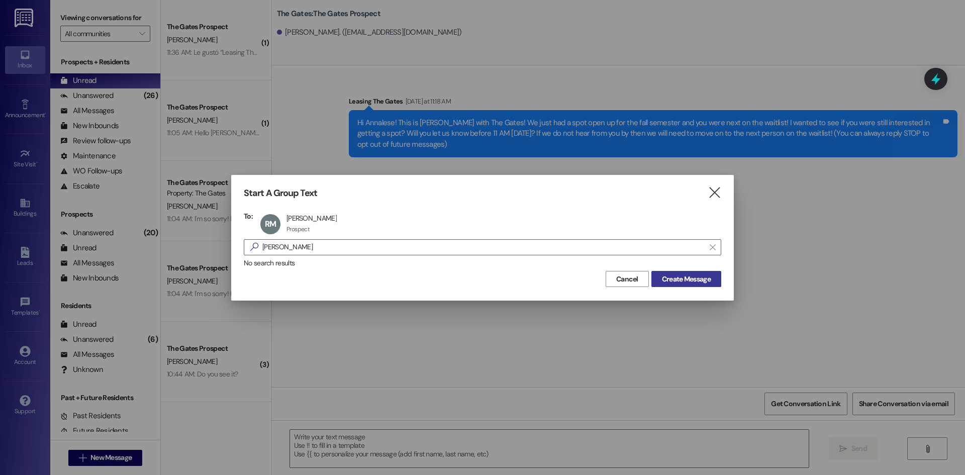
click at [682, 274] on span "Create Message" at bounding box center [686, 279] width 49 height 11
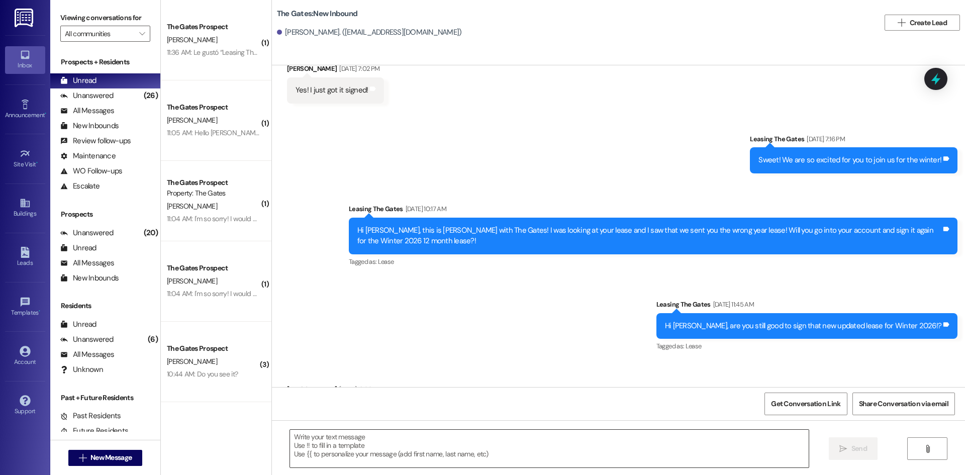
scroll to position [172, 0]
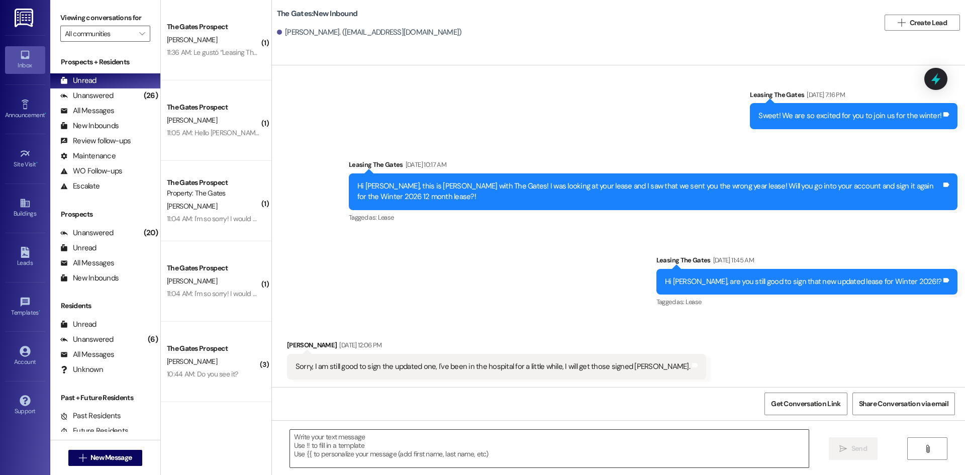
click at [342, 444] on textarea at bounding box center [549, 449] width 518 height 38
paste textarea "Hi Annalese! This is [PERSON_NAME] with The Gates! We just had a spot open up f…"
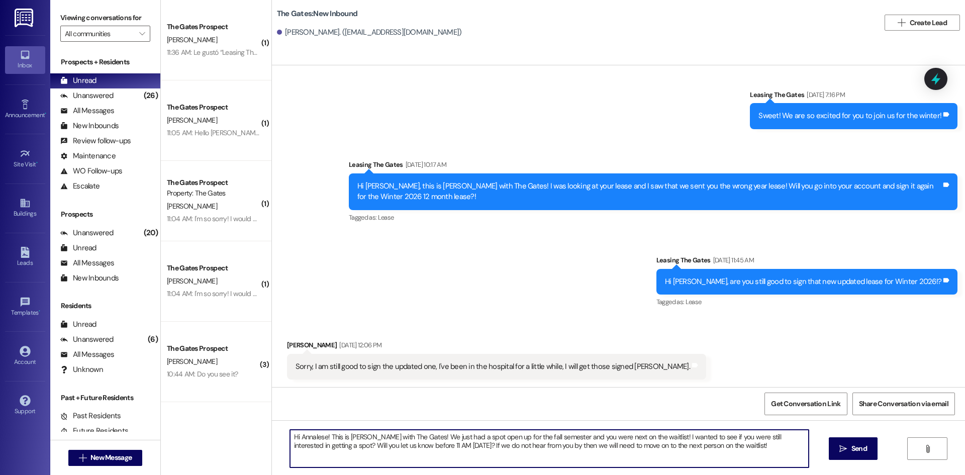
click at [320, 435] on textarea "Hi Annalese! This is [PERSON_NAME] with The Gates! We just had a spot open up f…" at bounding box center [549, 449] width 518 height 38
click at [419, 444] on textarea "Hi [PERSON_NAME]! This is [PERSON_NAME] with The Gates! We just had a spot open…" at bounding box center [549, 449] width 518 height 38
type textarea "Hi [PERSON_NAME]! This is [PERSON_NAME] with The Gates! We just had a spot open…"
click at [831, 450] on button " Send" at bounding box center [852, 448] width 49 height 23
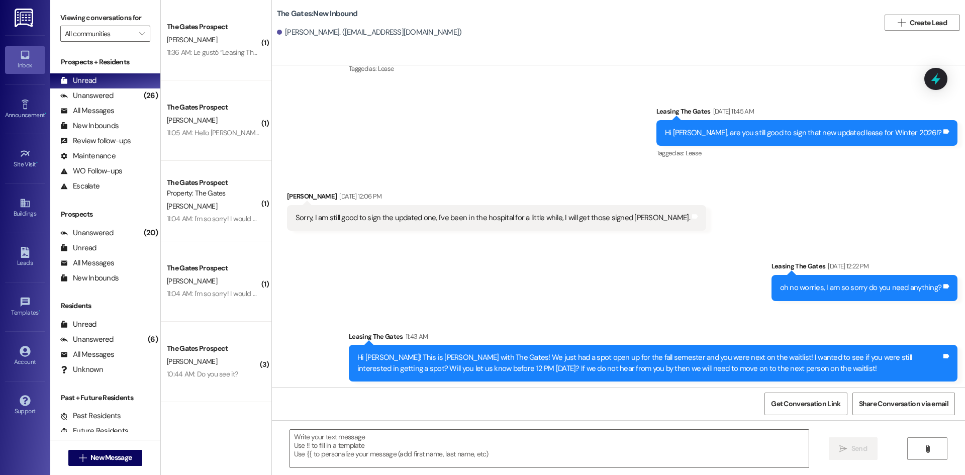
scroll to position [324, 0]
